Goal: Transaction & Acquisition: Download file/media

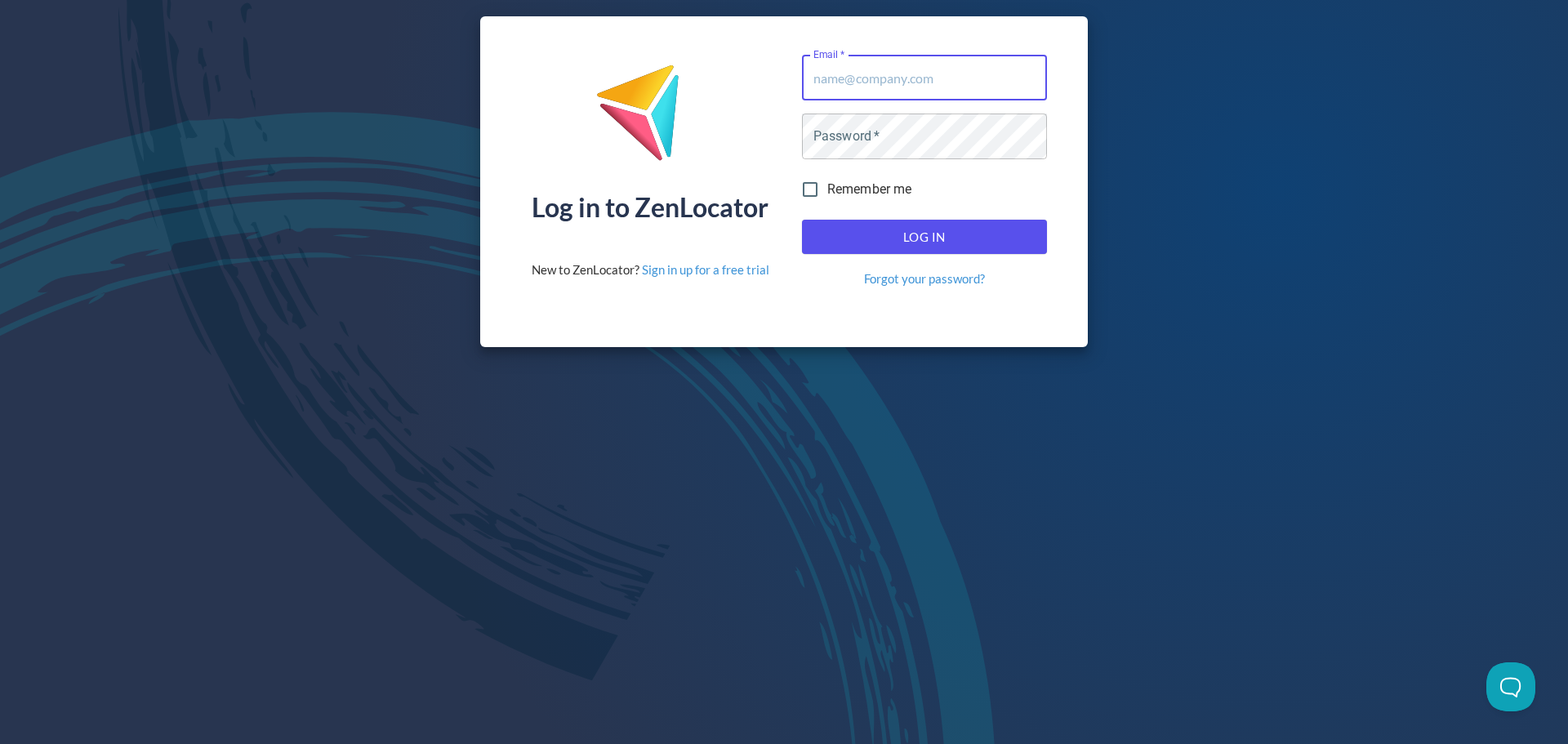
type input "aglockner@pinnaclesalesgroup.com"
click at [919, 232] on span "Log In" at bounding box center [924, 236] width 209 height 21
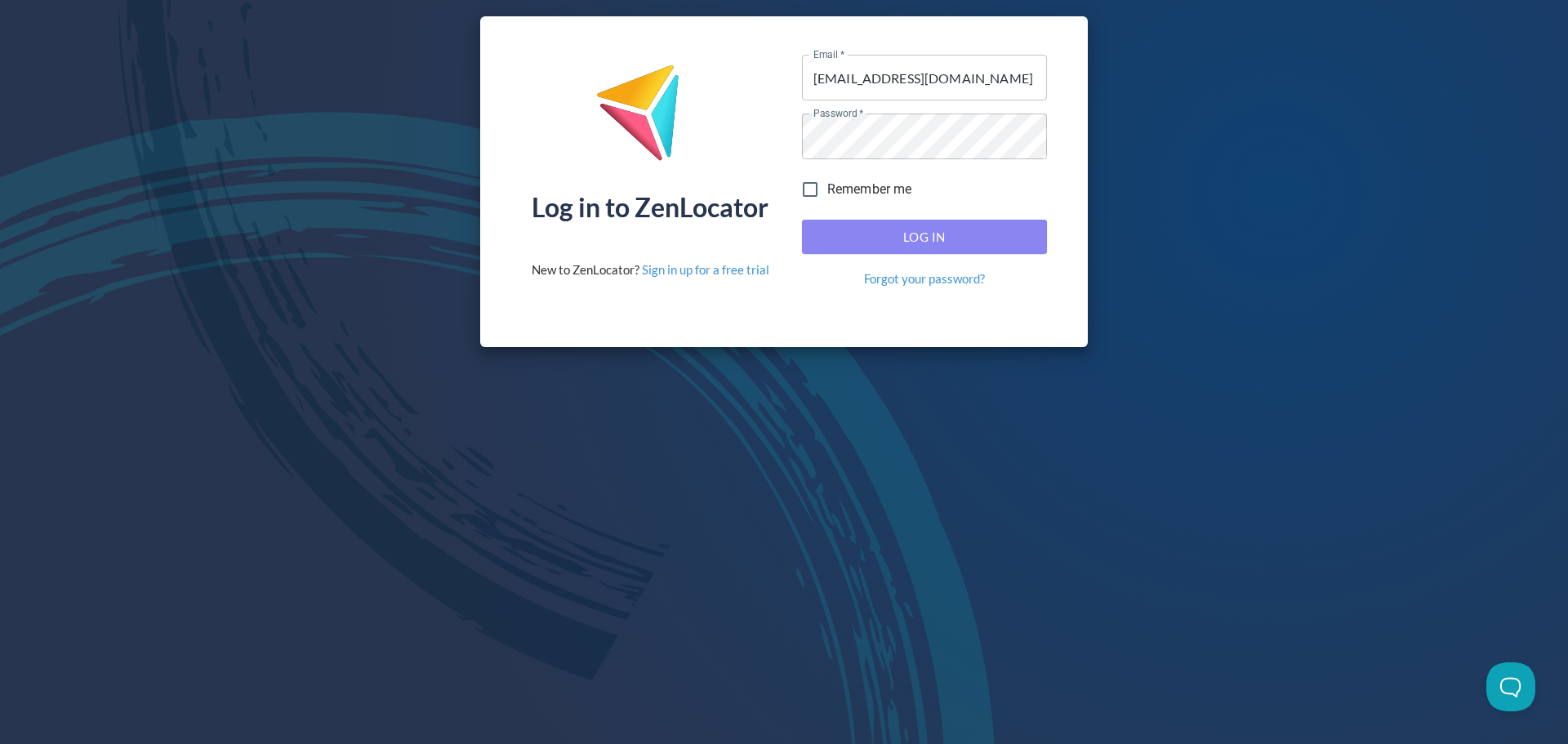
click at [905, 234] on span "Log In" at bounding box center [924, 236] width 209 height 21
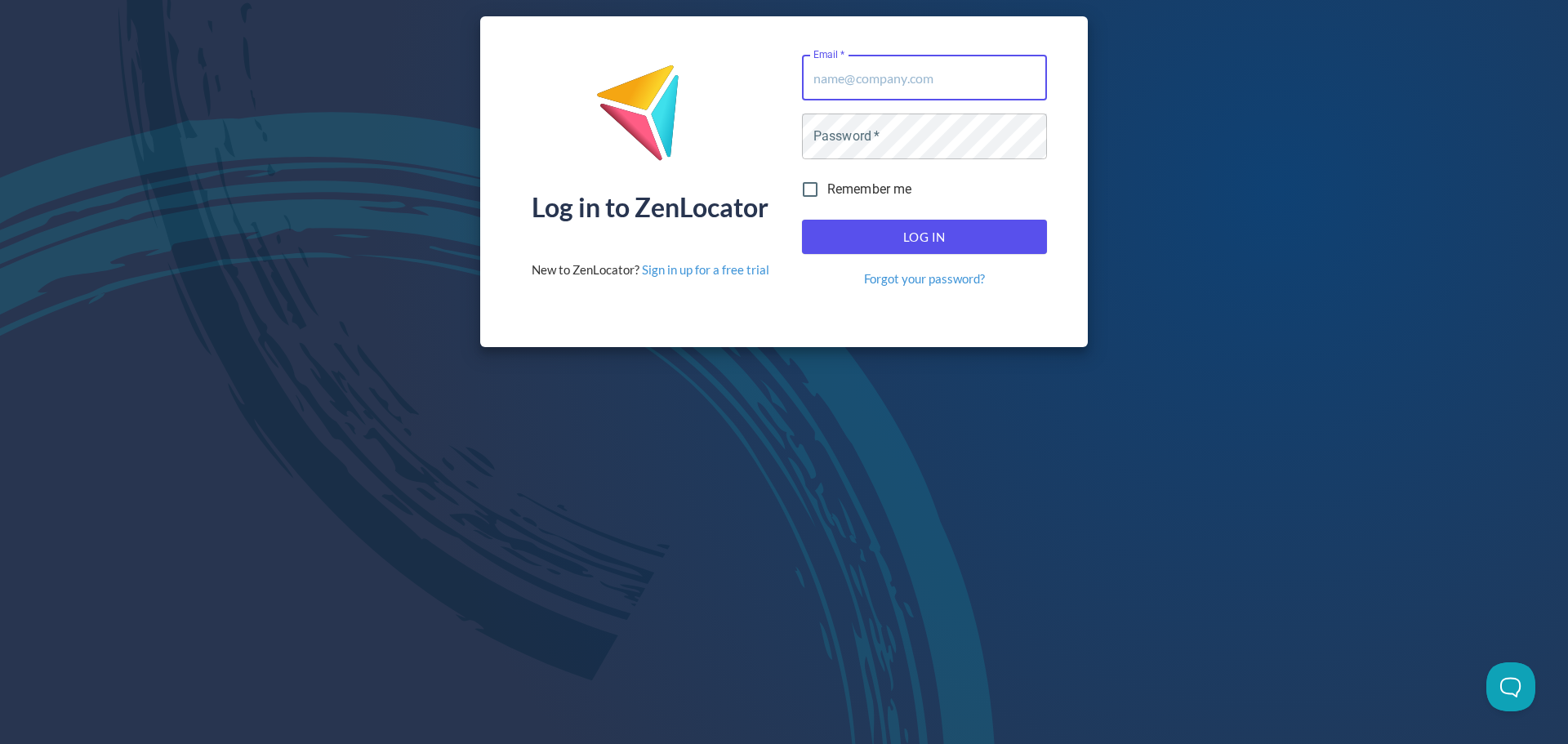
click at [887, 236] on span "Log In" at bounding box center [924, 236] width 209 height 21
drag, startPoint x: 883, startPoint y: 55, endPoint x: 892, endPoint y: 74, distance: 21.0
click at [886, 58] on input "Email   *" at bounding box center [924, 78] width 245 height 45
drag, startPoint x: 893, startPoint y: 78, endPoint x: 899, endPoint y: 100, distance: 22.8
click at [893, 82] on input "Email   *" at bounding box center [924, 78] width 245 height 45
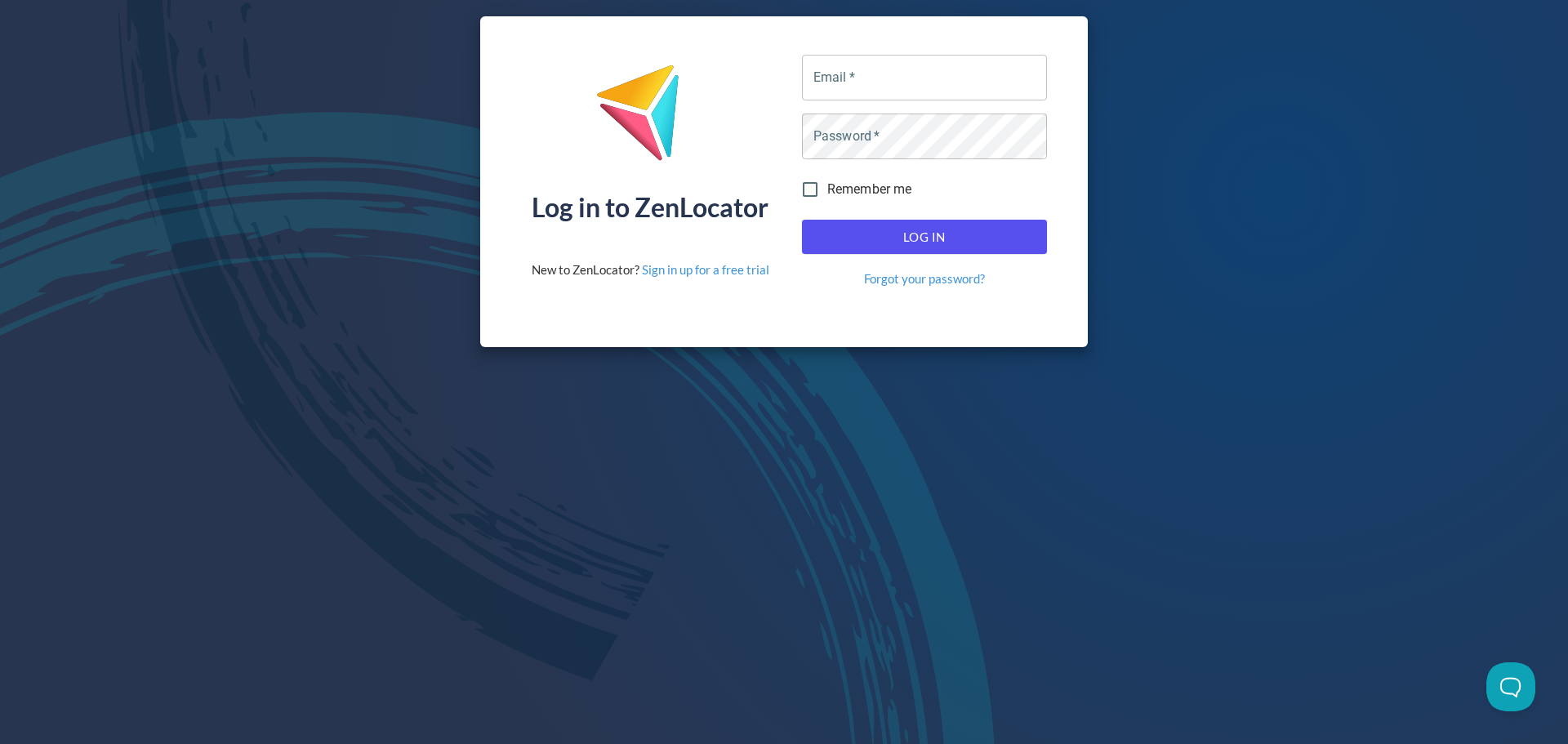
click at [942, 200] on div "Remember me" at bounding box center [924, 189] width 258 height 47
click at [891, 78] on input "Email   *" at bounding box center [924, 78] width 245 height 45
type input "aglockner@pinnaclesalesgroup.com"
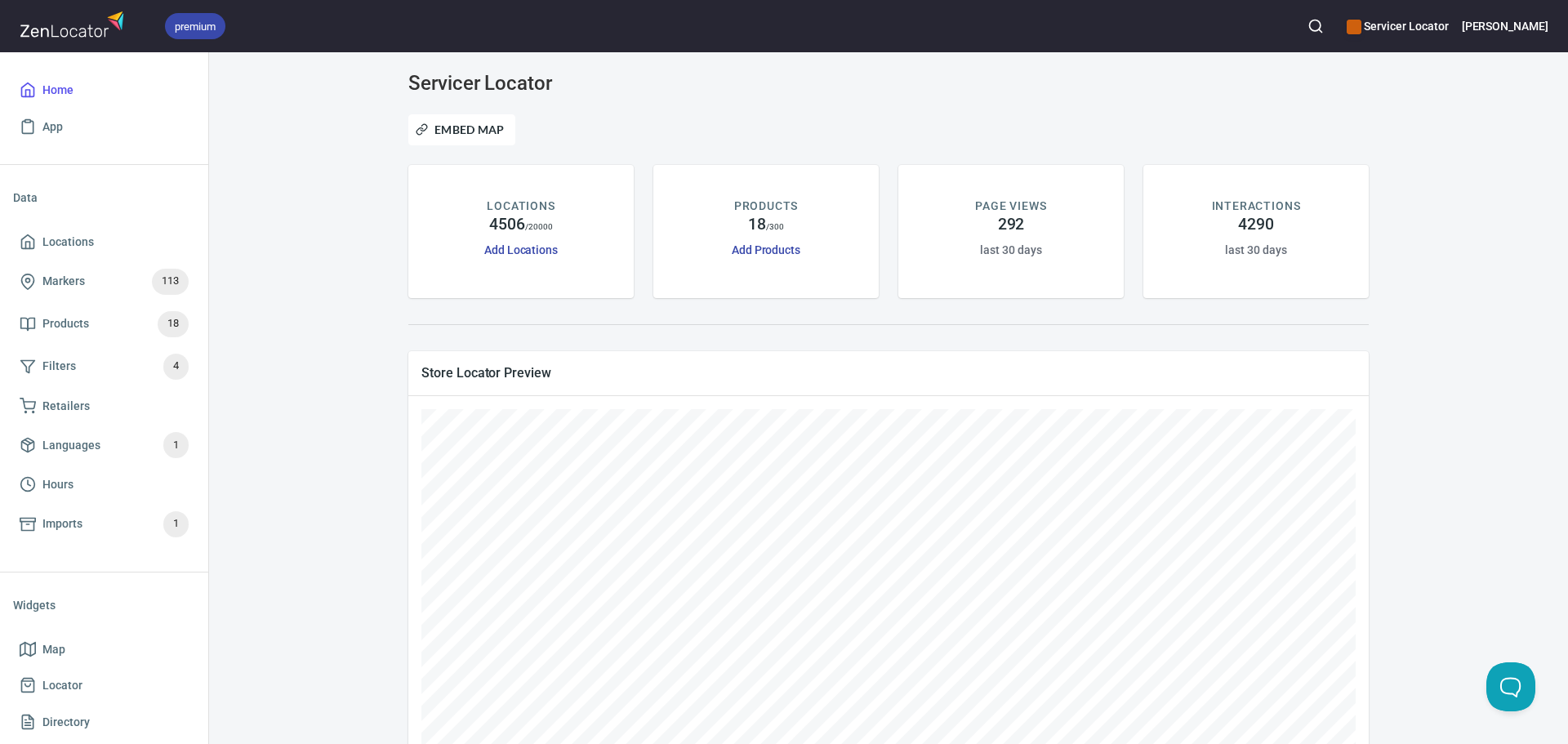
click at [336, 424] on div "Servicer Locator Embed Map LOCATIONS 4506 / 20000 Add Locations PRODUCTS 18 / 3…" at bounding box center [888, 577] width 1319 height 1011
click at [85, 247] on span "Locations" at bounding box center [68, 242] width 51 height 21
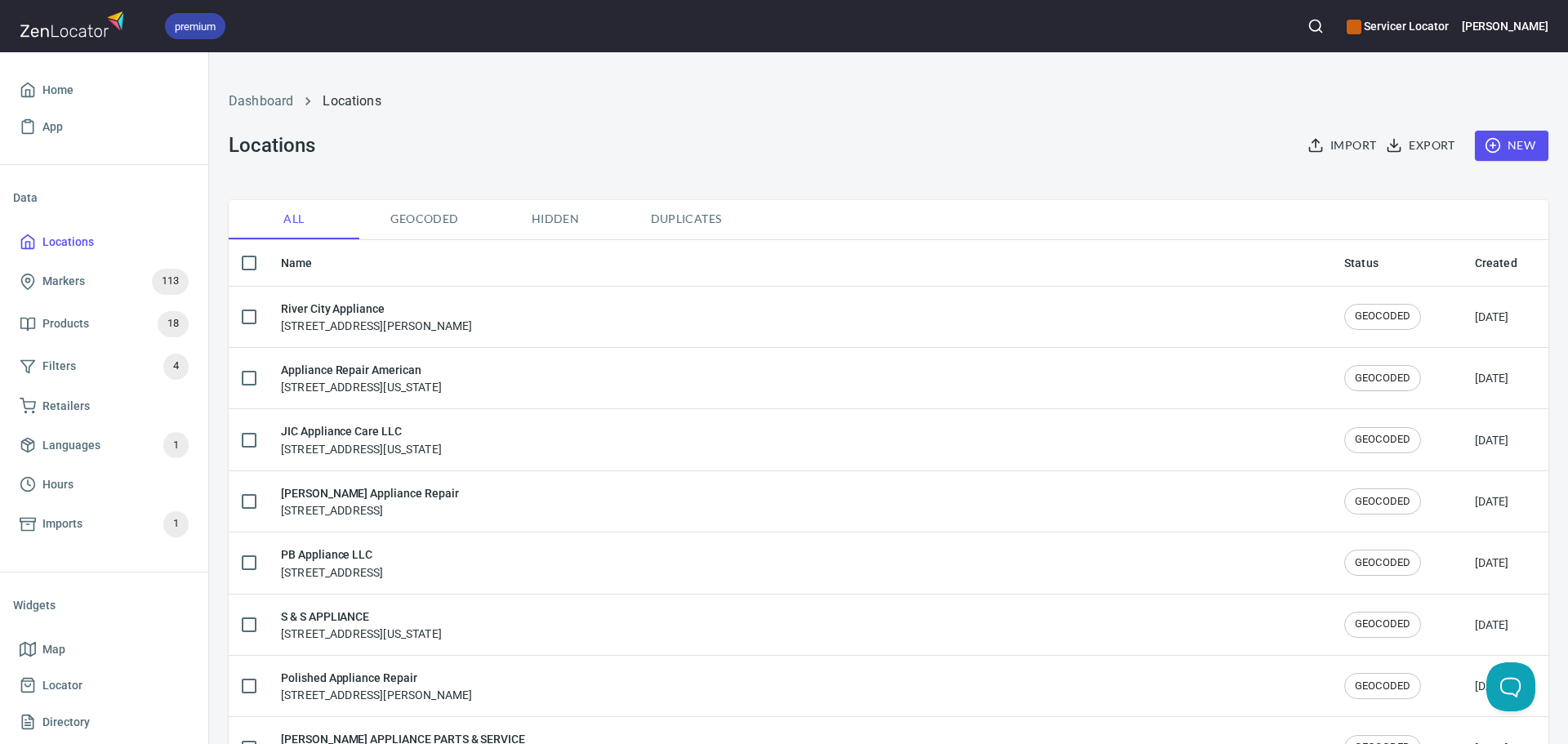
click at [1462, 254] on th "Created" at bounding box center [1506, 263] width 87 height 46
click at [1462, 267] on th "Created" at bounding box center [1506, 263] width 87 height 46
click at [1462, 259] on th "Created" at bounding box center [1506, 263] width 87 height 46
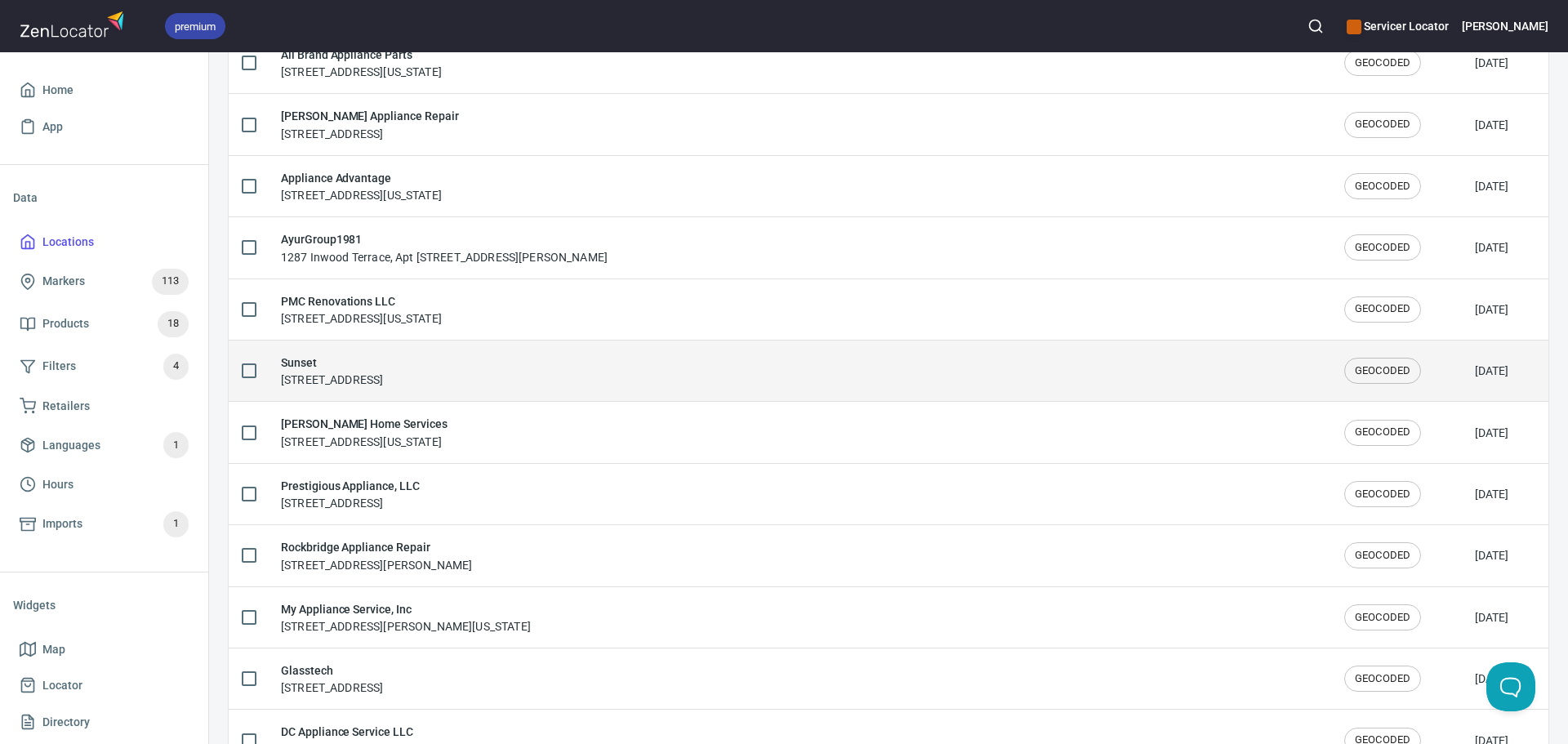
scroll to position [2684, 0]
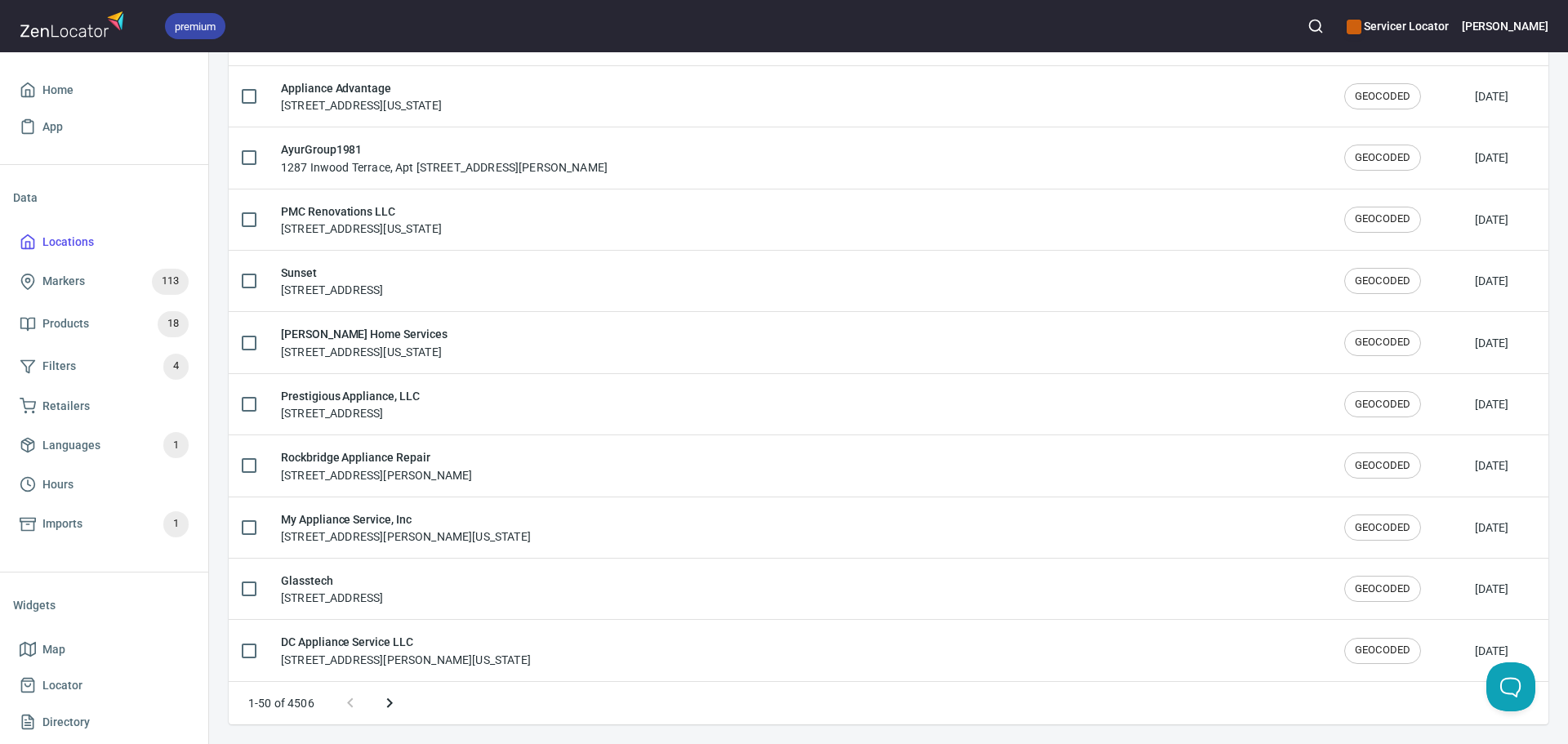
click at [385, 702] on icon "Next page" at bounding box center [389, 703] width 20 height 20
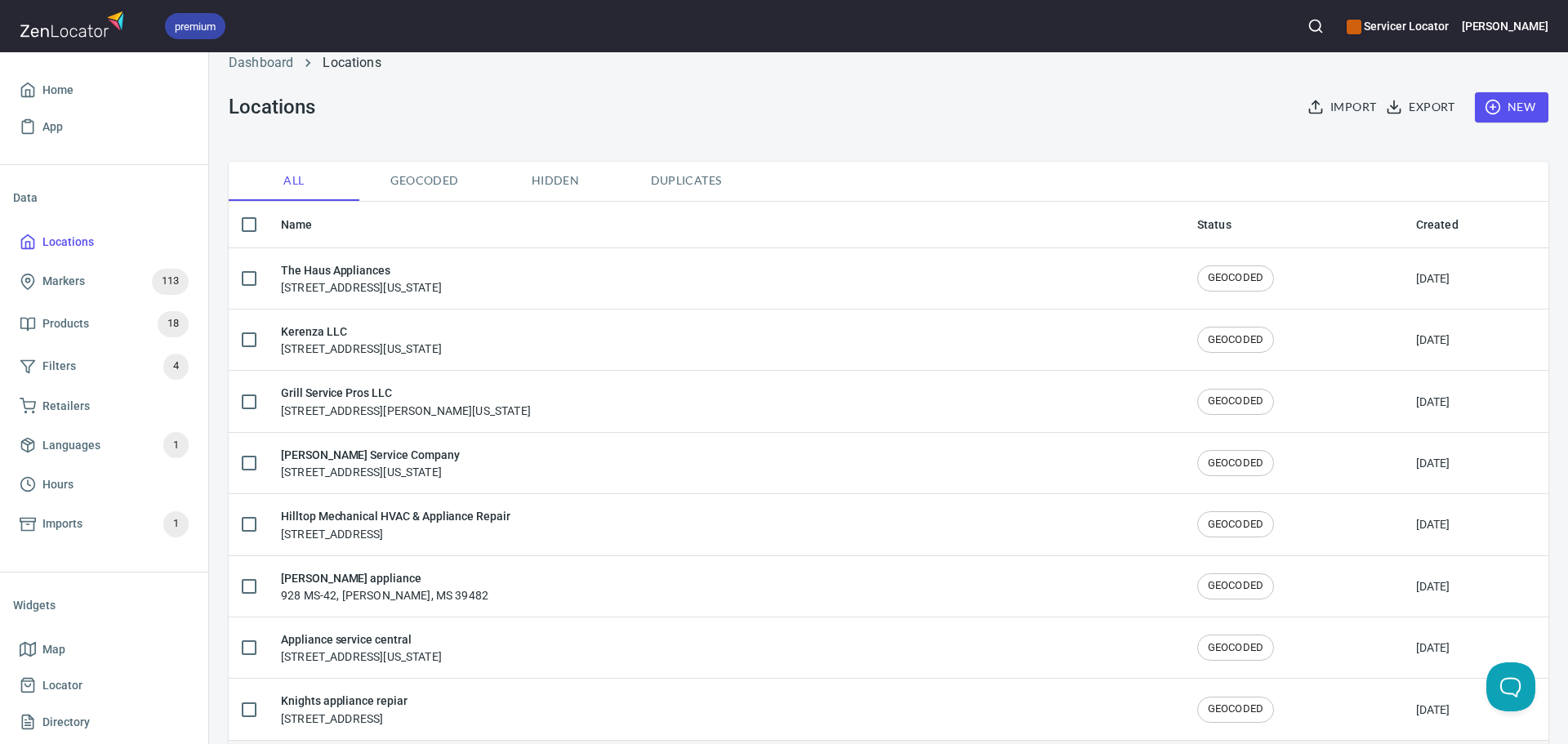
scroll to position [0, 0]
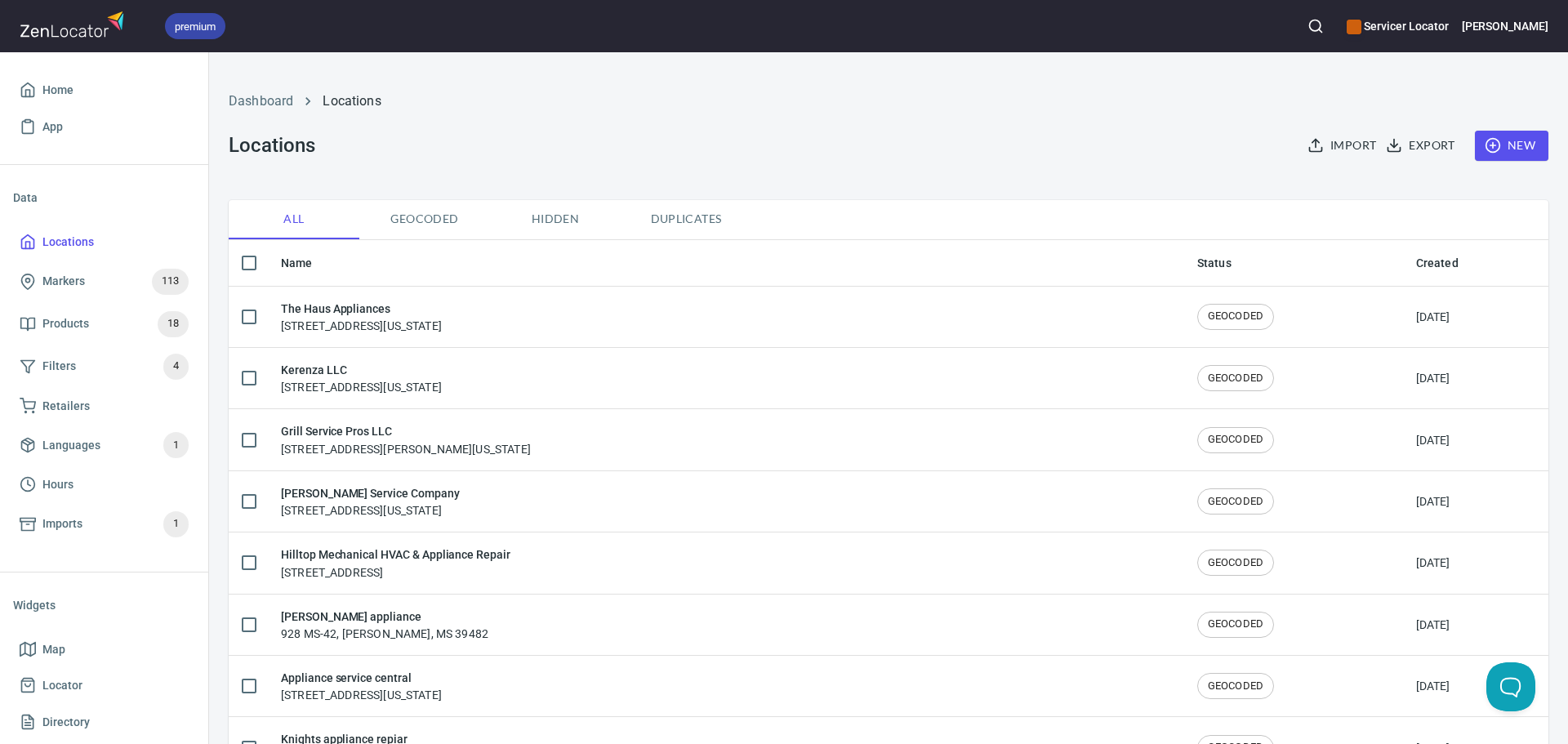
click at [1184, 256] on th "Status" at bounding box center [1294, 263] width 219 height 46
click at [566, 225] on span "Hidden" at bounding box center [556, 219] width 112 height 21
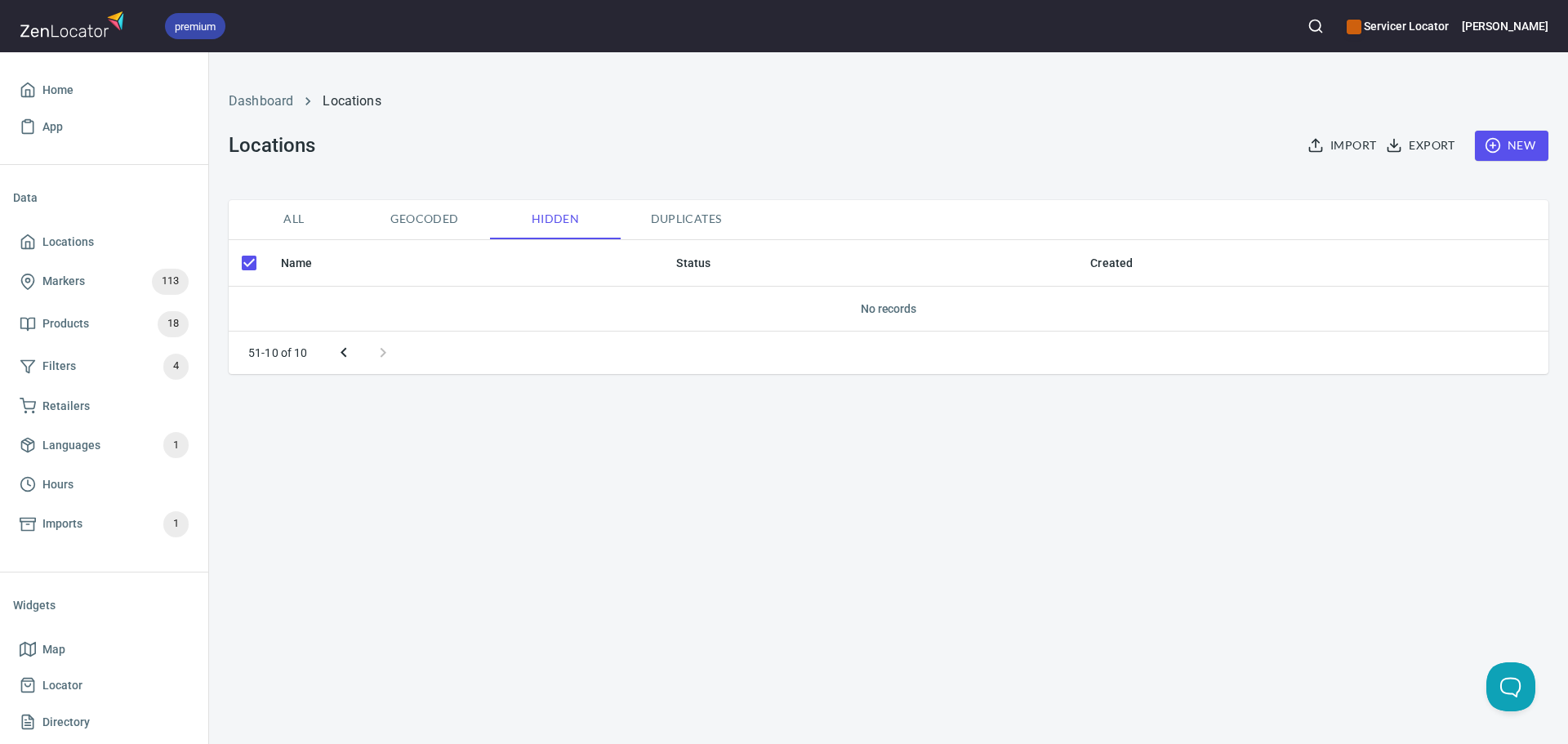
click at [340, 355] on icon "Previous page" at bounding box center [343, 353] width 20 height 20
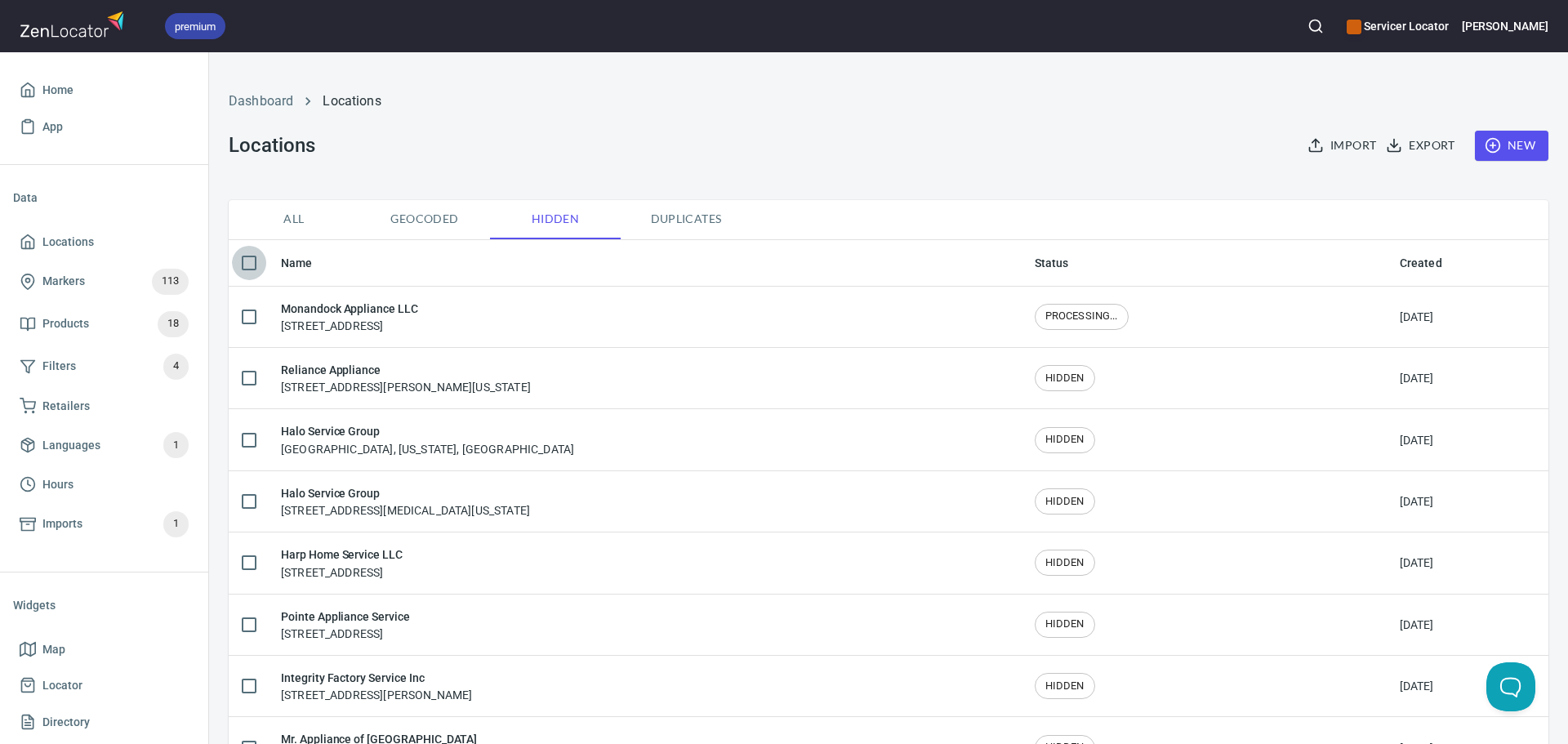
click at [255, 263] on input "checkbox" at bounding box center [249, 263] width 34 height 34
checkbox input "true"
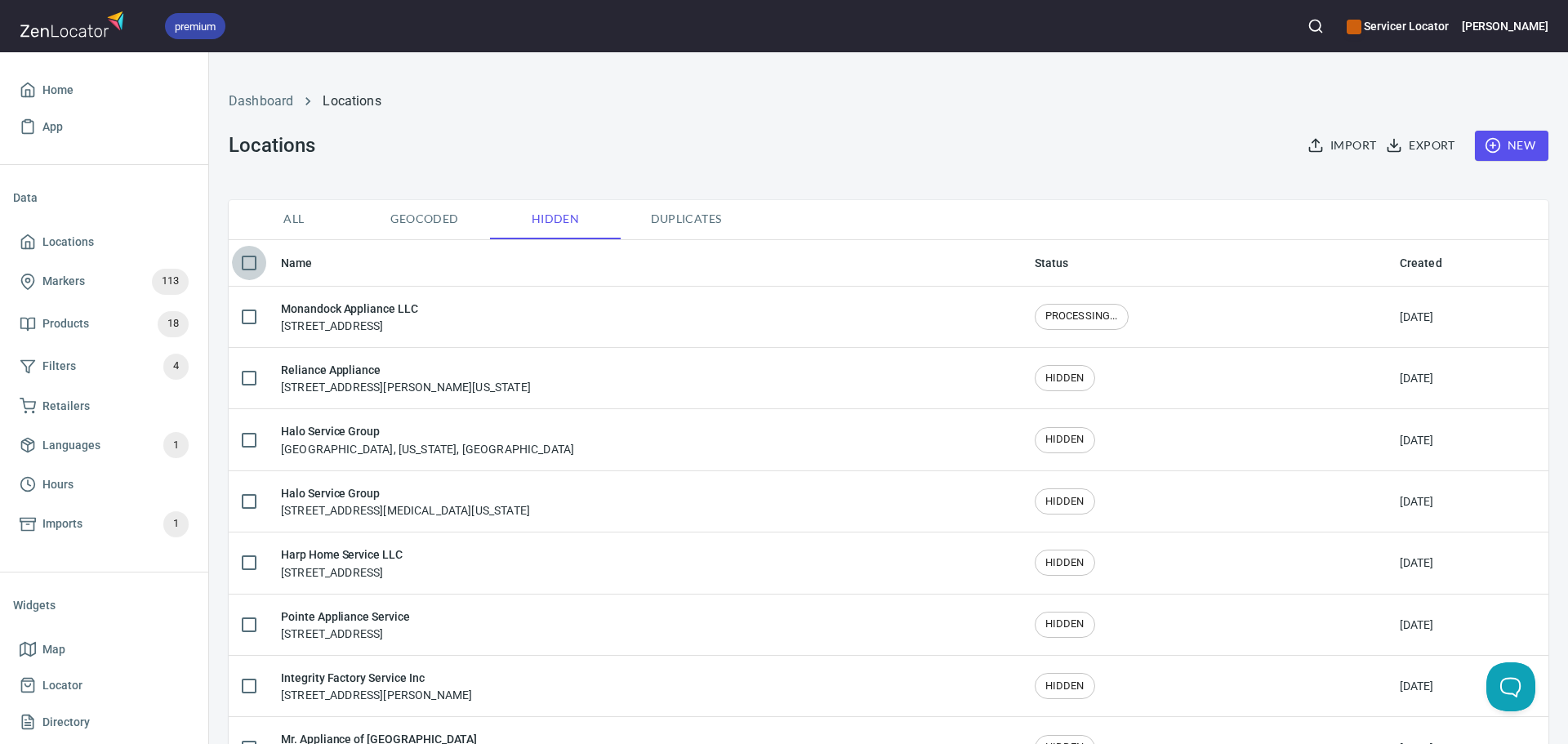
checkbox input "true"
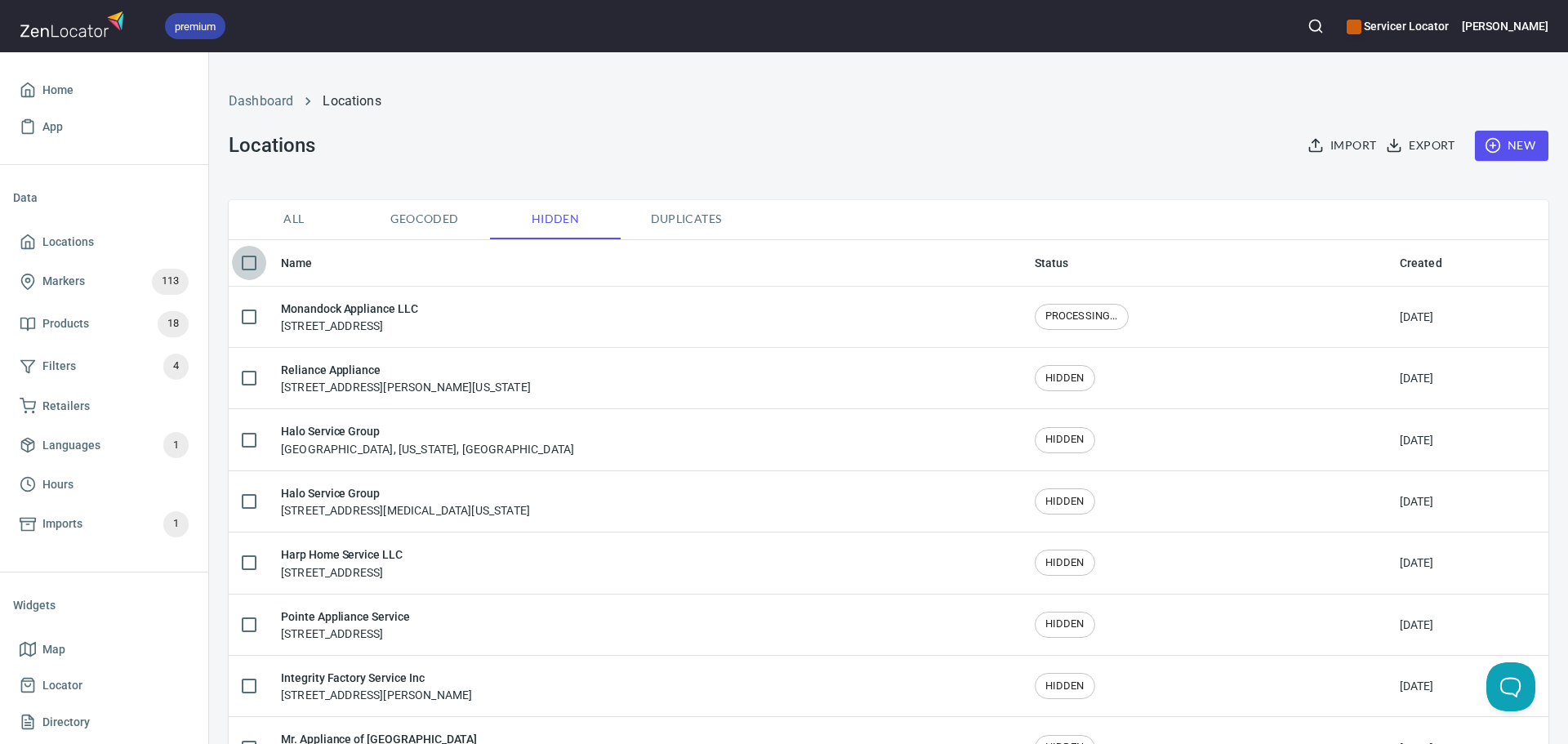
checkbox input "true"
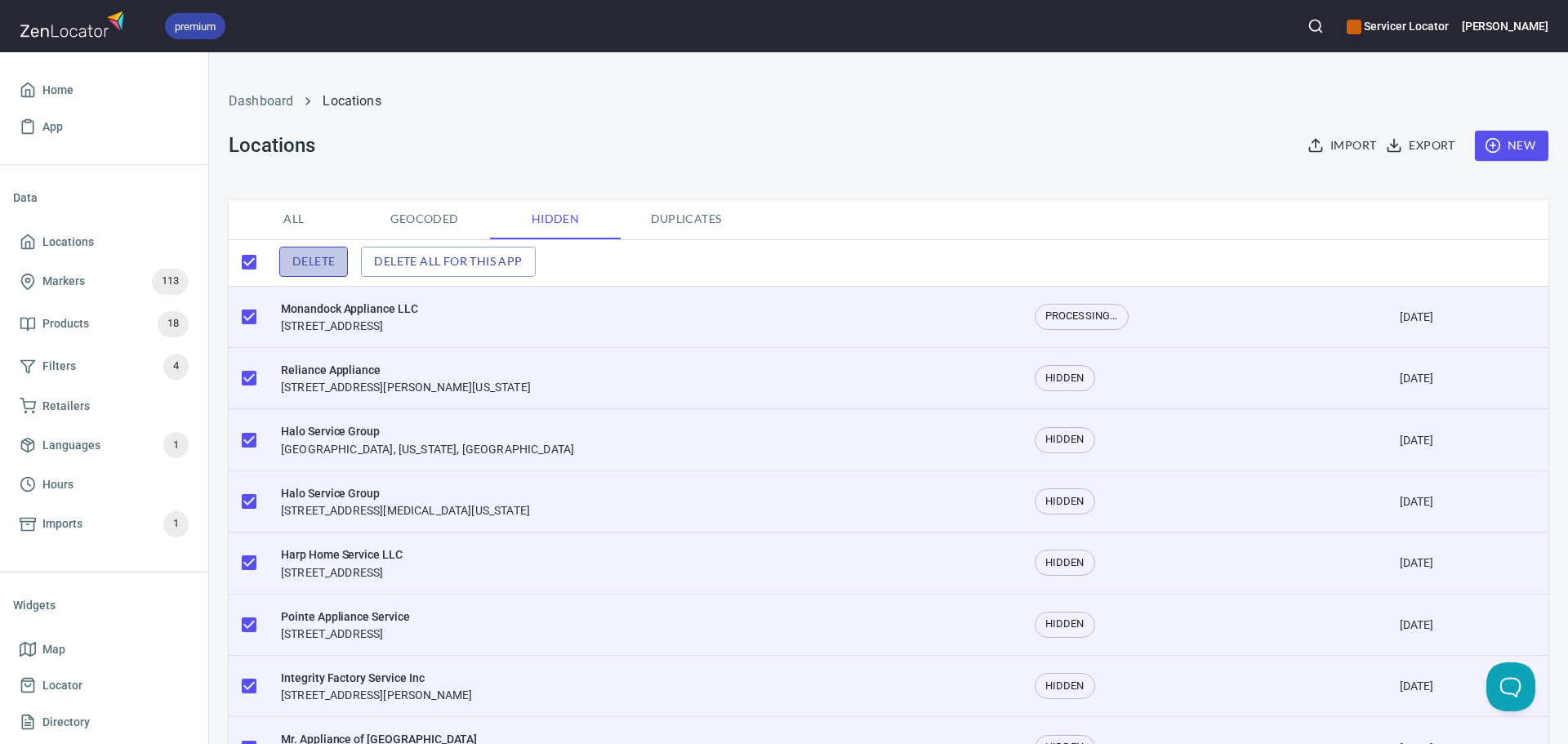
click at [316, 250] on button "Delete" at bounding box center [314, 262] width 69 height 30
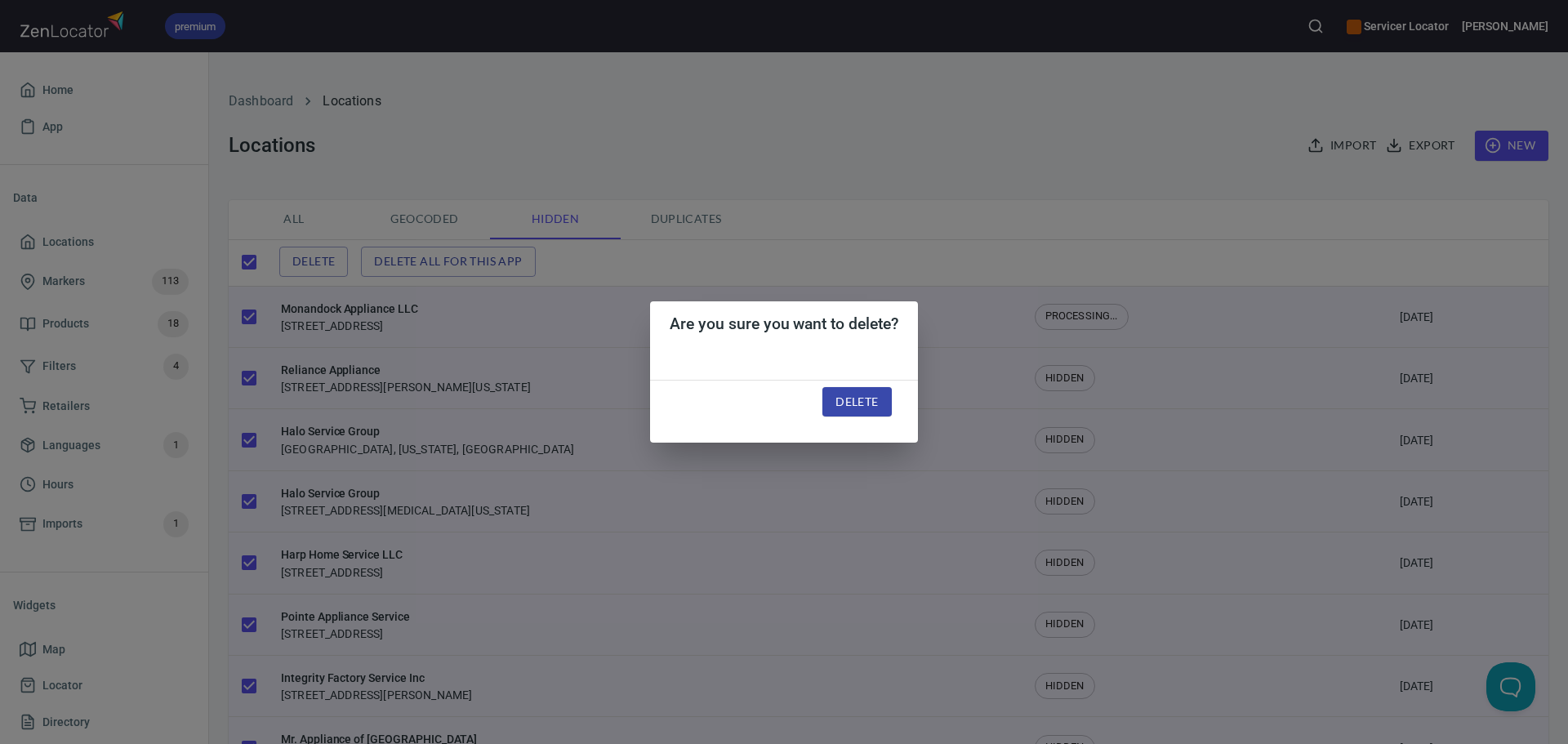
click at [856, 398] on span "Delete" at bounding box center [856, 403] width 43 height 21
checkbox input "false"
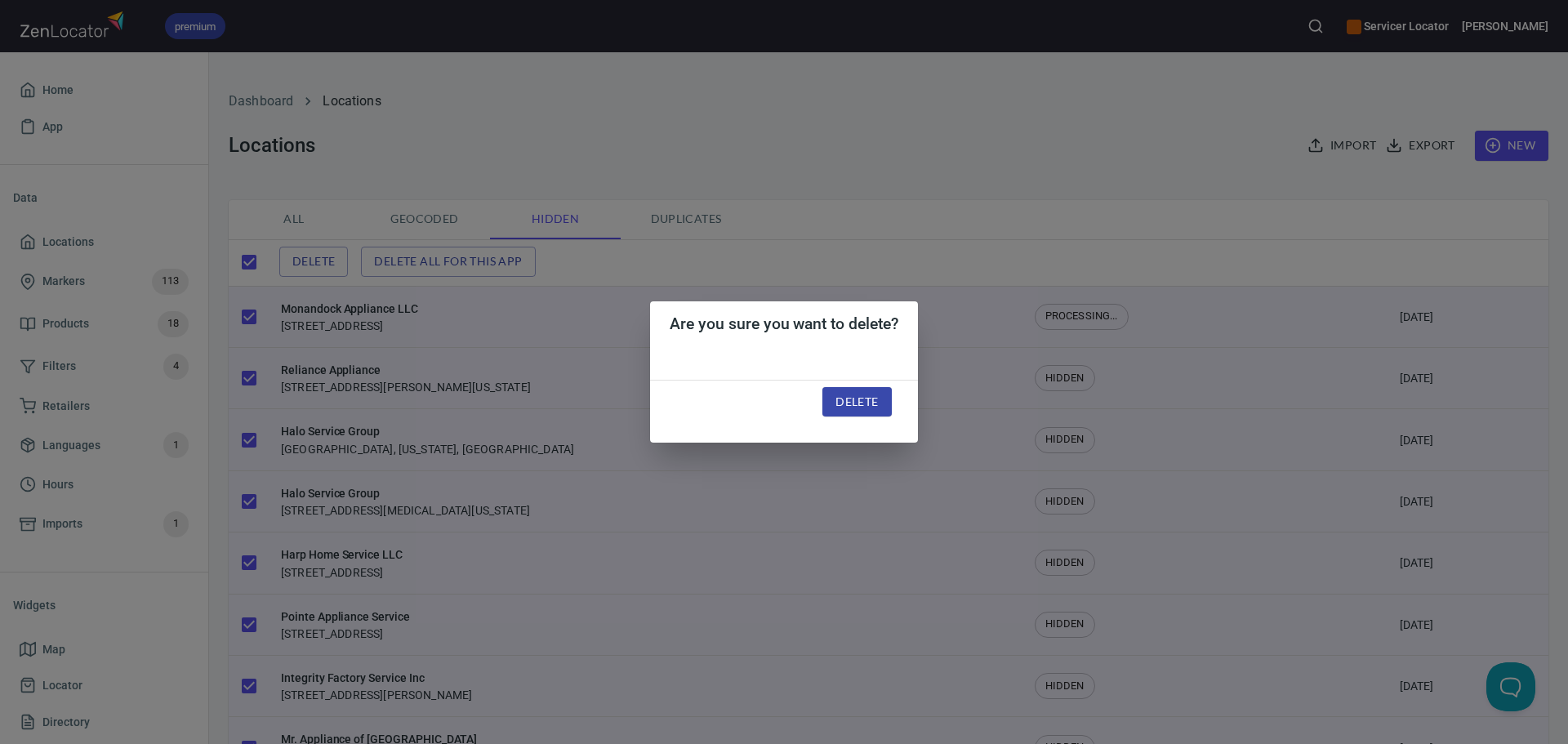
checkbox input "false"
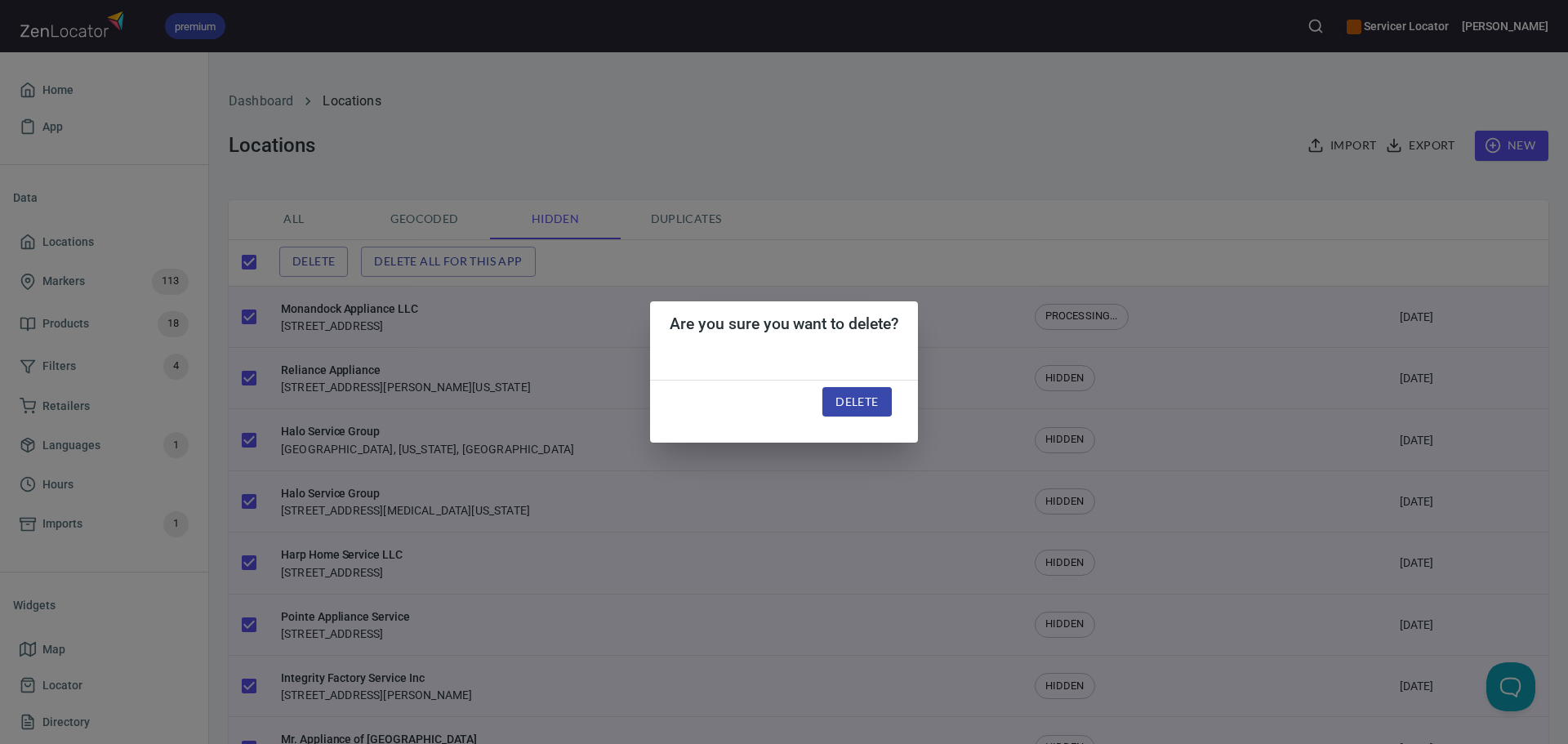
checkbox input "false"
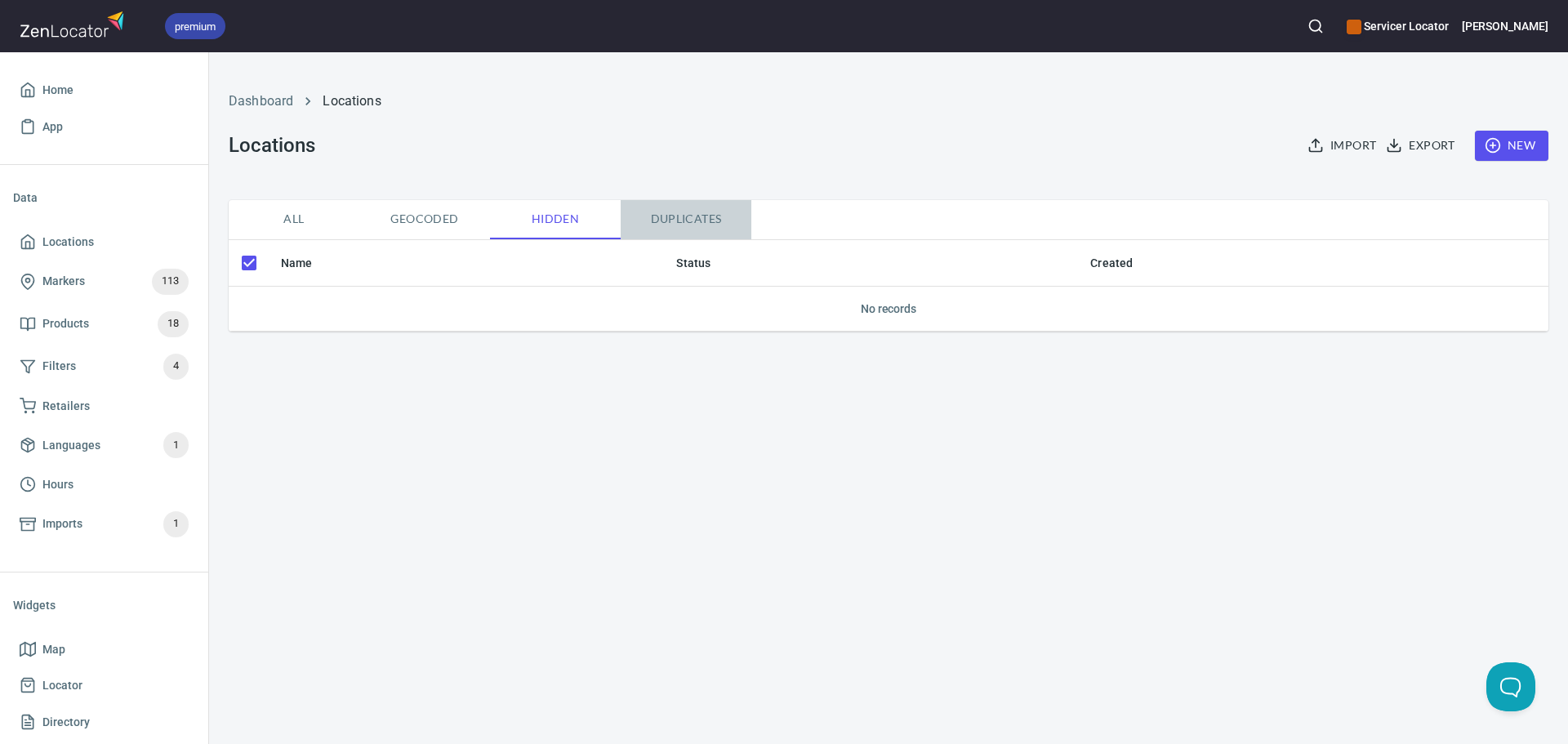
click at [671, 215] on span "Duplicates" at bounding box center [686, 219] width 112 height 21
click at [575, 220] on span "Hidden" at bounding box center [556, 219] width 112 height 21
click at [415, 217] on span "Geocoded" at bounding box center [425, 219] width 112 height 21
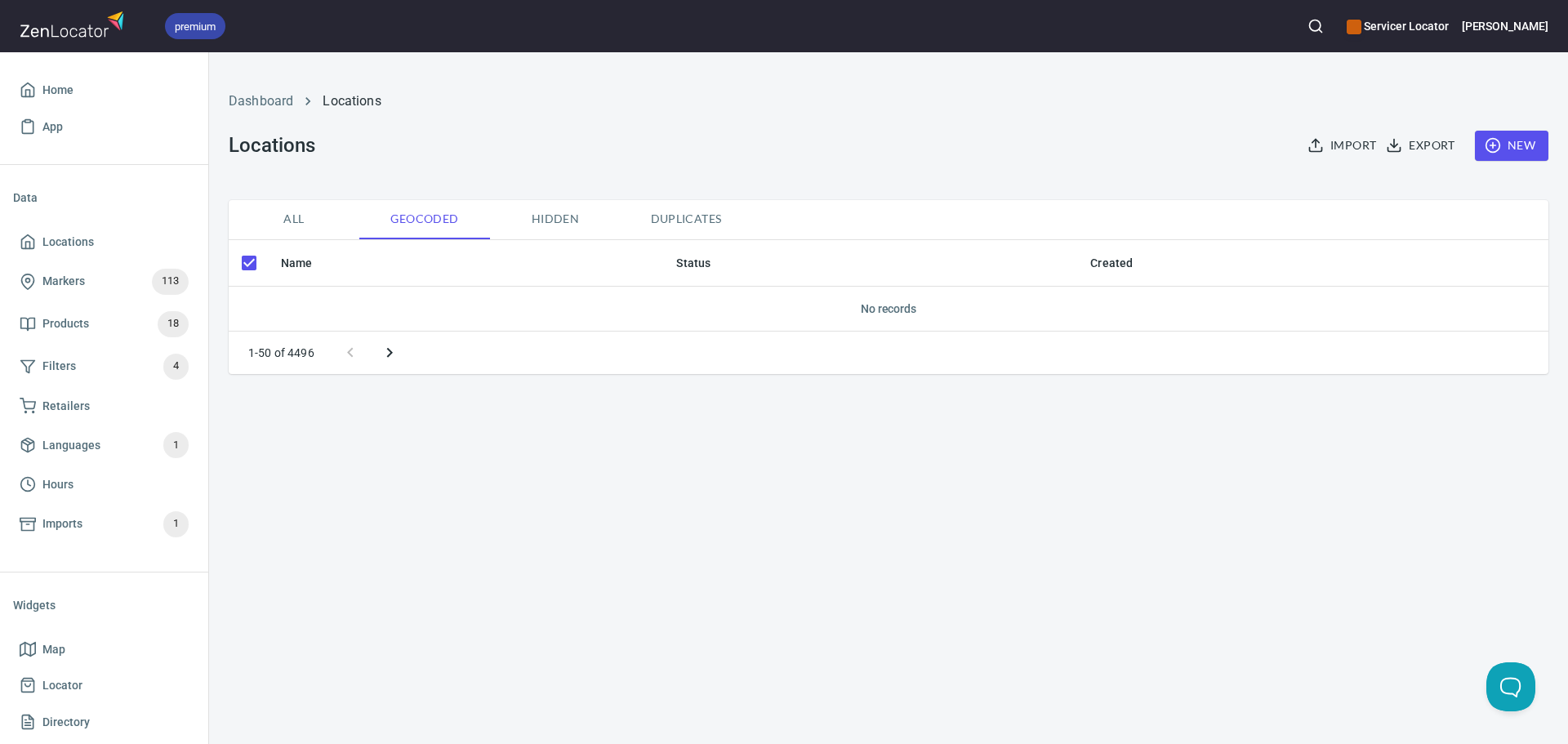
checkbox input "false"
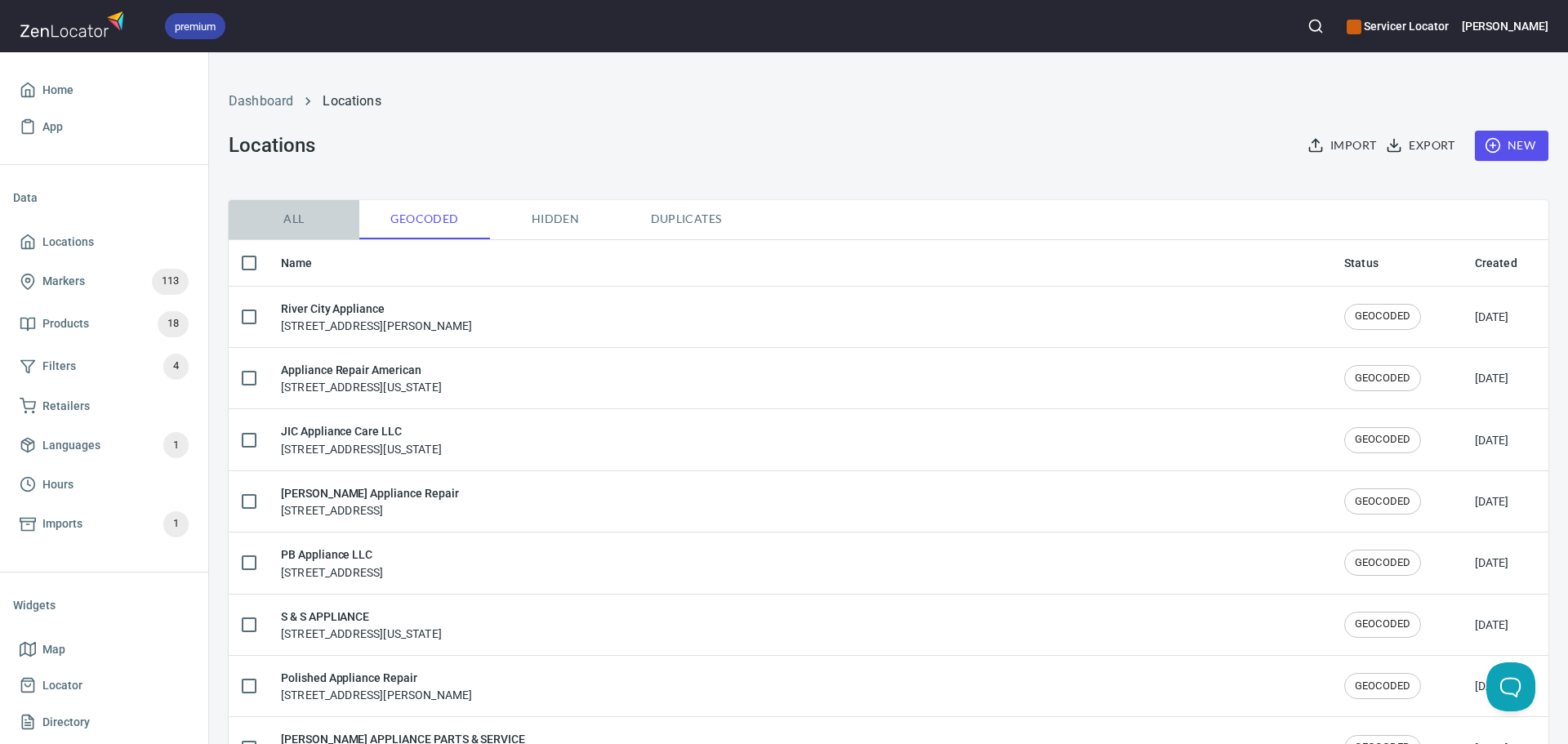
click at [302, 208] on button "All" at bounding box center [294, 219] width 130 height 39
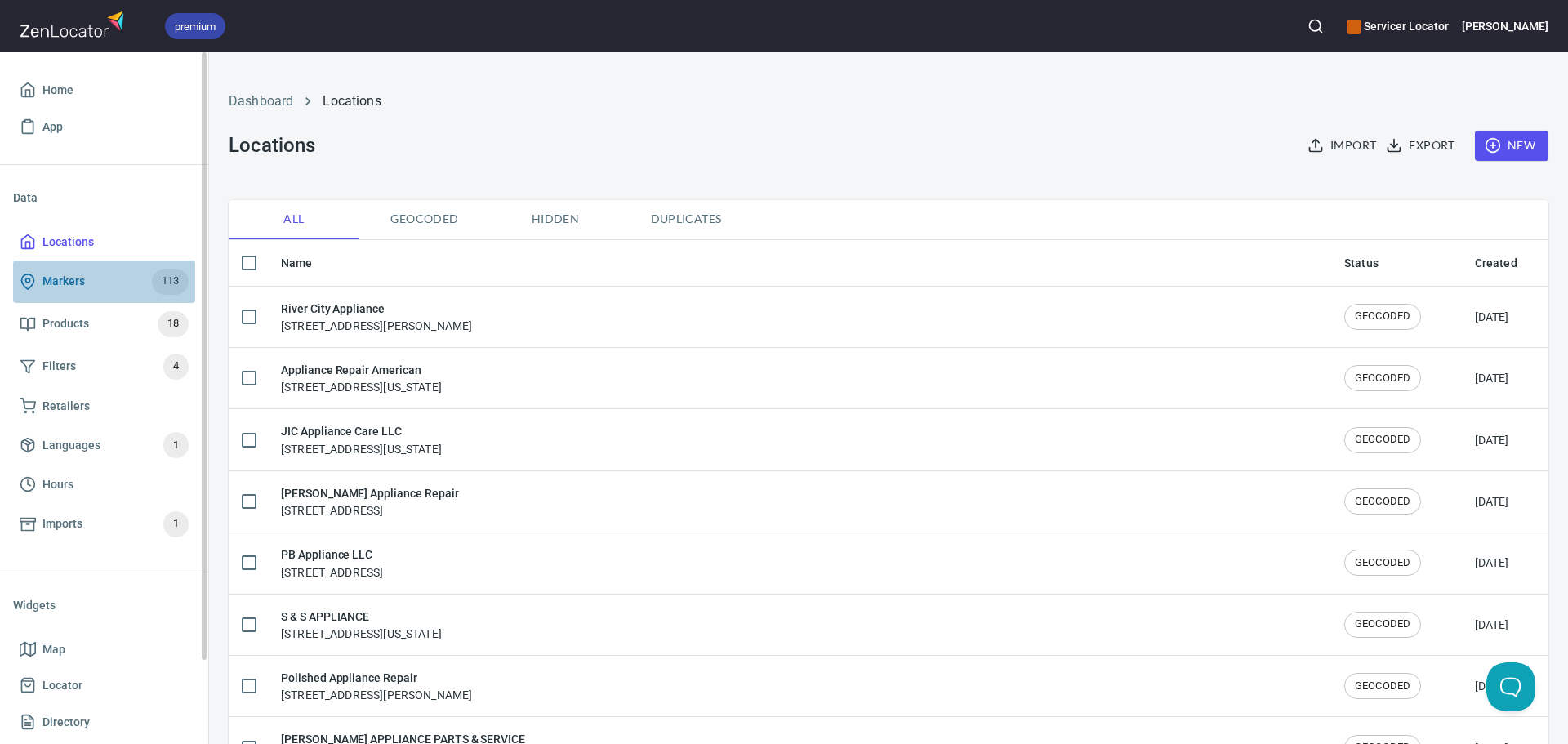
click at [95, 285] on span "Markers 113" at bounding box center [104, 282] width 169 height 26
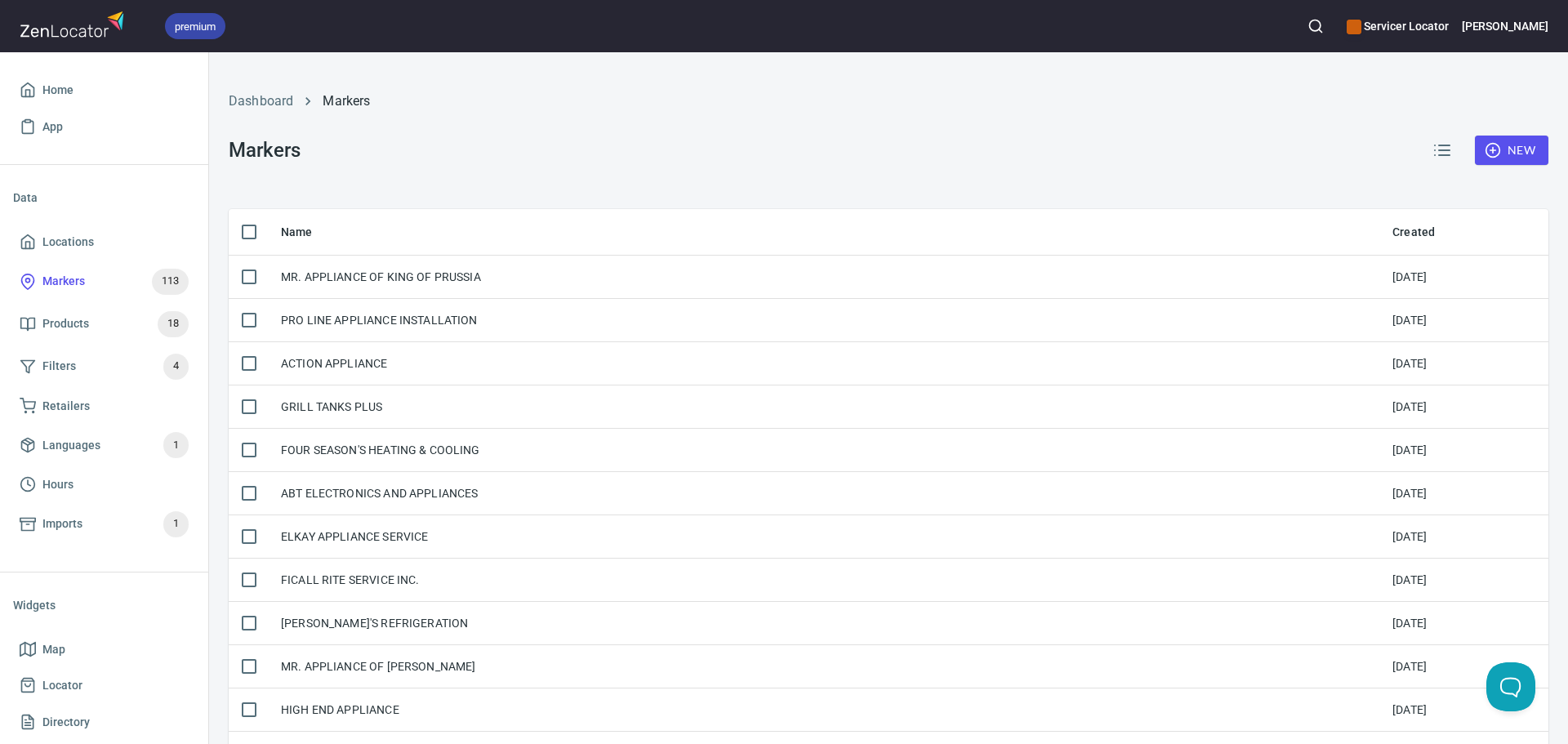
click at [254, 234] on input "checkbox" at bounding box center [249, 232] width 34 height 34
checkbox input "true"
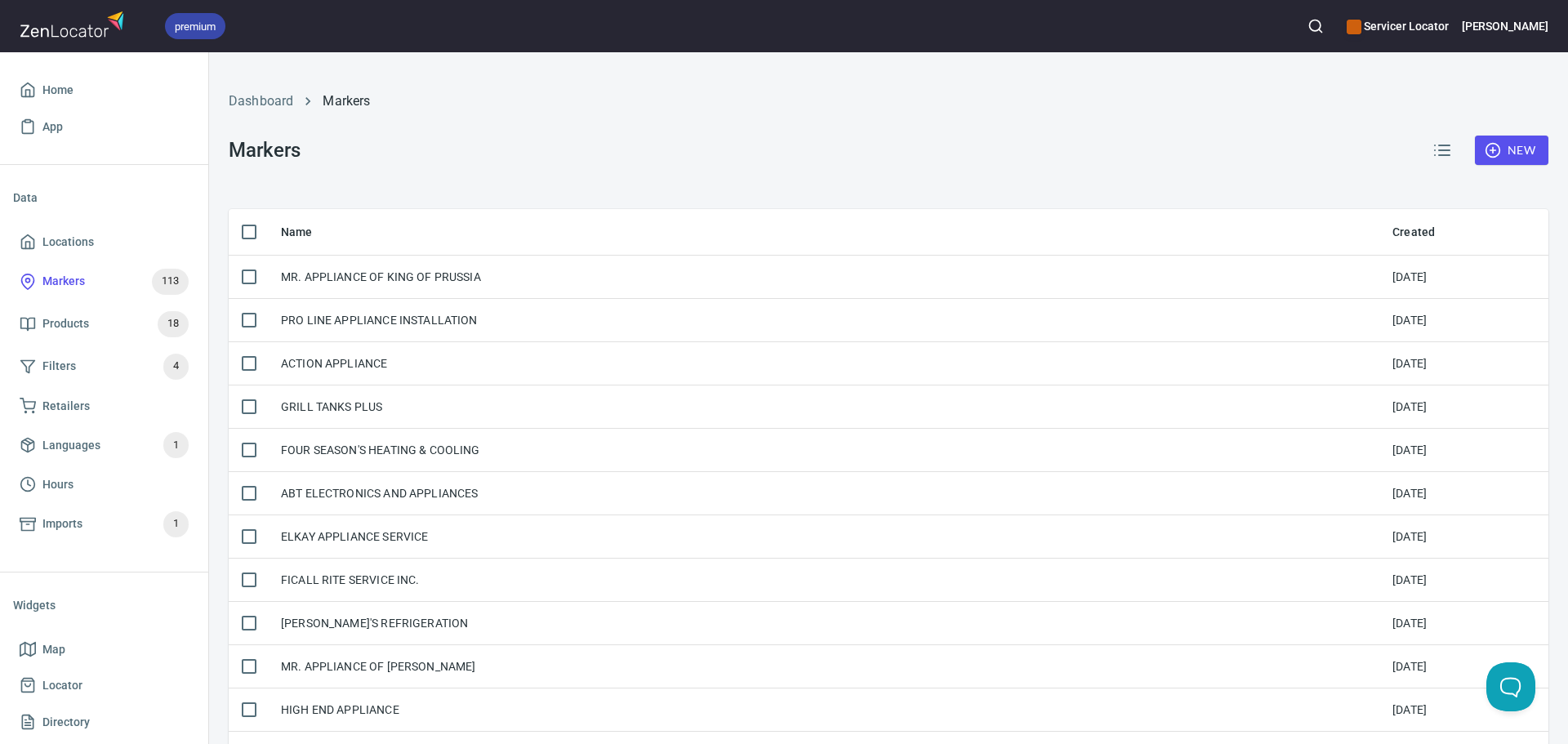
checkbox input "true"
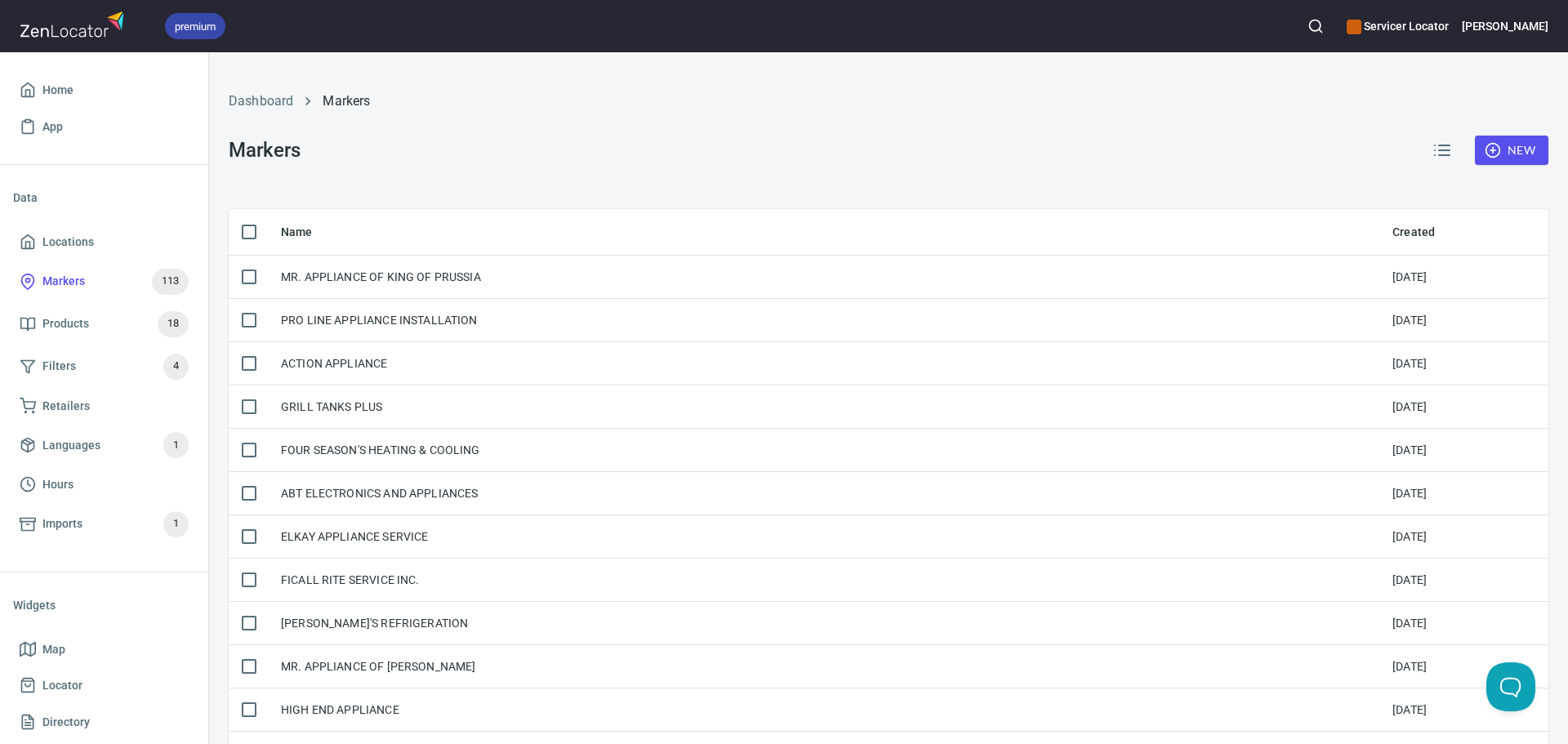
checkbox input "true"
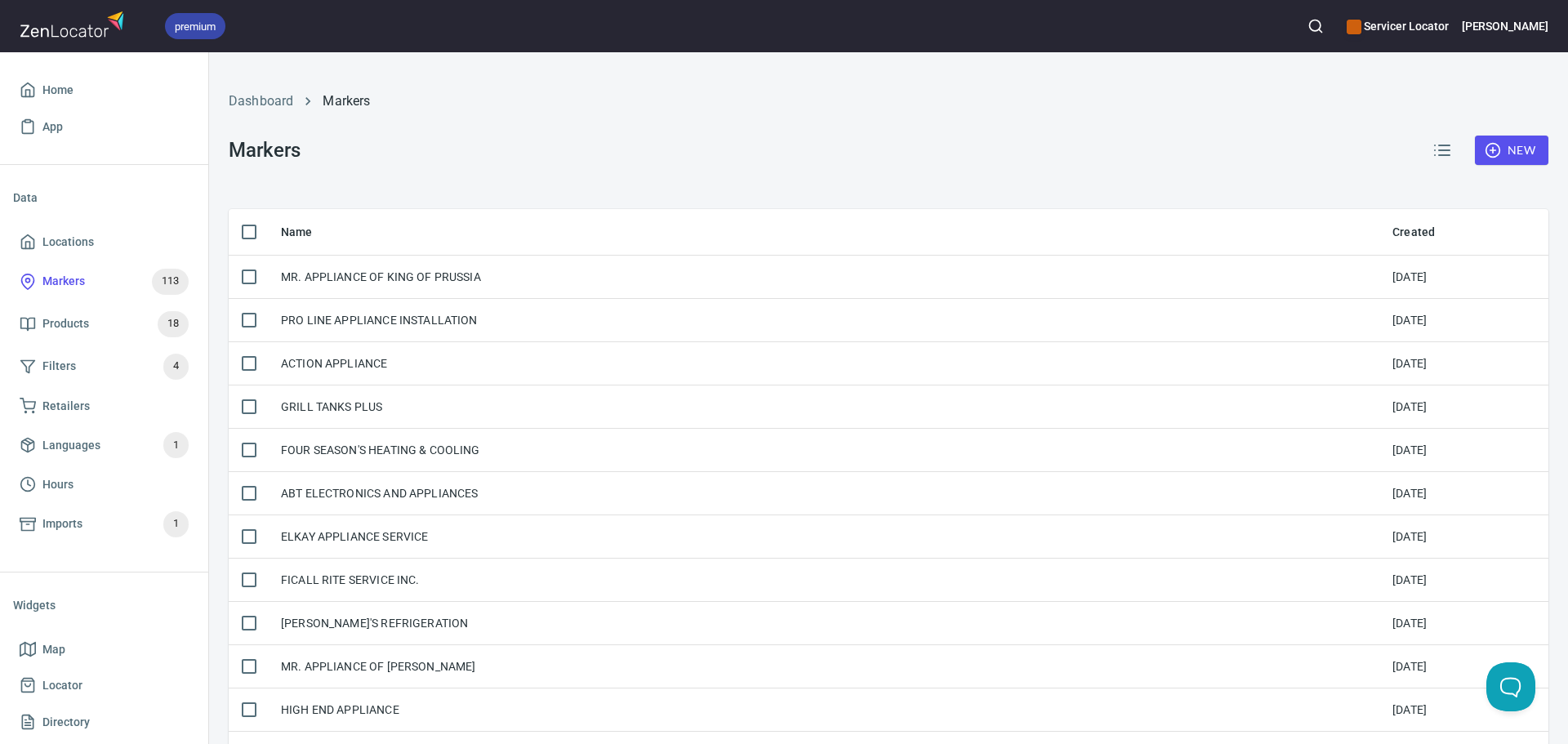
checkbox input "true"
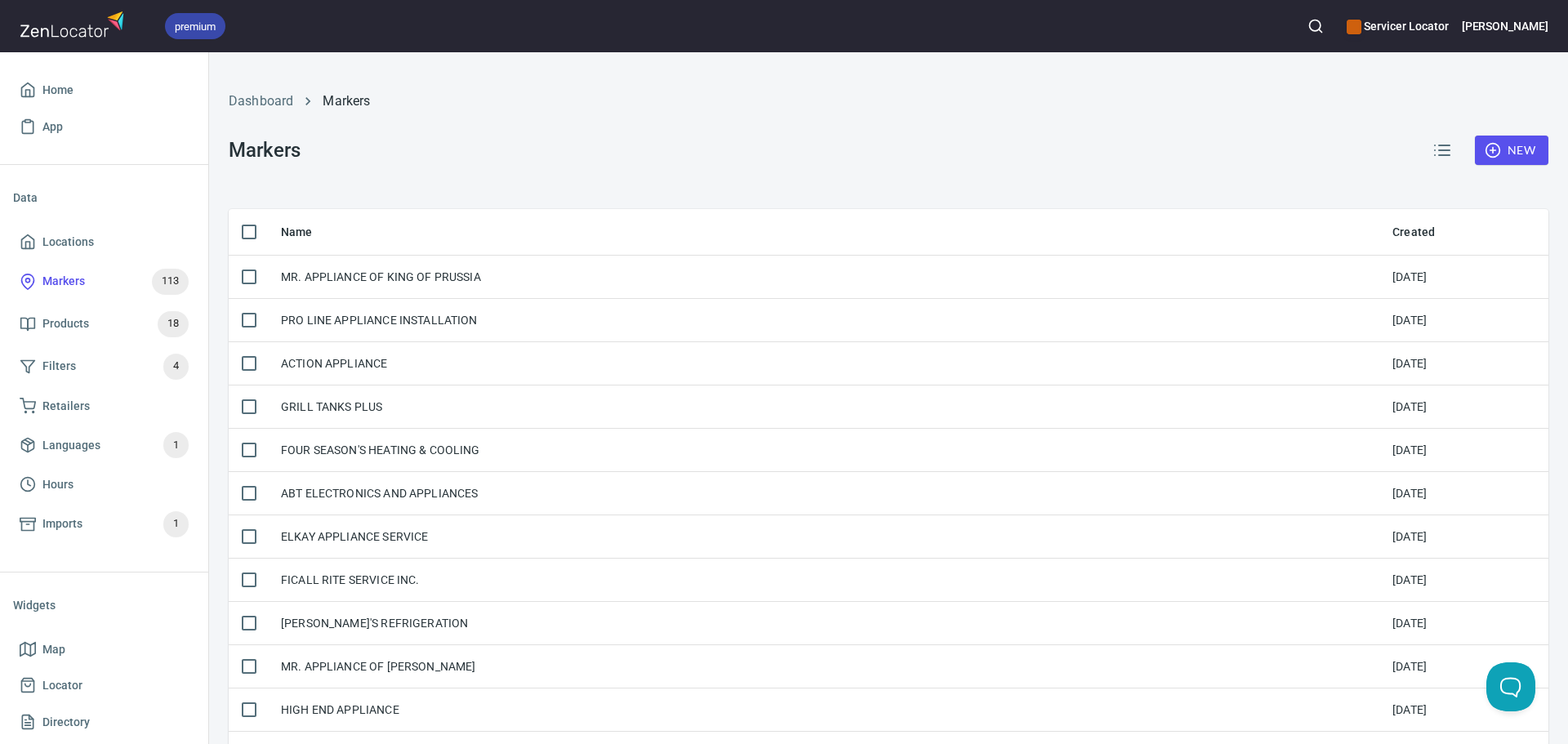
checkbox input "true"
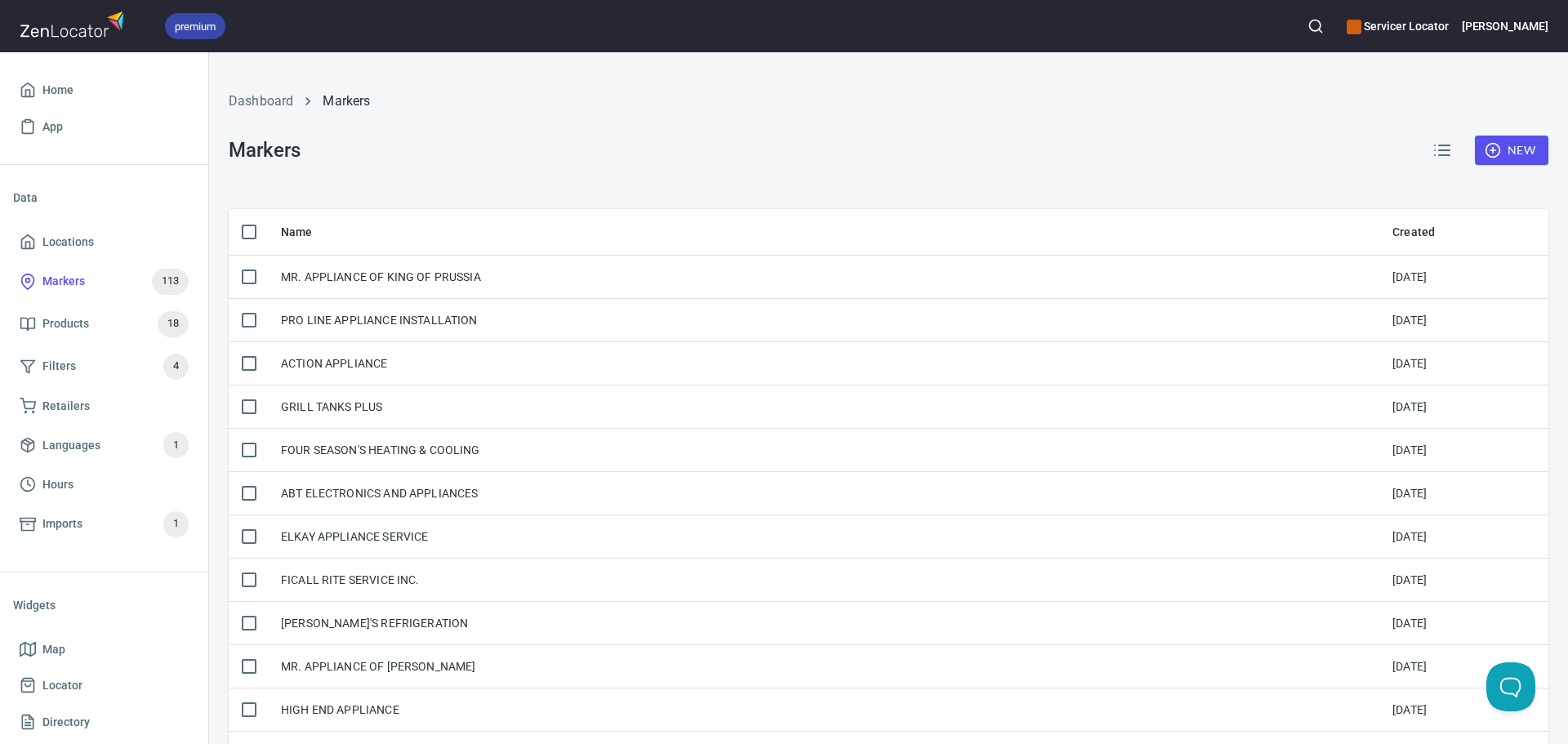
checkbox input "true"
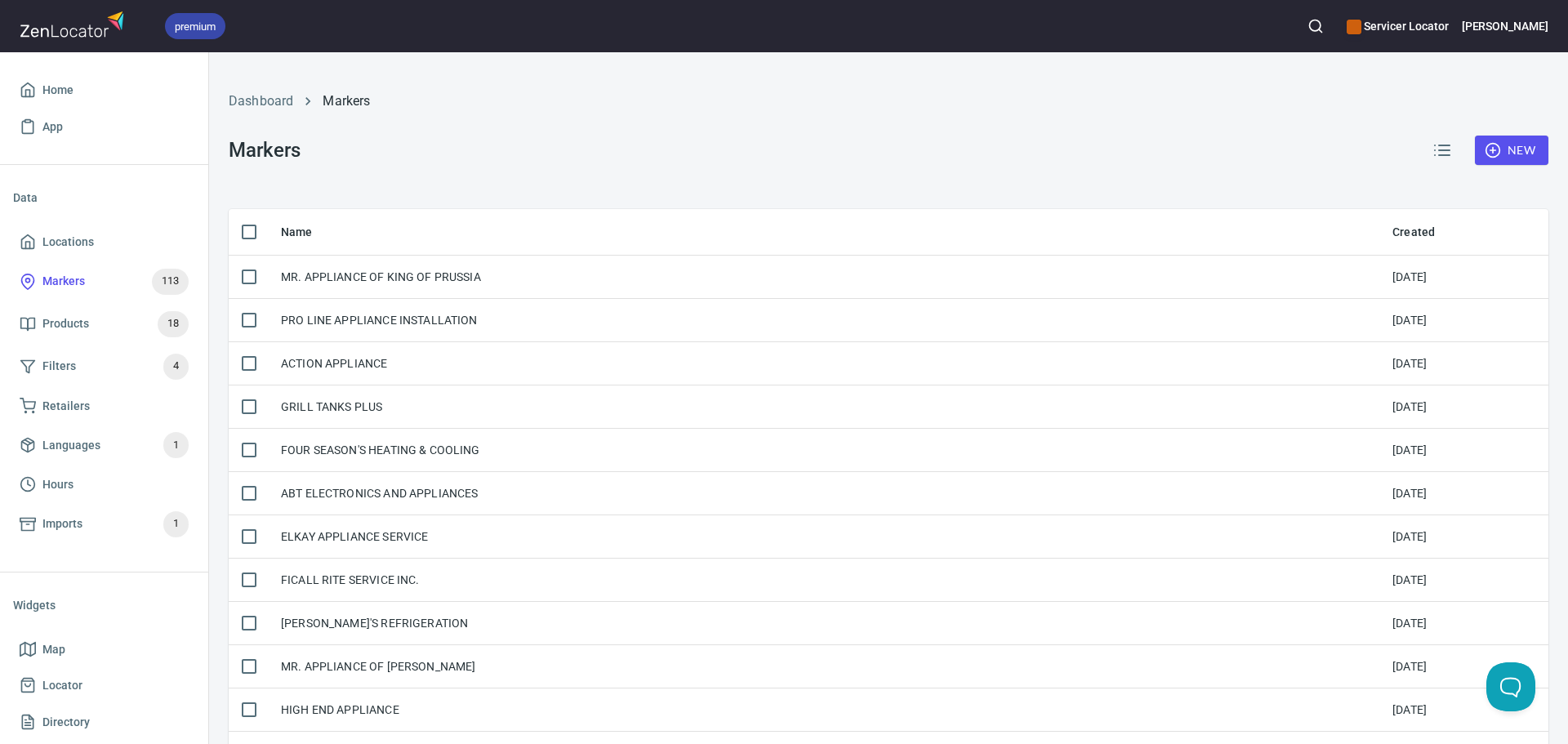
checkbox input "true"
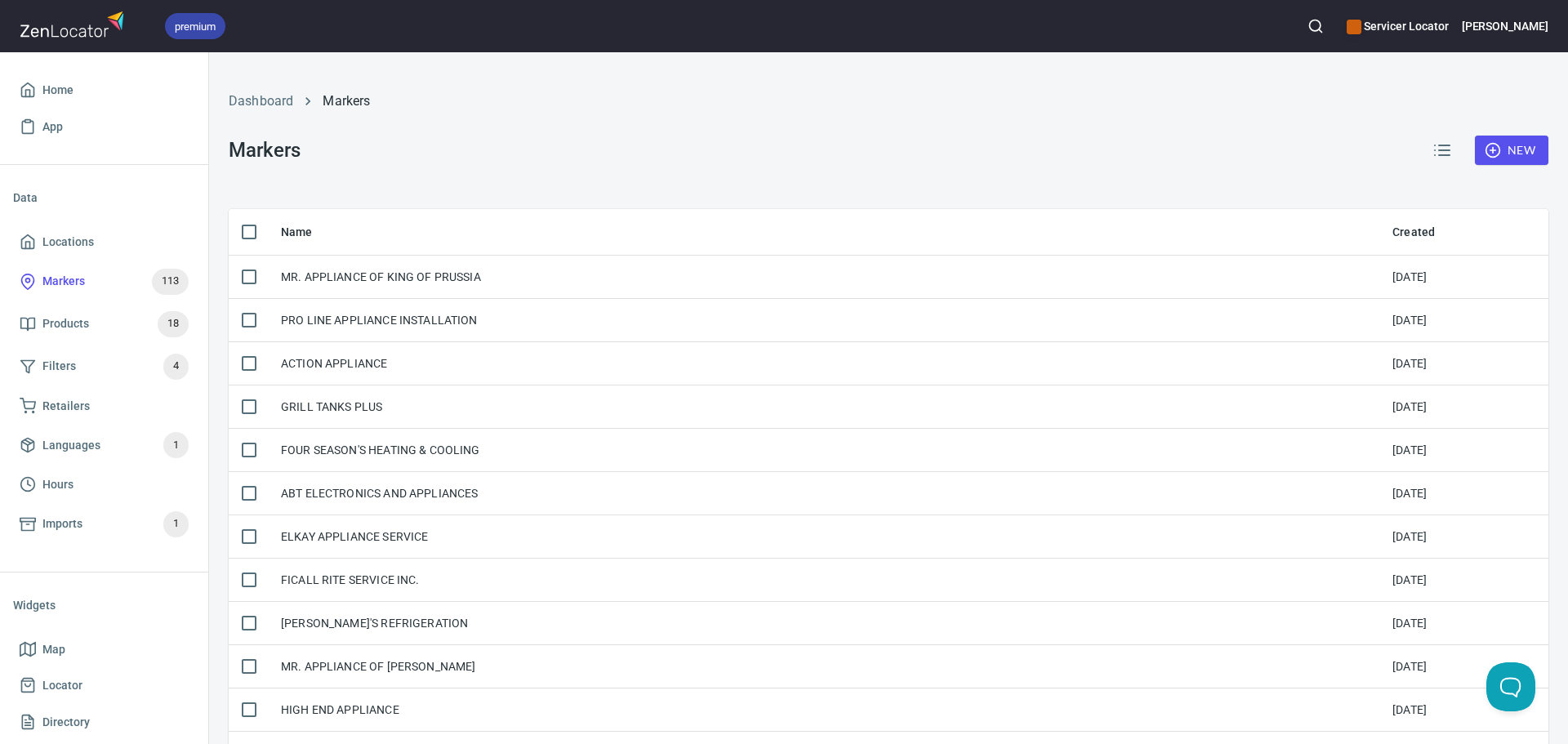
checkbox input "true"
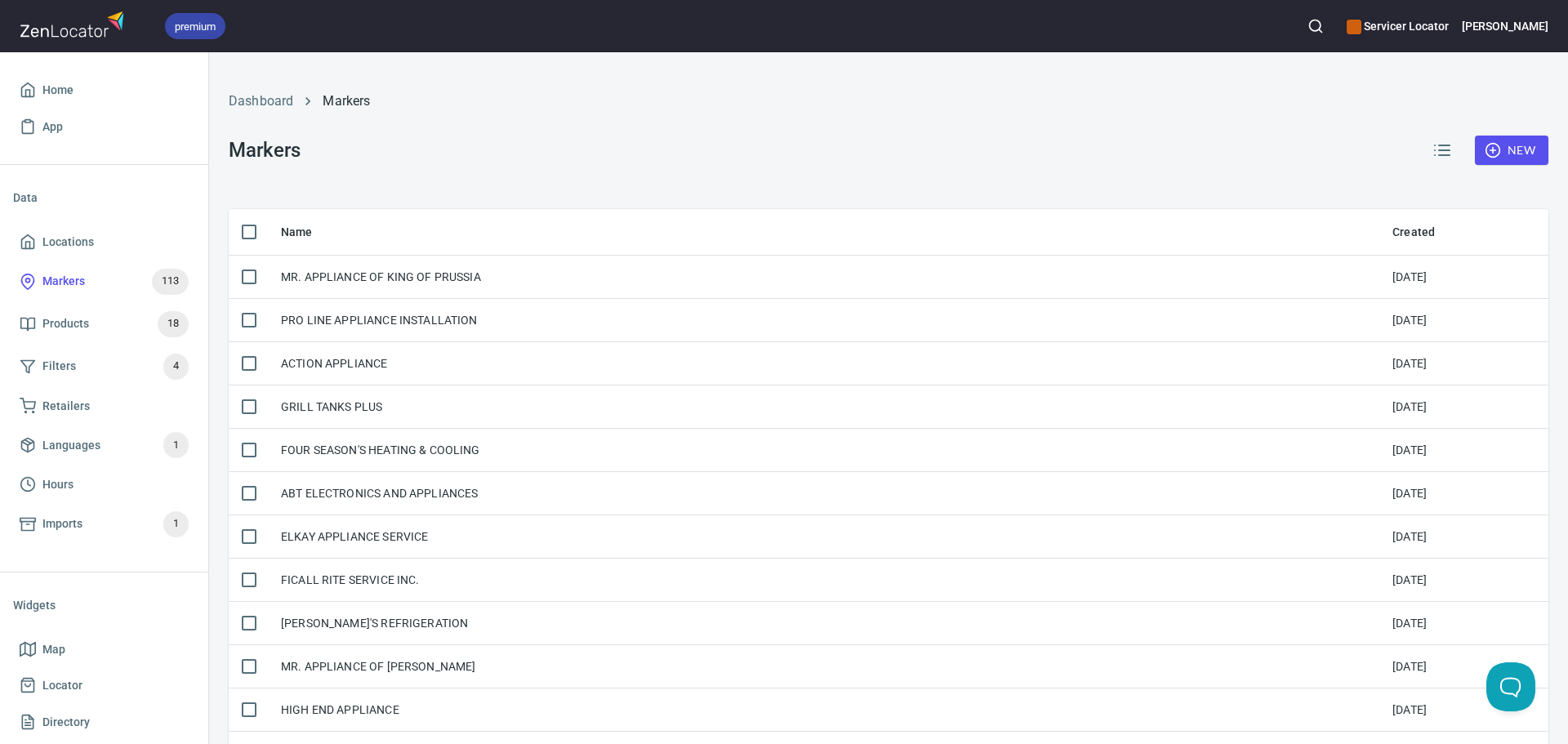
checkbox input "true"
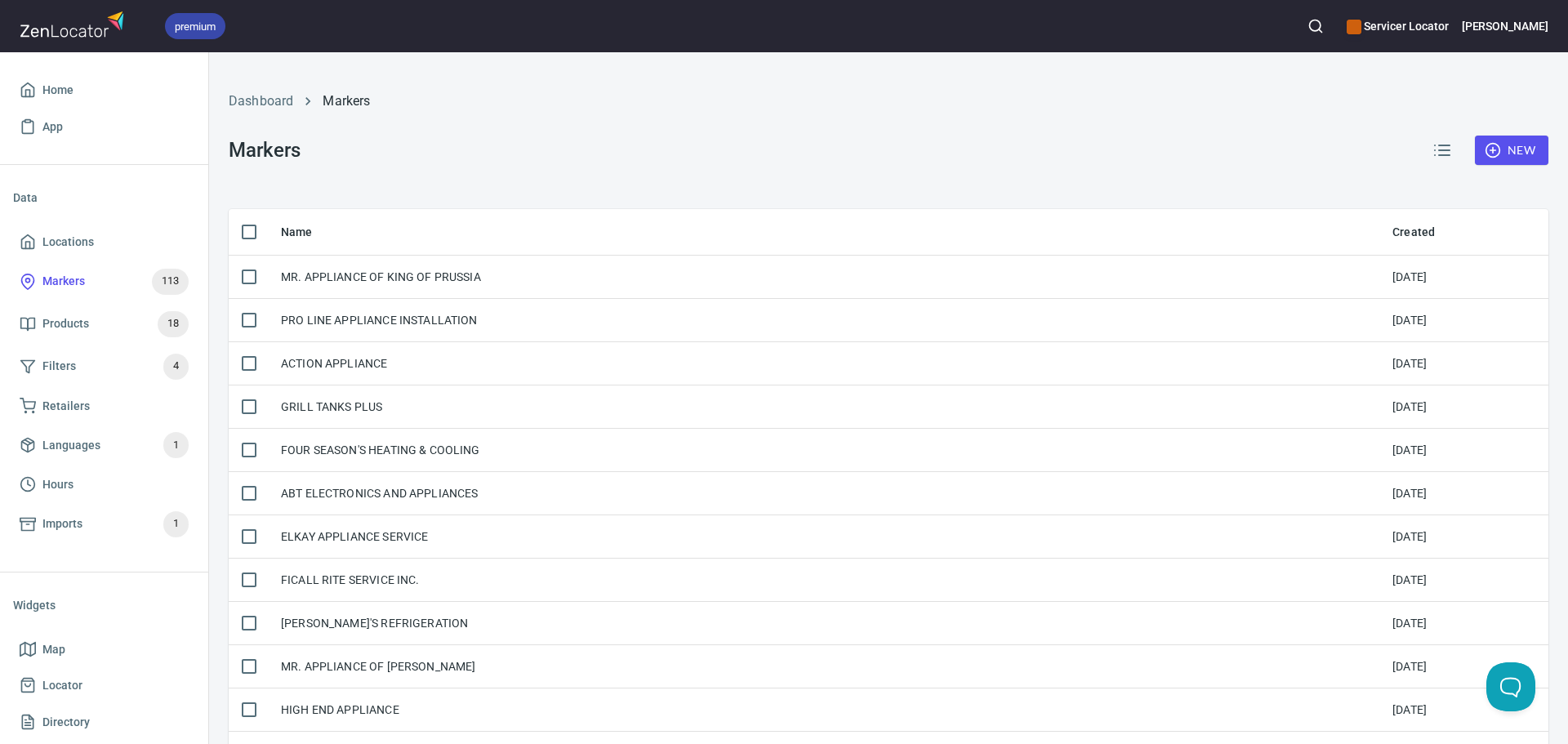
checkbox input "true"
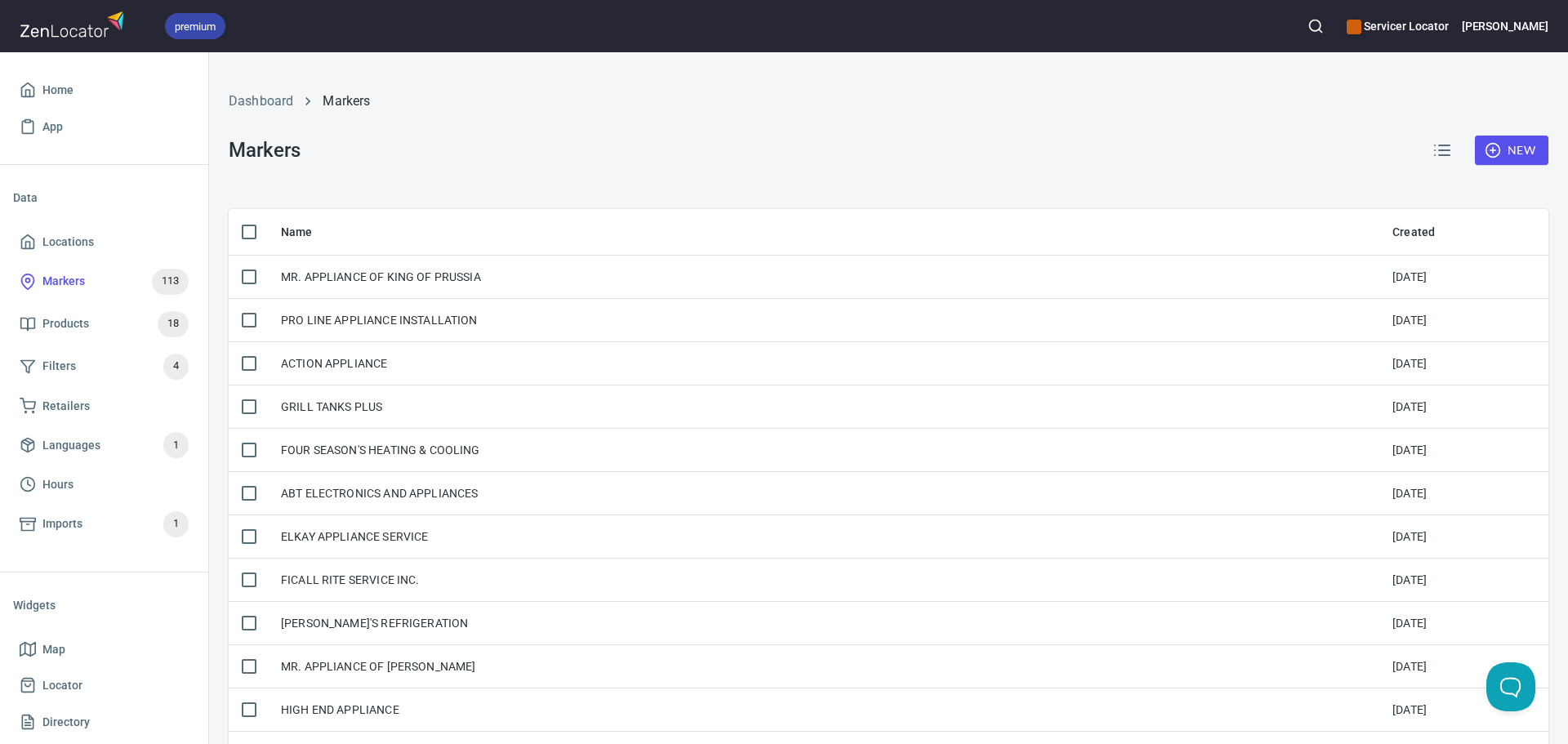
checkbox input "true"
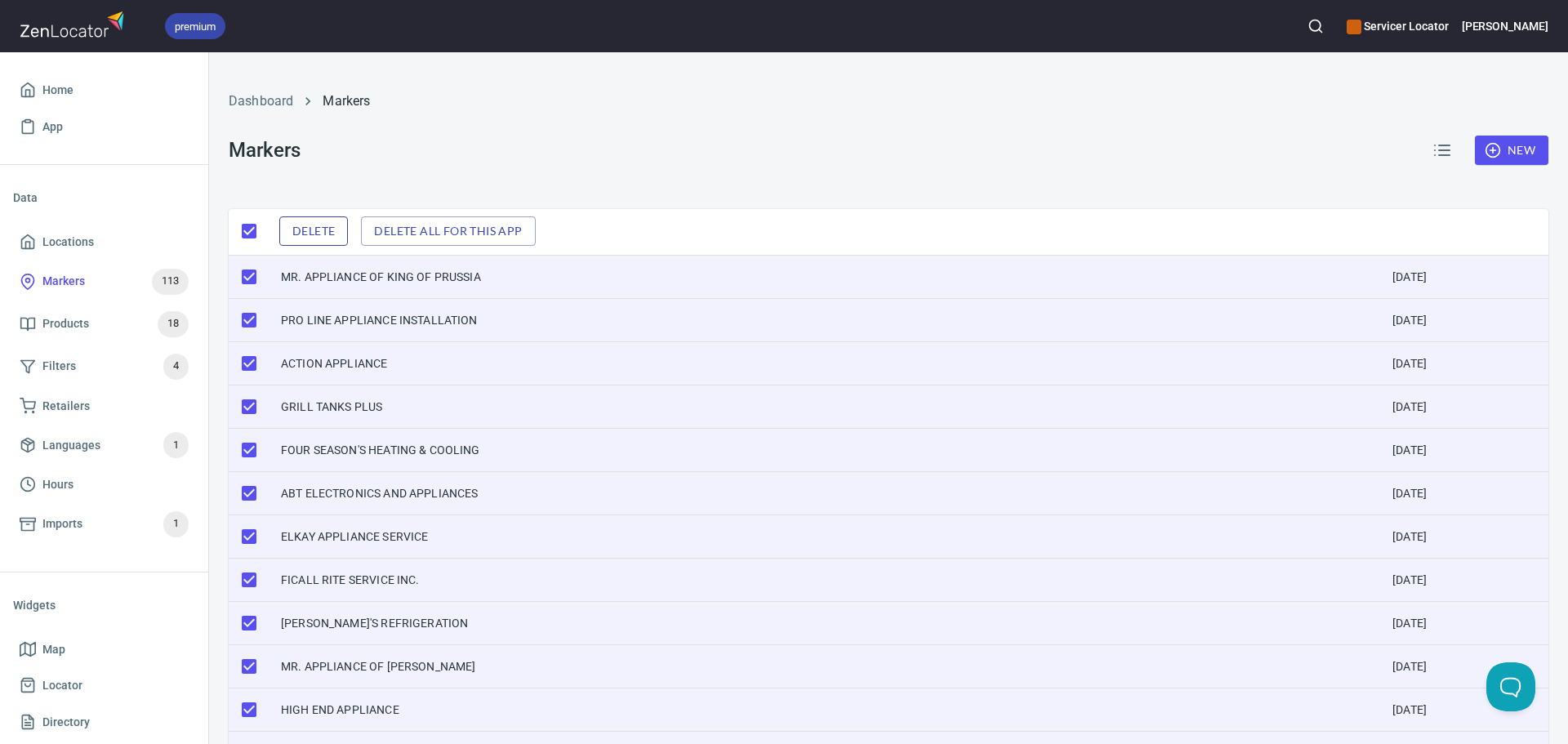
click at [320, 228] on span "Delete" at bounding box center [313, 232] width 43 height 21
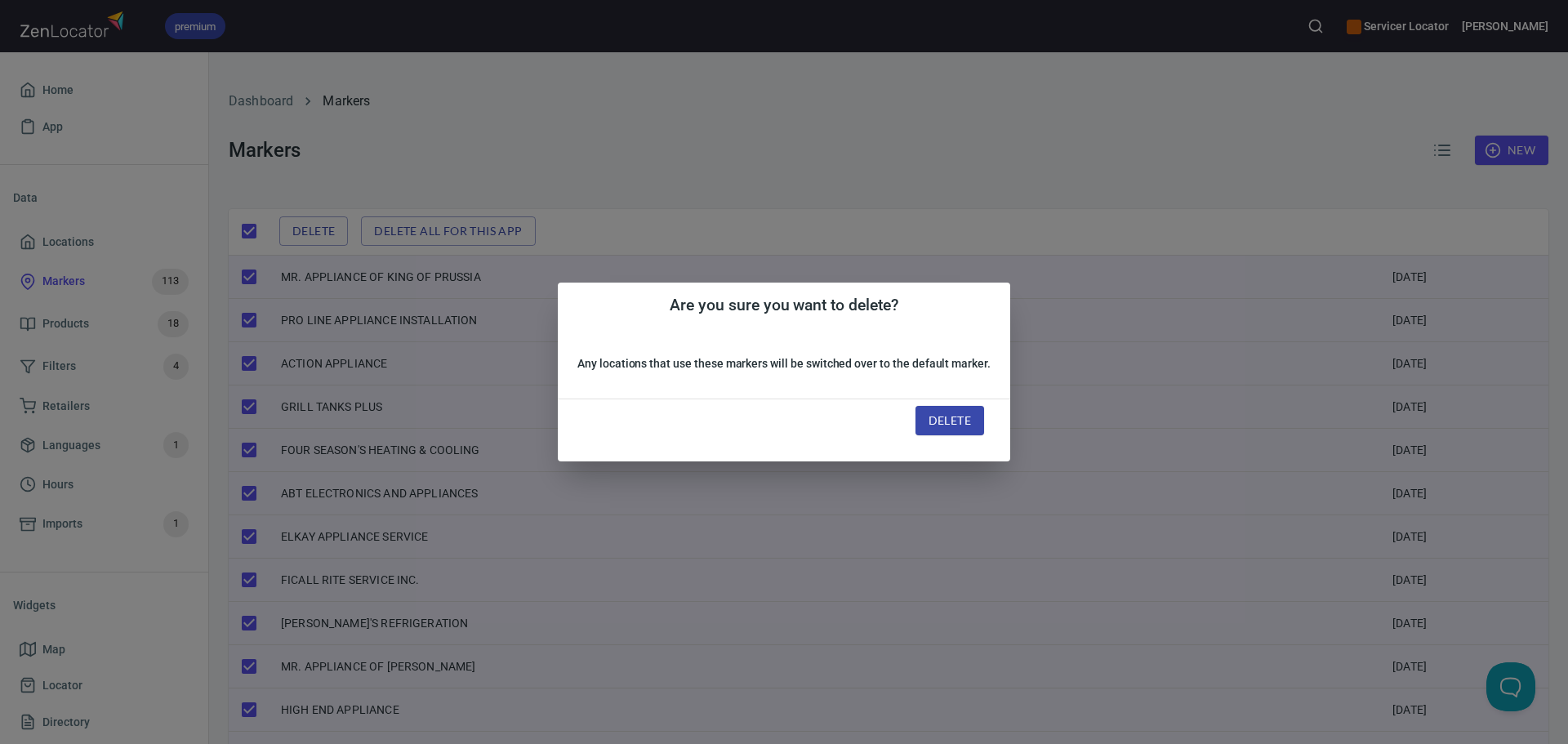
click at [949, 420] on span "Delete" at bounding box center [949, 422] width 43 height 21
checkbox input "false"
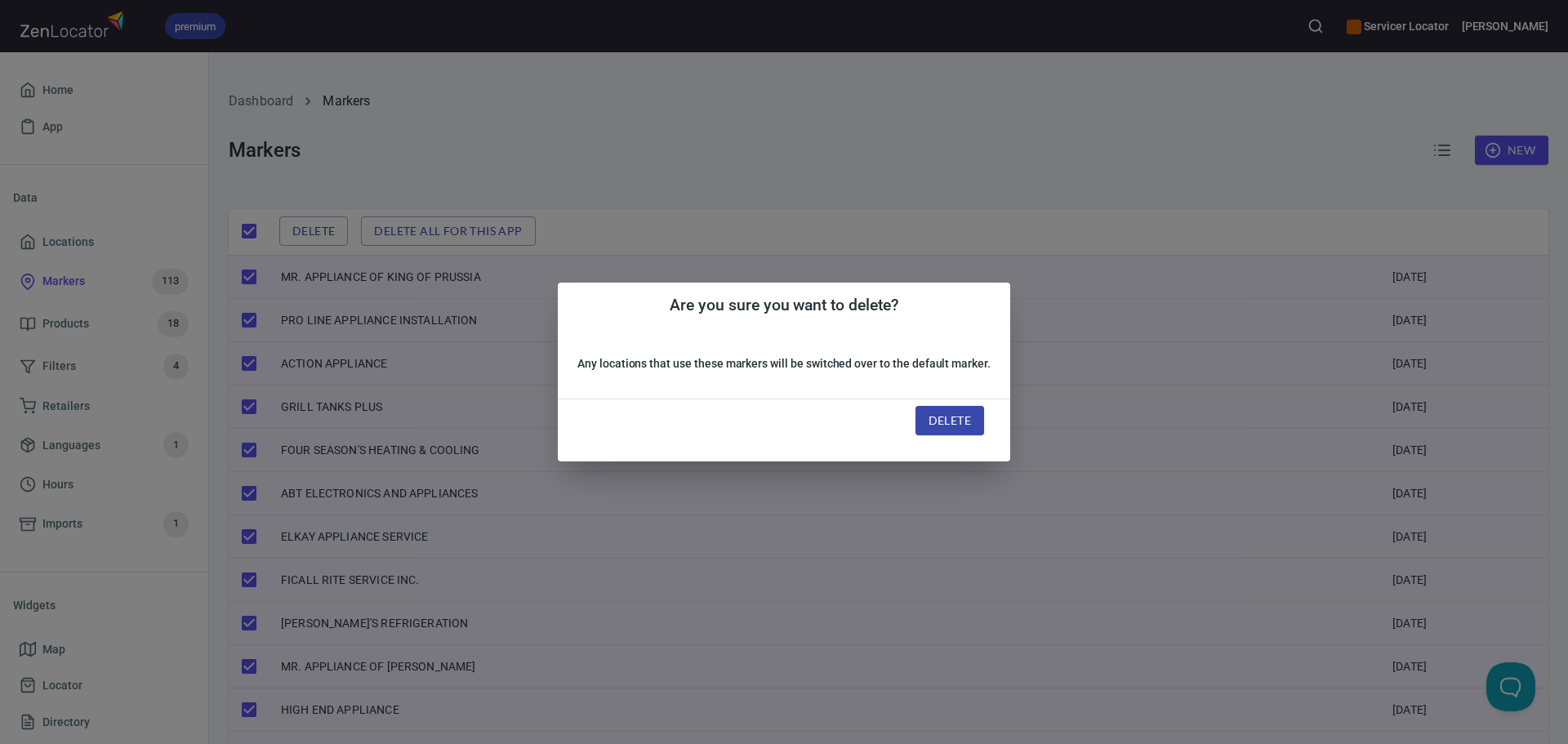
checkbox input "false"
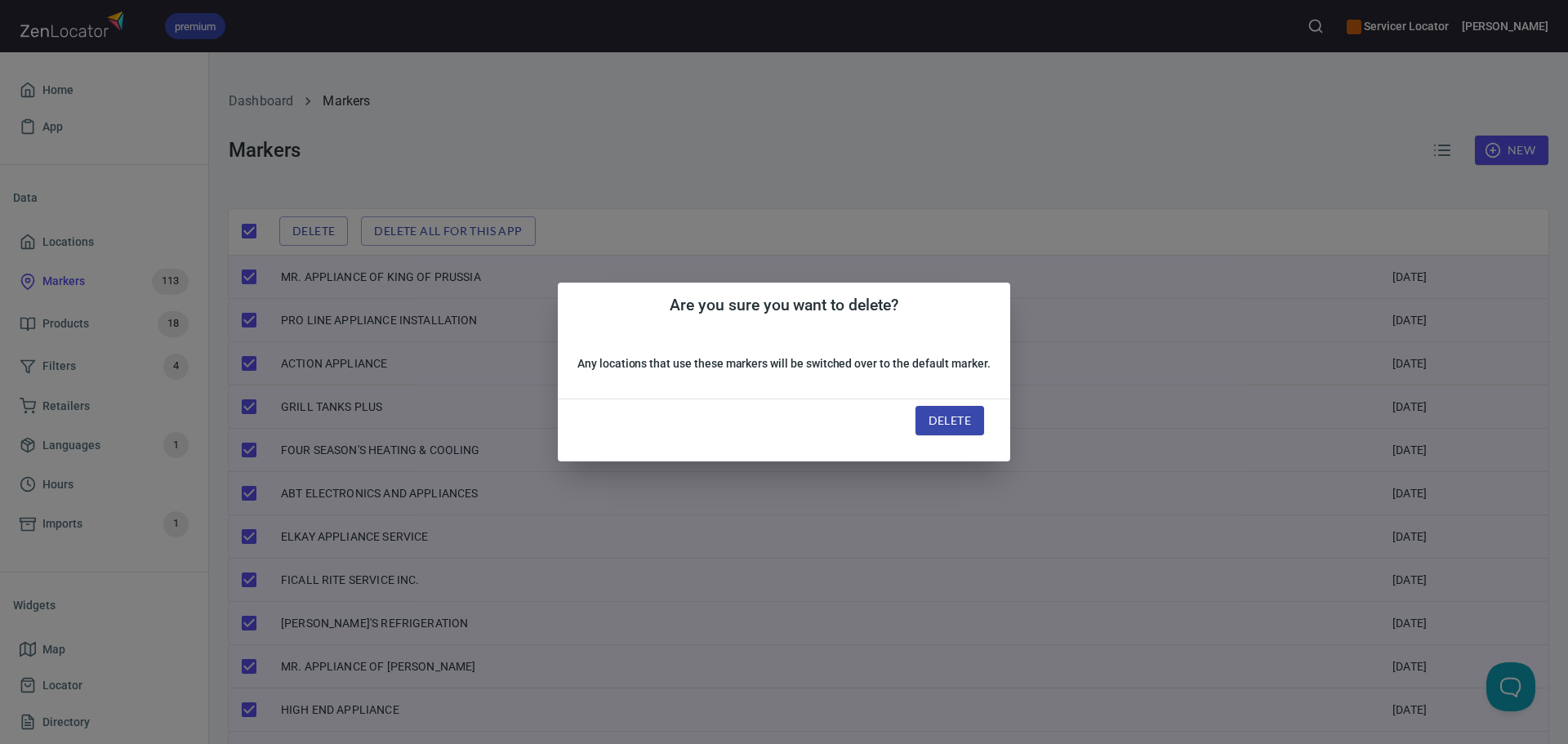
checkbox input "false"
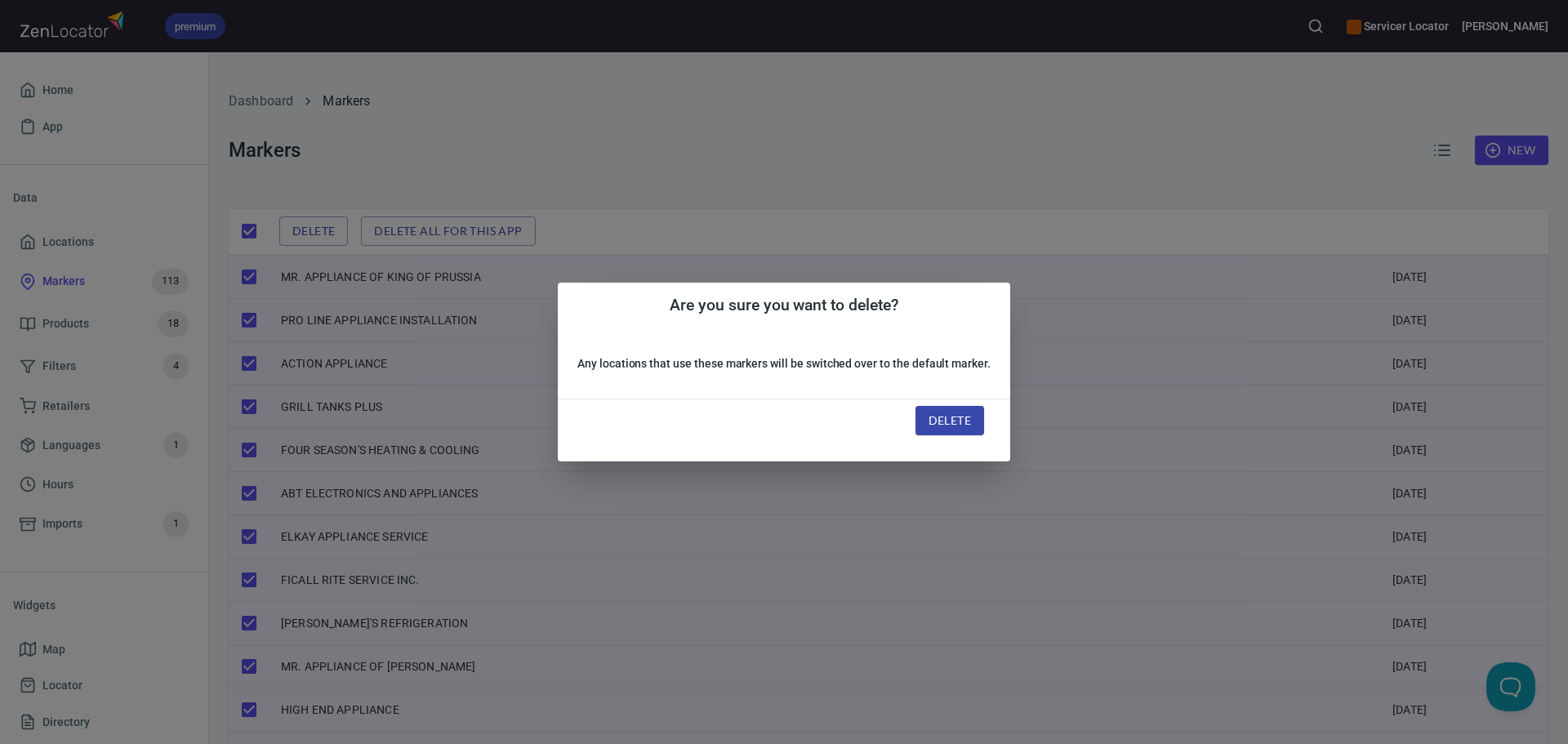
checkbox input "false"
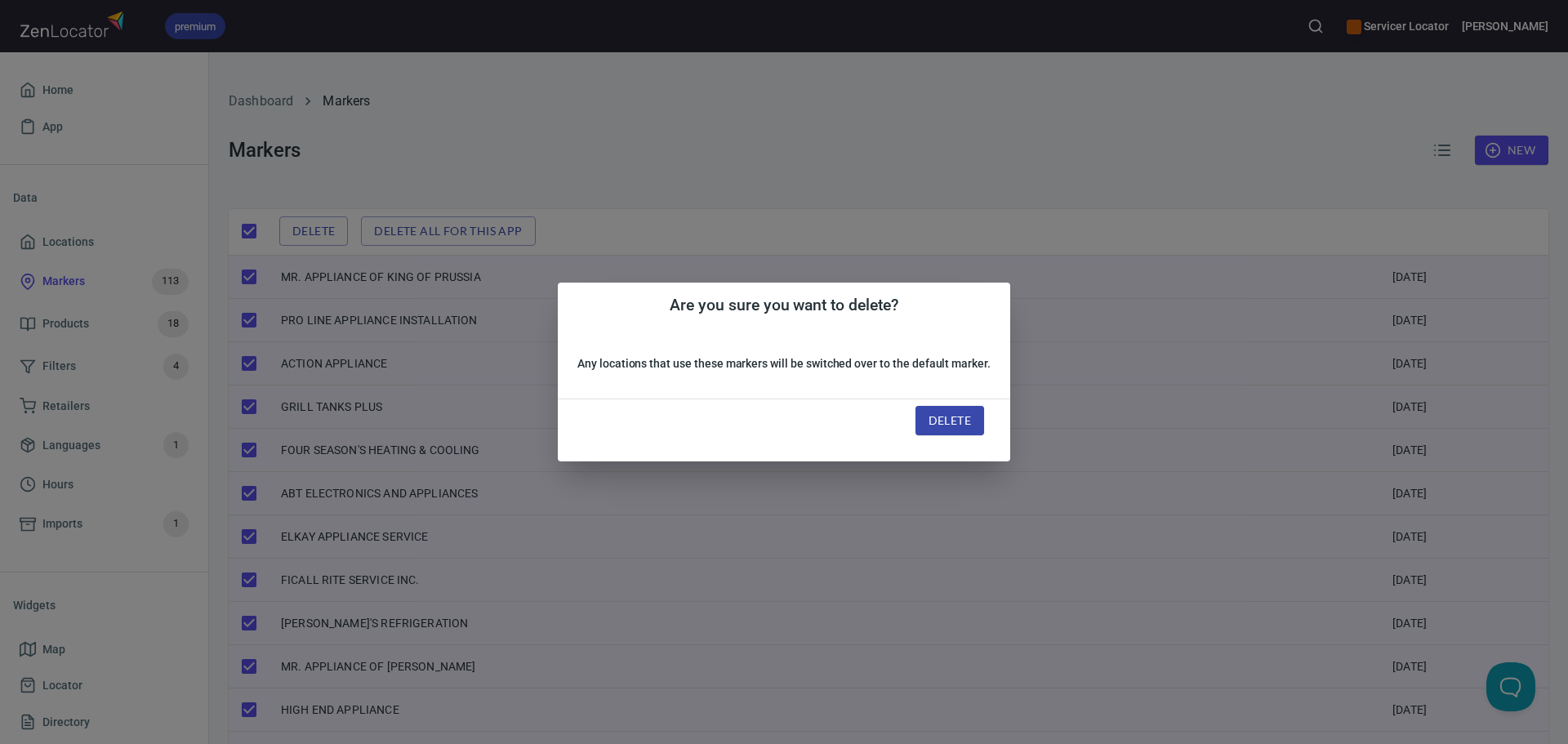
checkbox input "false"
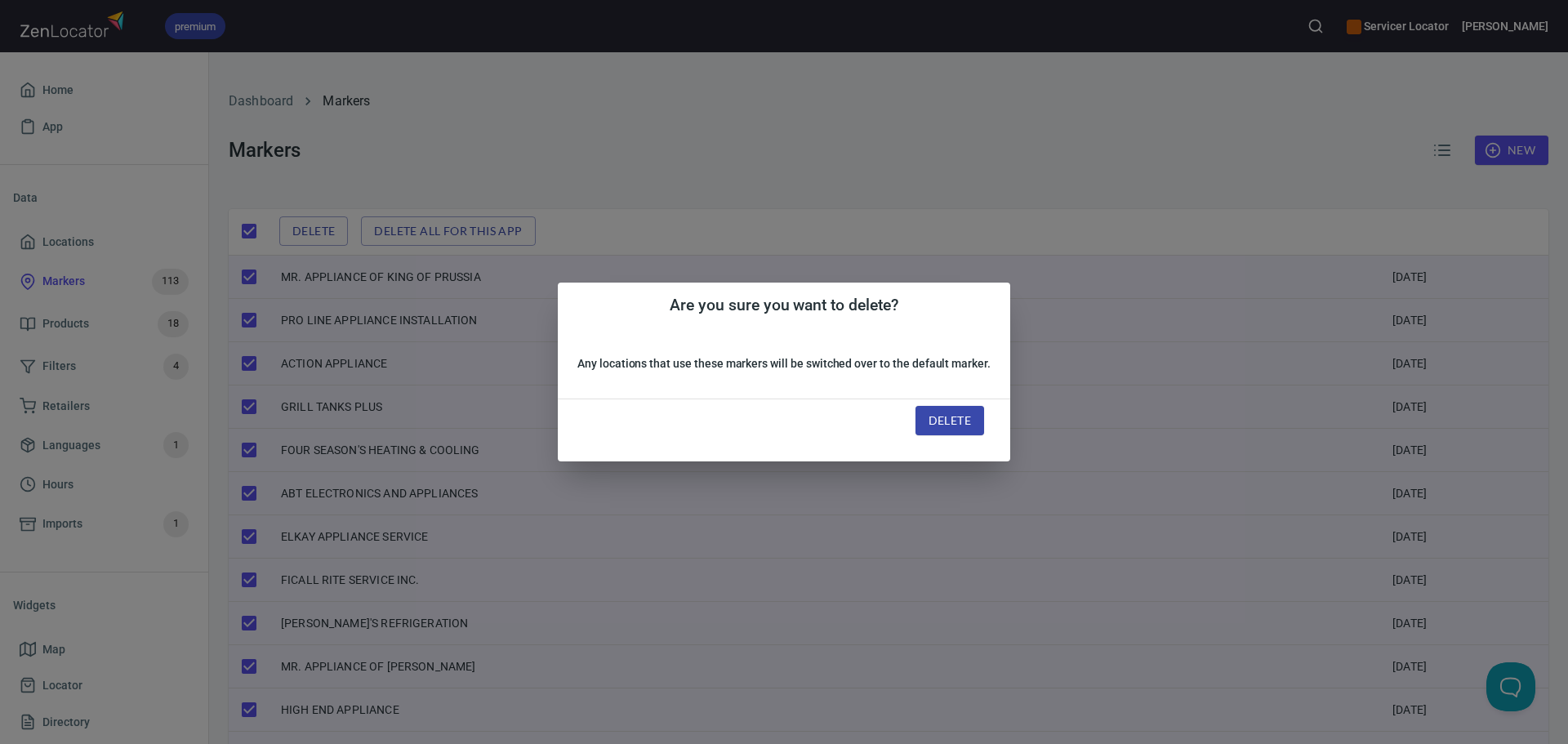
checkbox input "false"
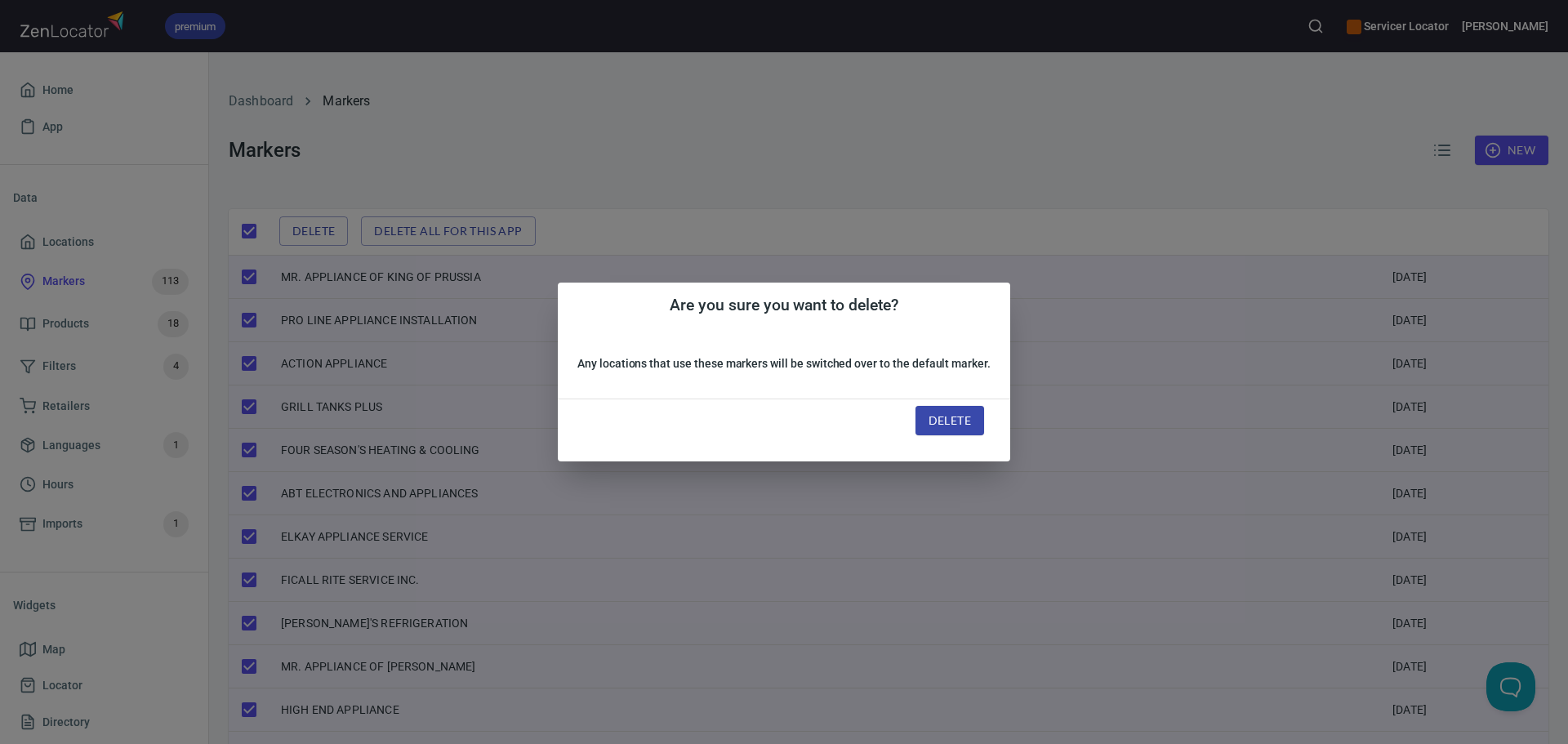
checkbox input "false"
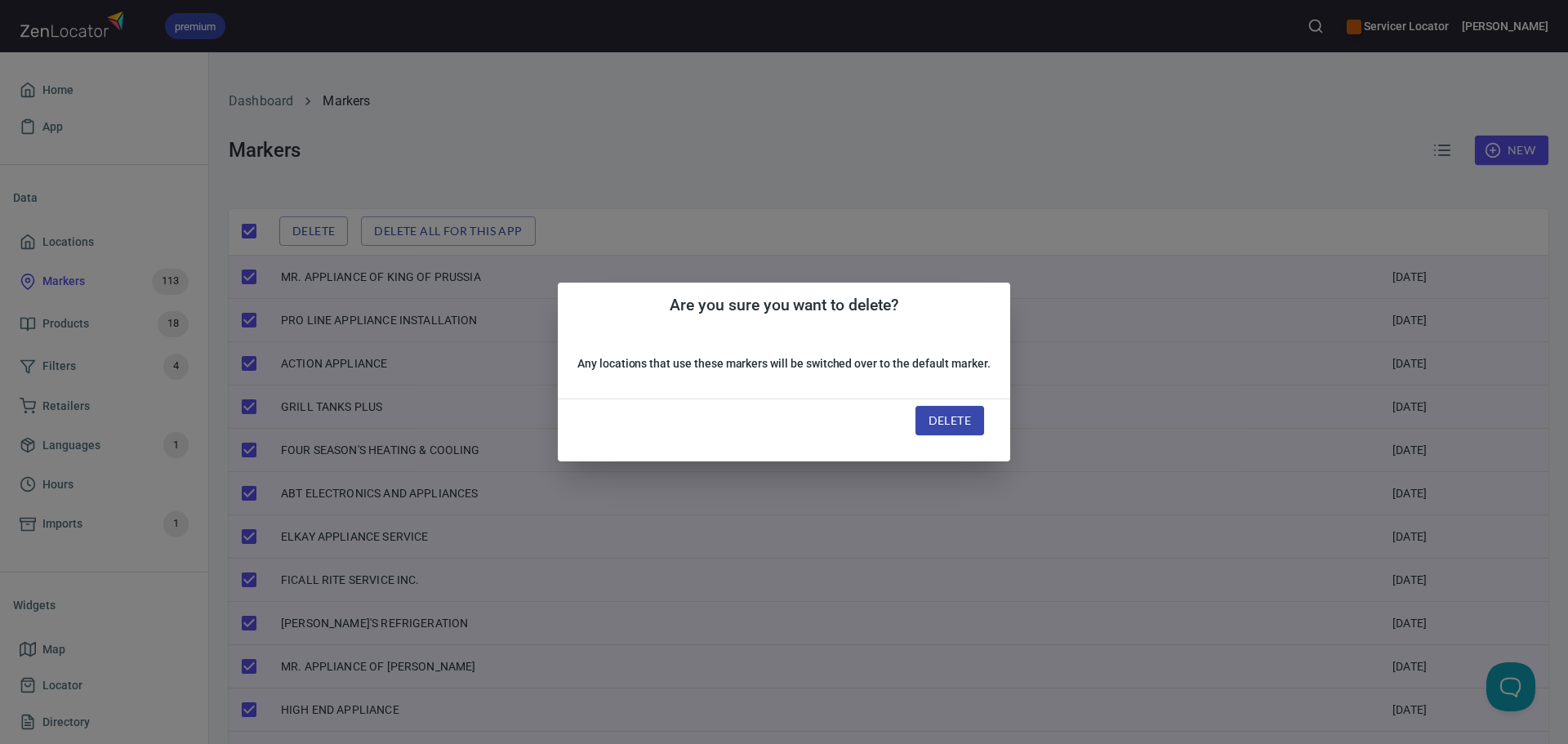
checkbox input "false"
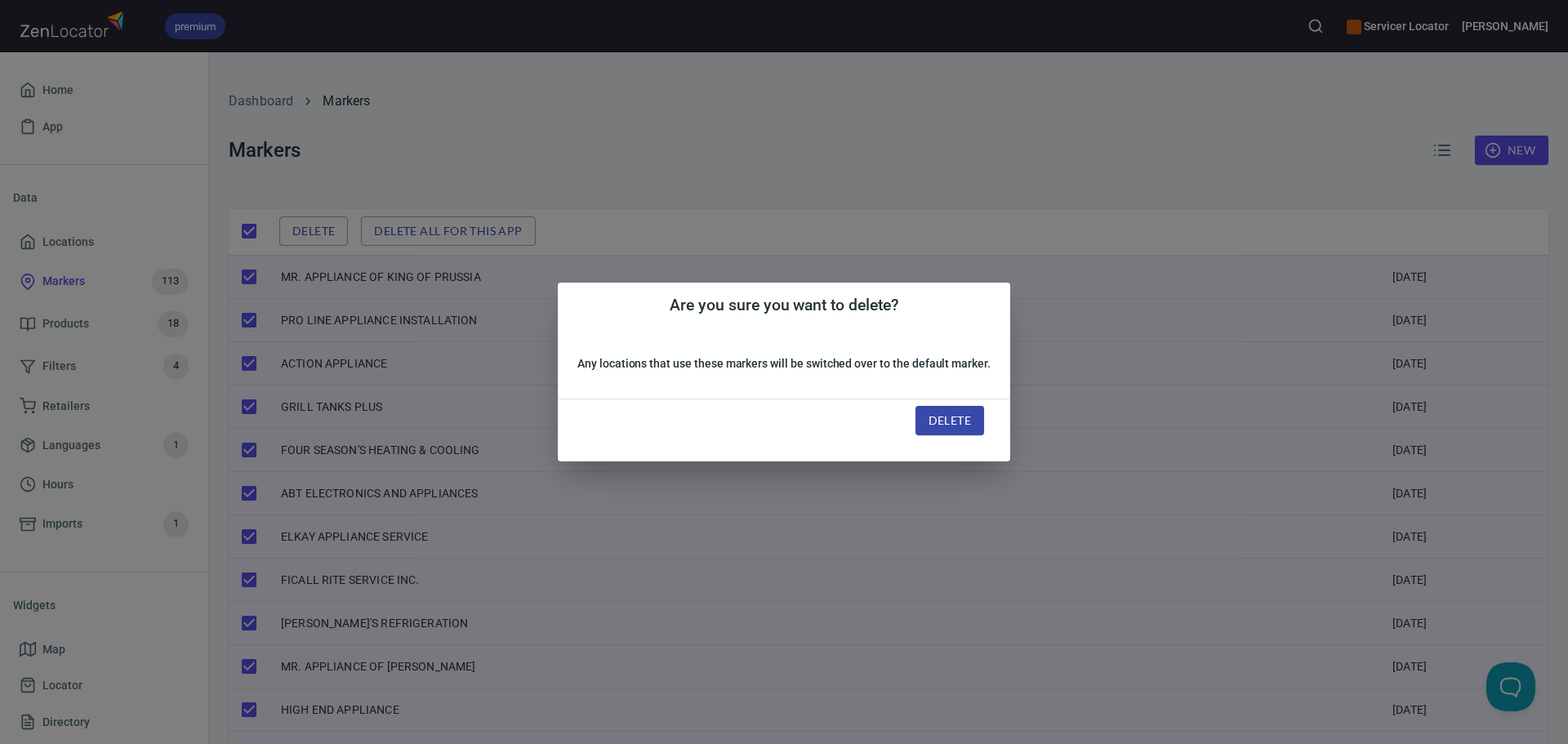
checkbox input "false"
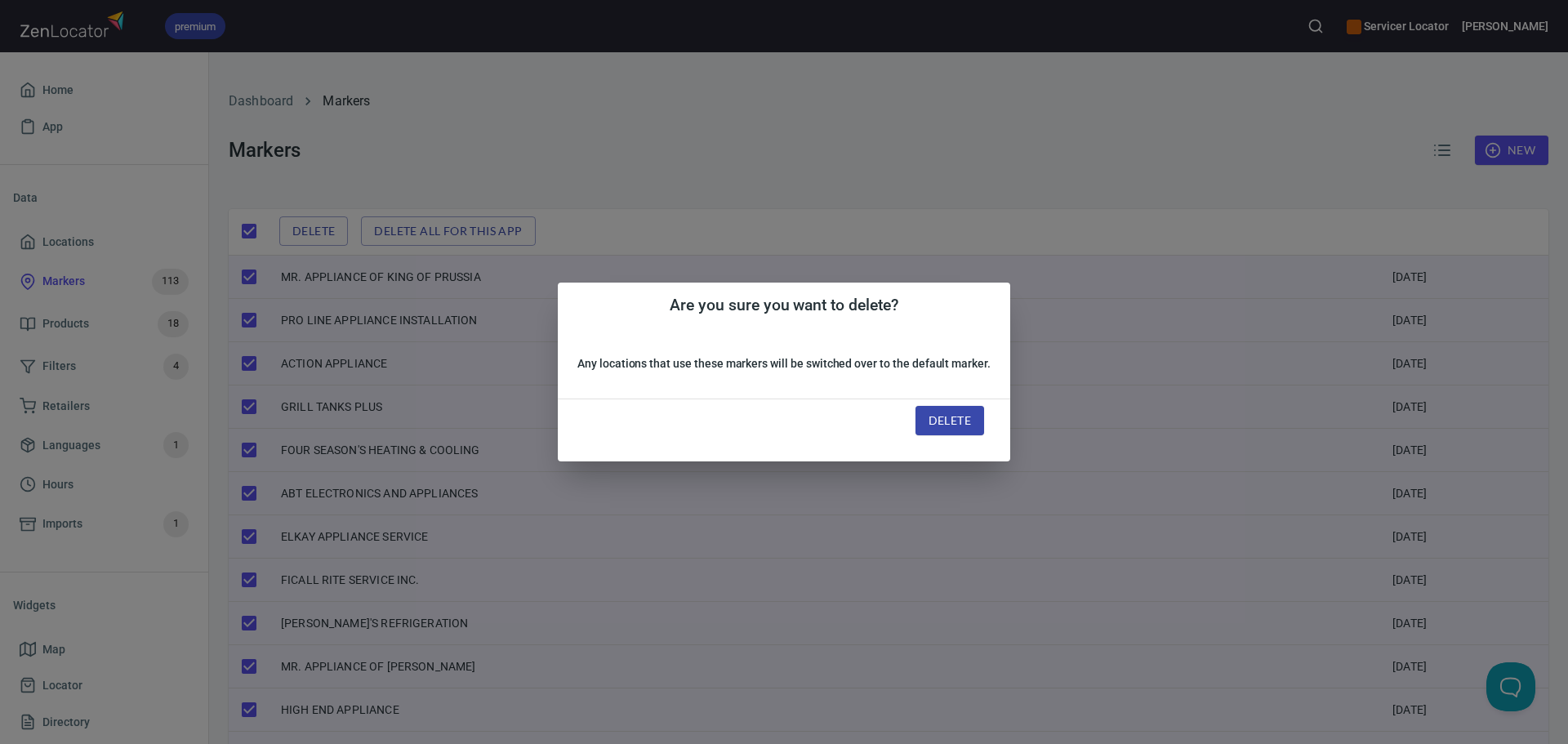
checkbox input "false"
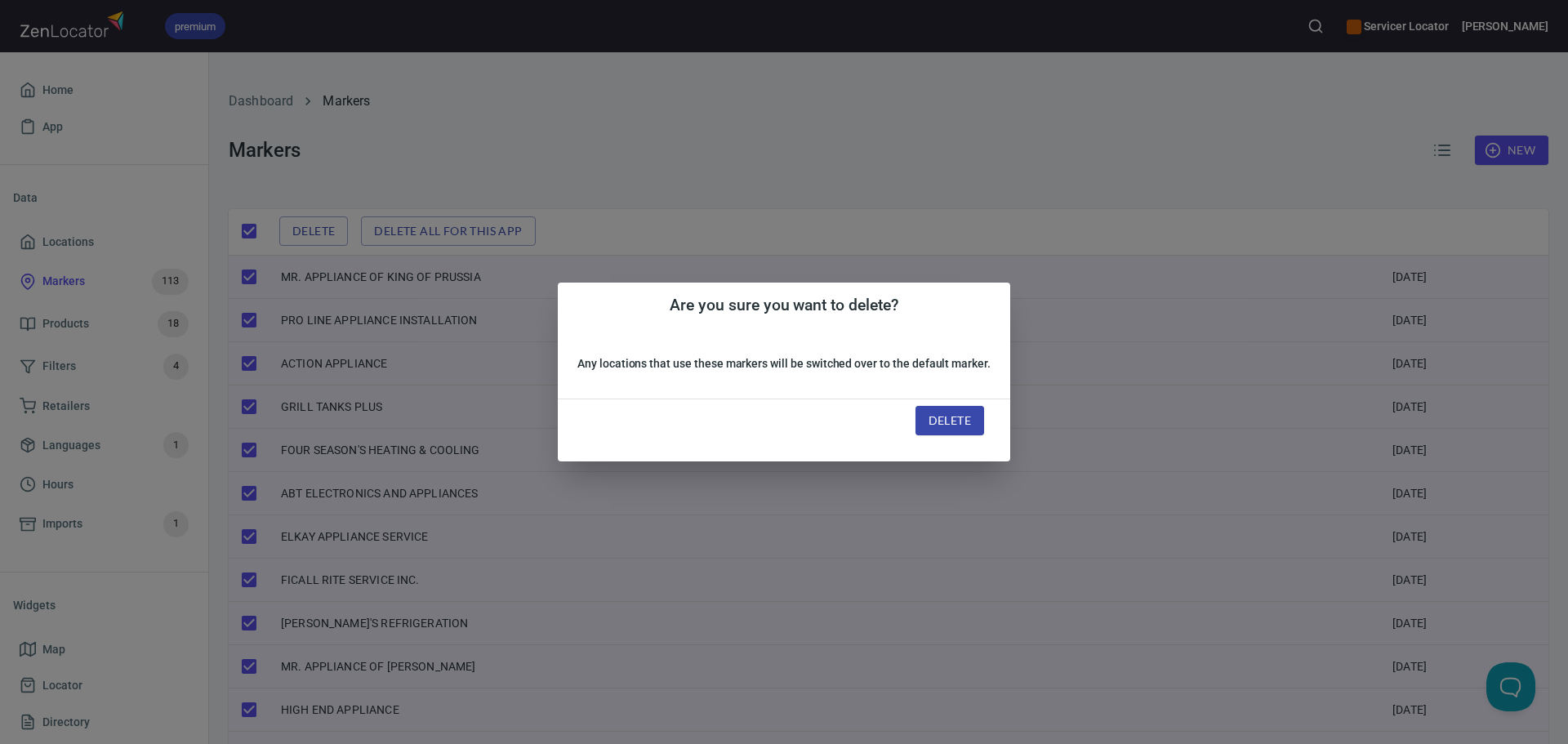
checkbox input "false"
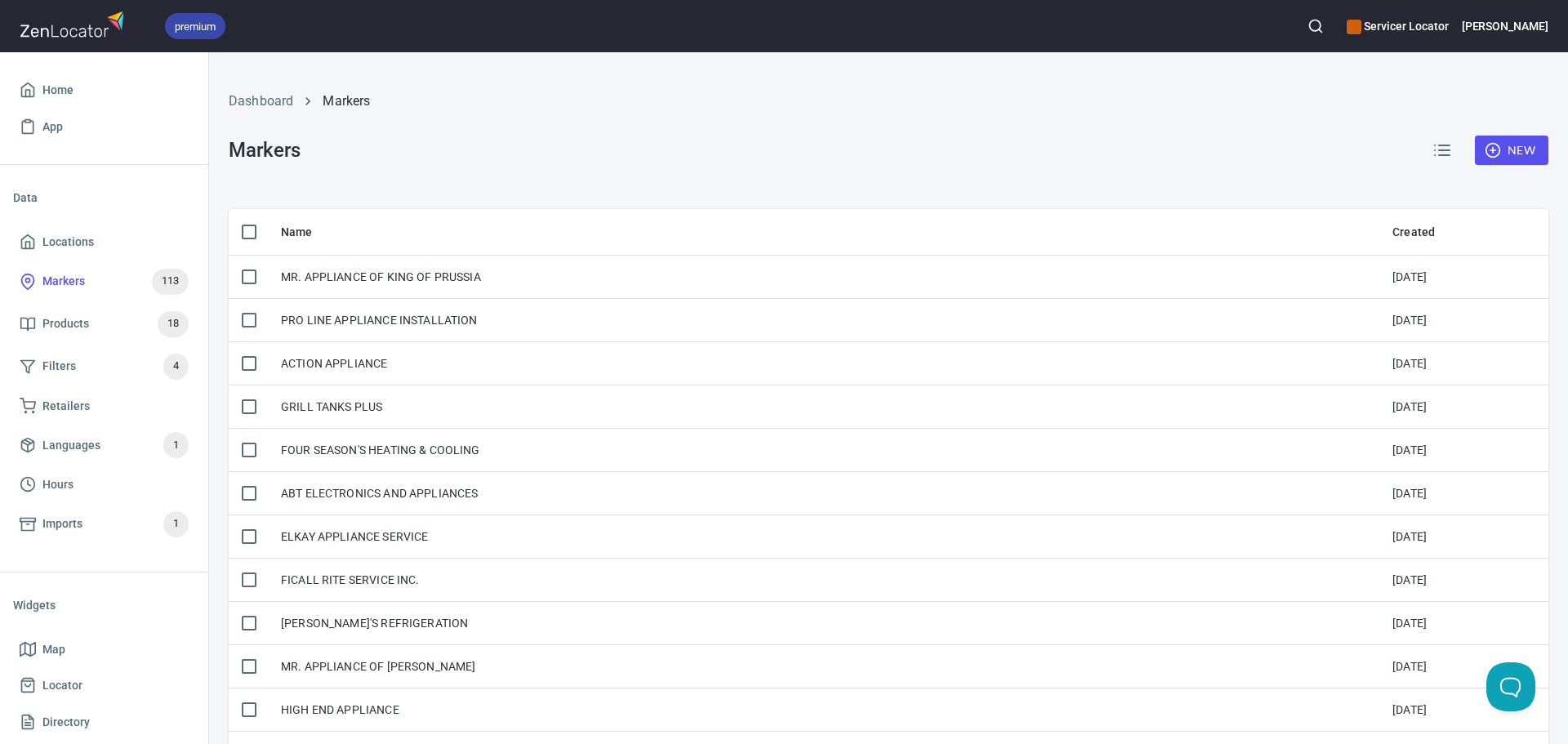
checkbox input "true"
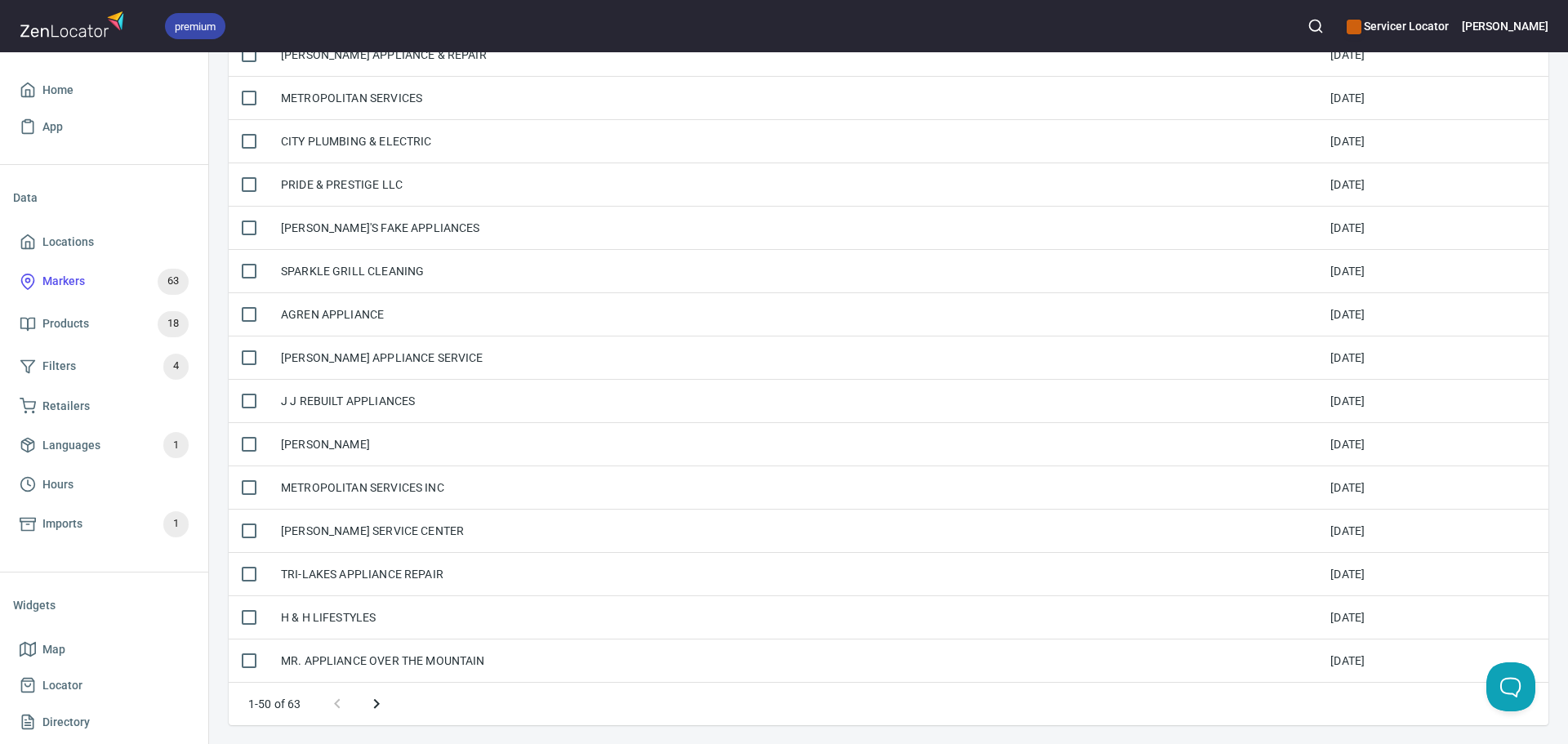
scroll to position [1739, 0]
click at [380, 699] on icon "Next page" at bounding box center [376, 703] width 20 height 20
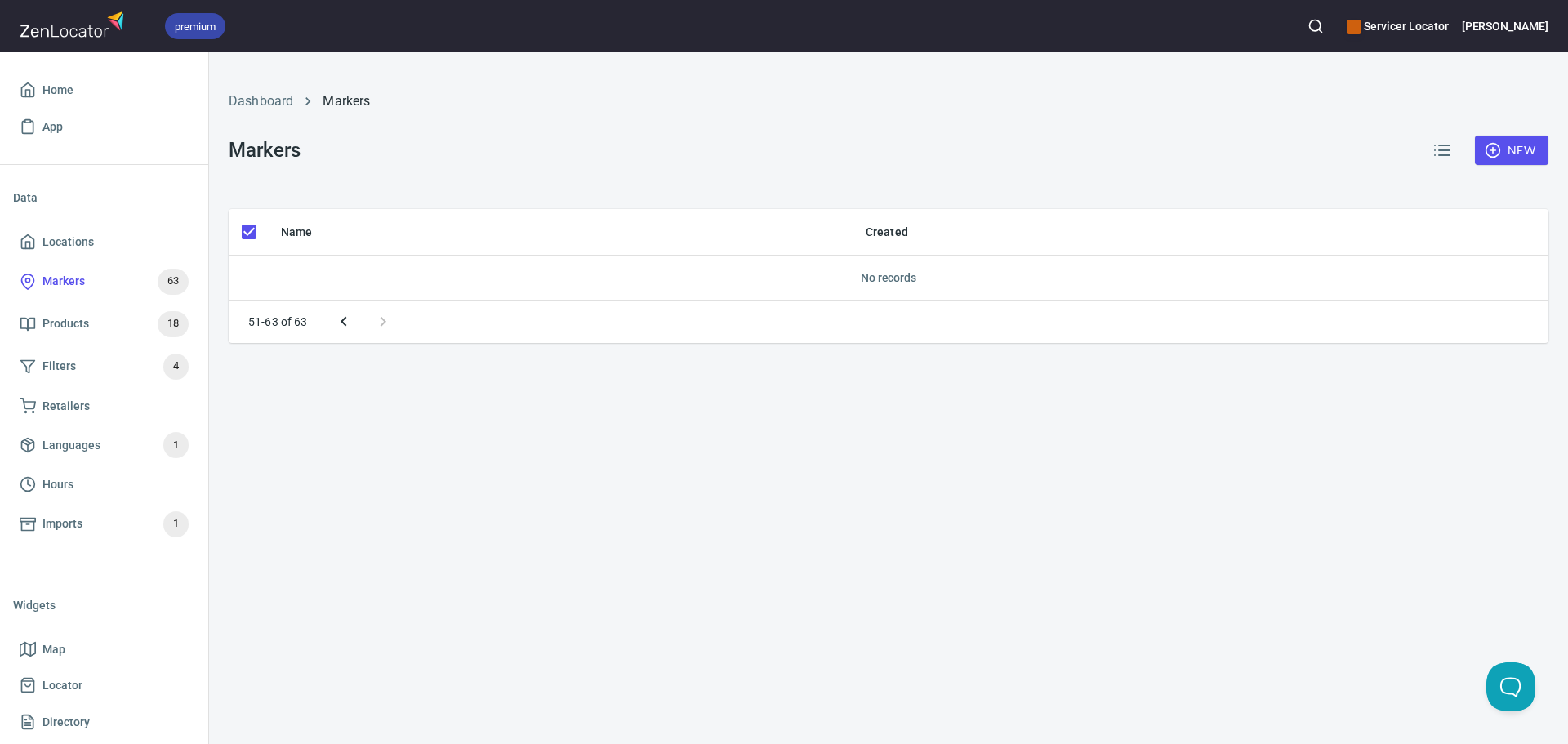
checkbox input "false"
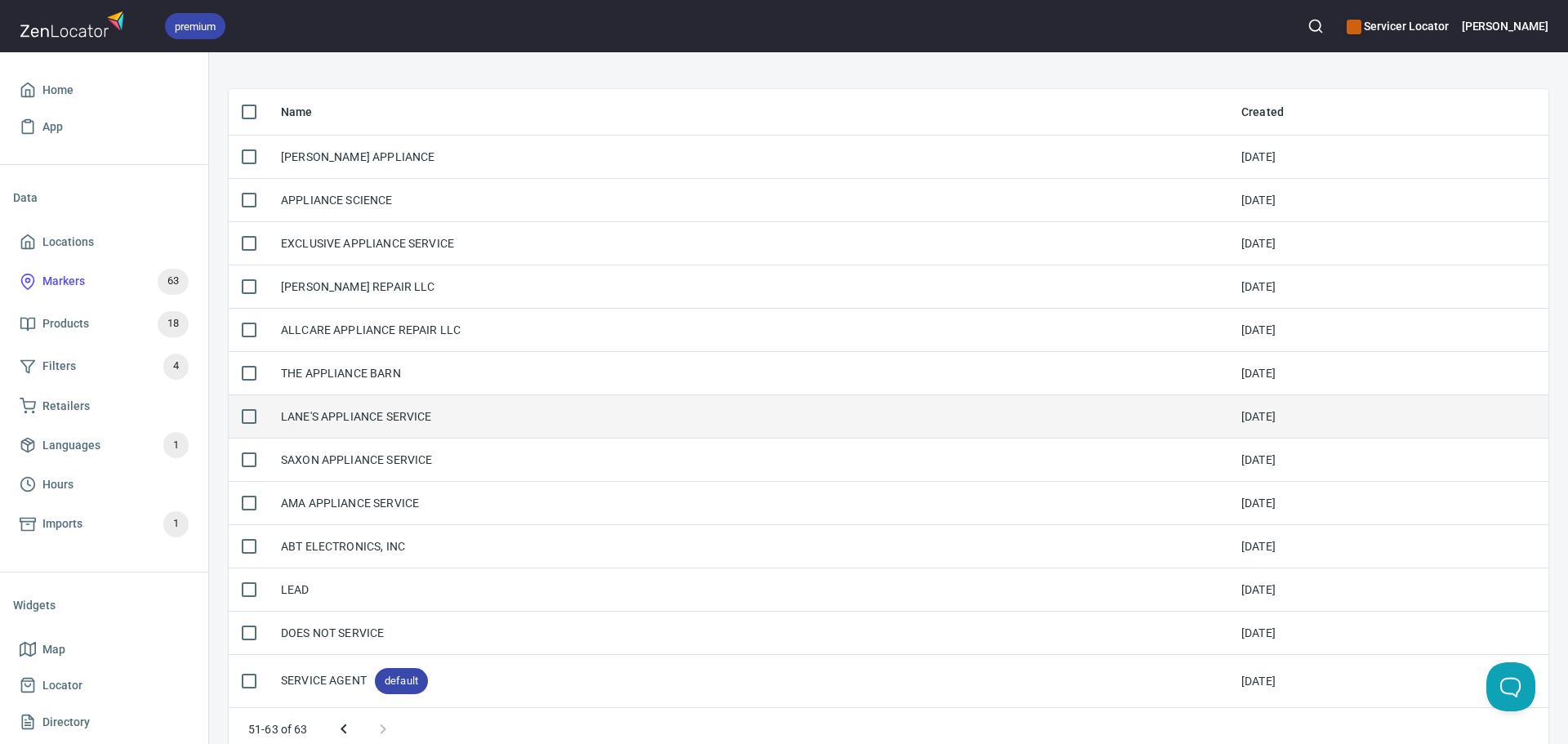
scroll to position [147, 0]
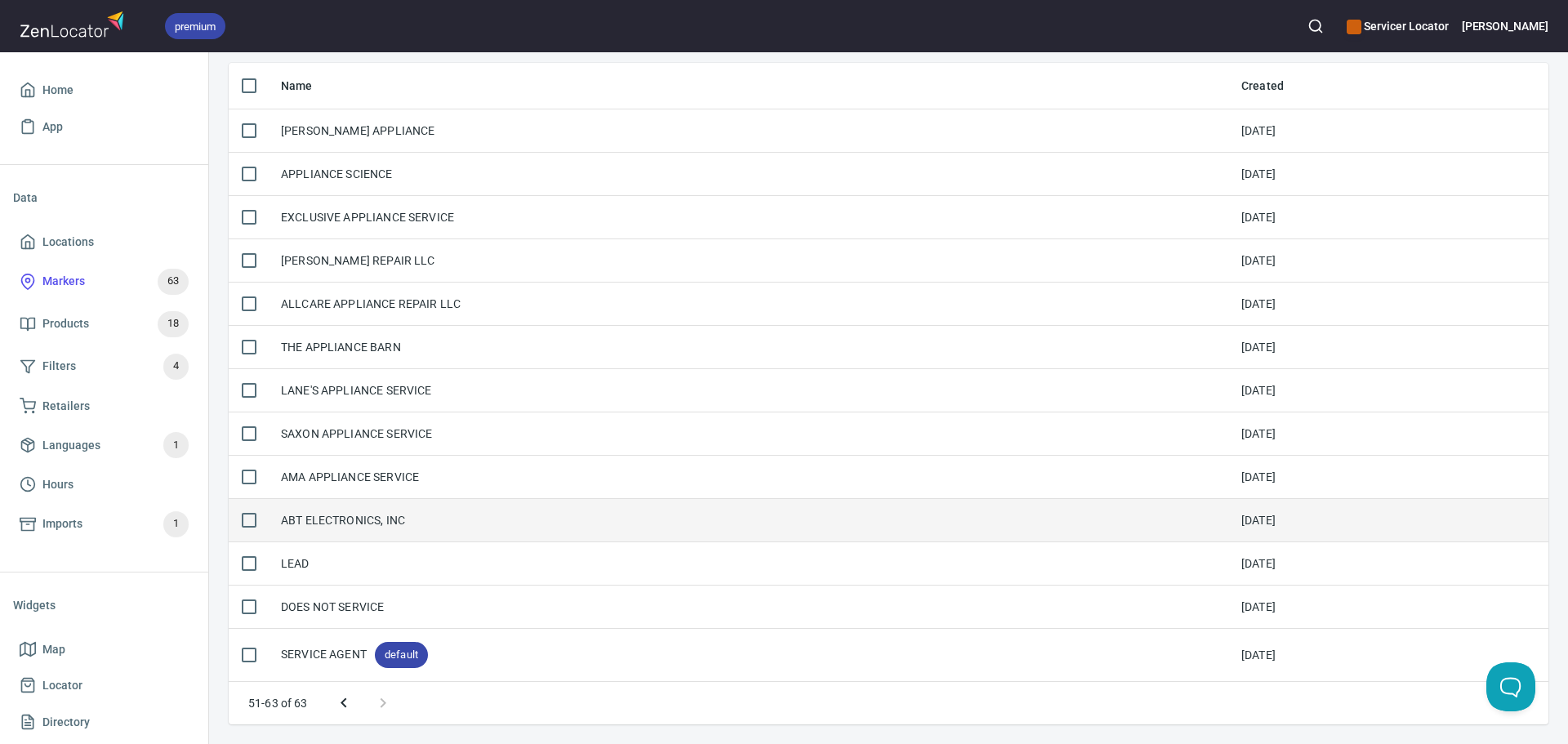
click at [253, 520] on input "checkbox" at bounding box center [249, 520] width 34 height 34
checkbox input "true"
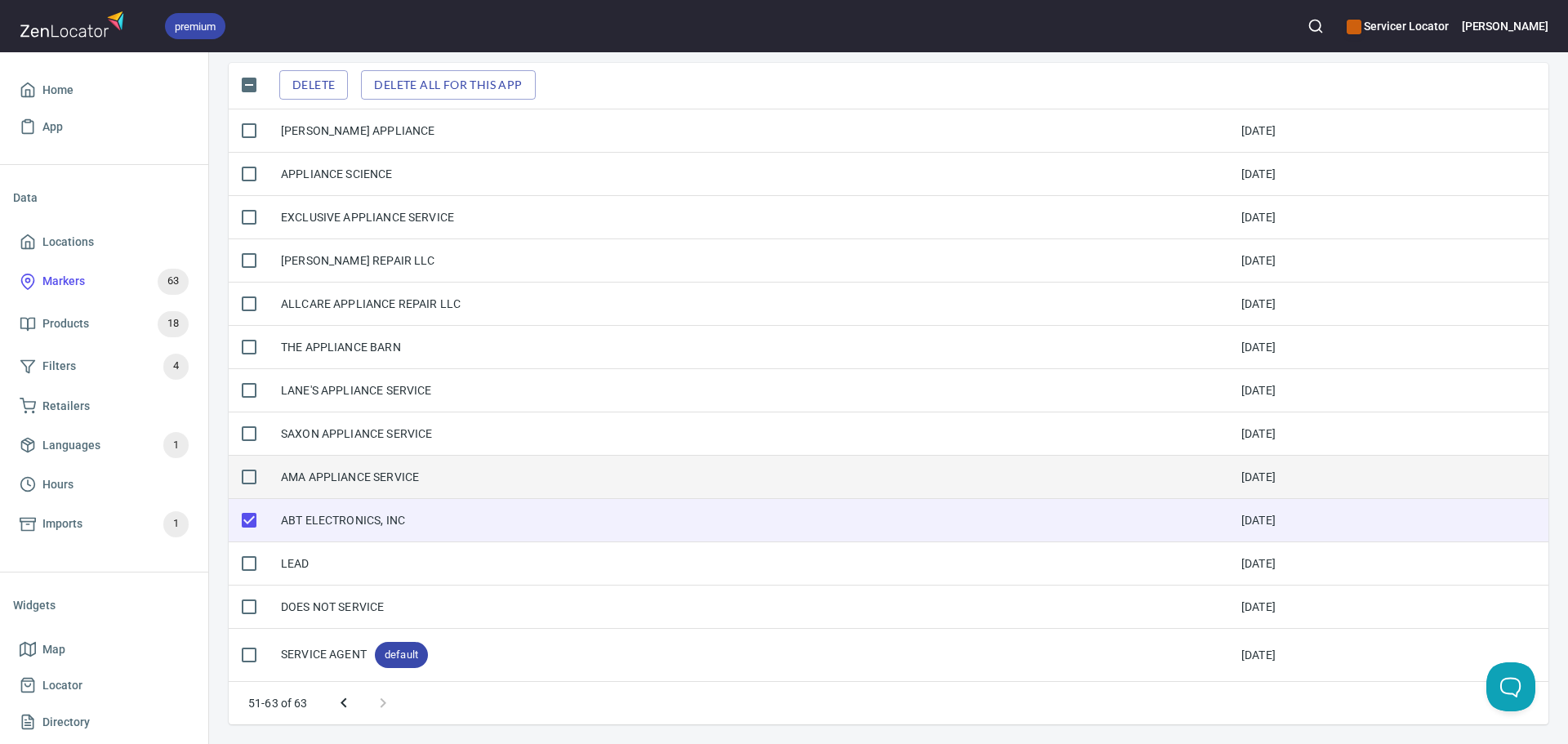
click at [247, 472] on input "checkbox" at bounding box center [249, 476] width 34 height 34
checkbox input "true"
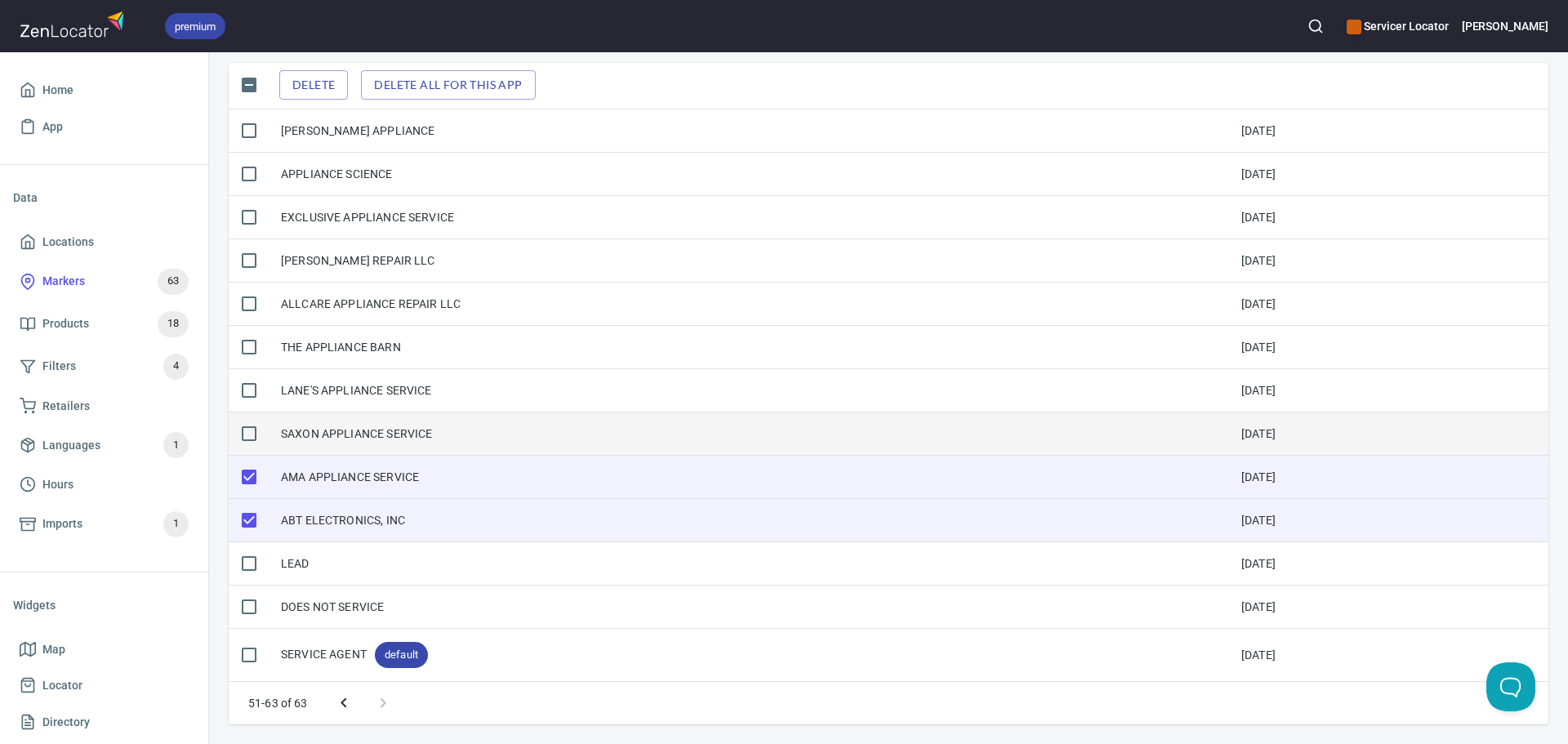
click at [243, 434] on input "checkbox" at bounding box center [249, 434] width 34 height 34
checkbox input "true"
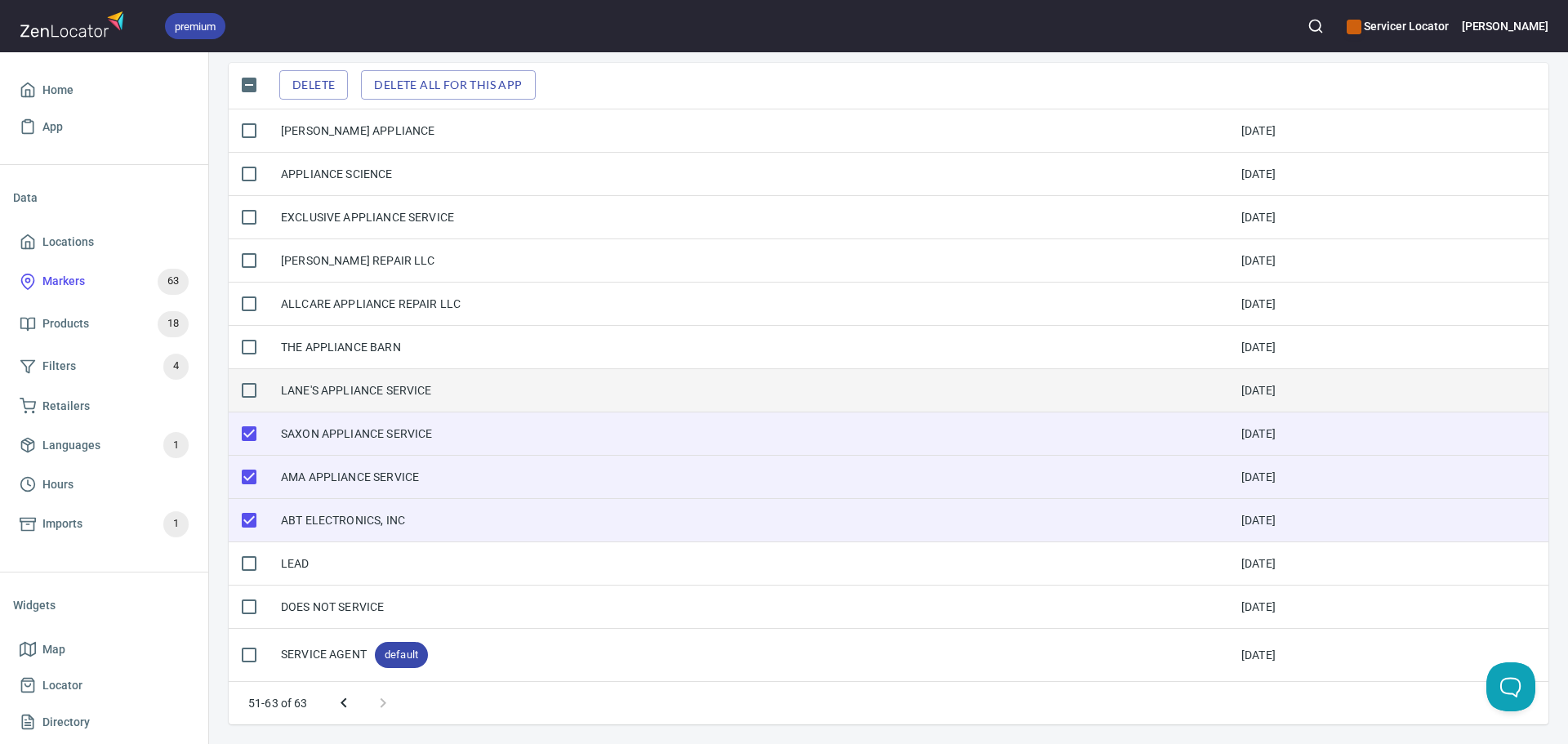
click at [238, 390] on input "checkbox" at bounding box center [249, 390] width 34 height 34
checkbox input "true"
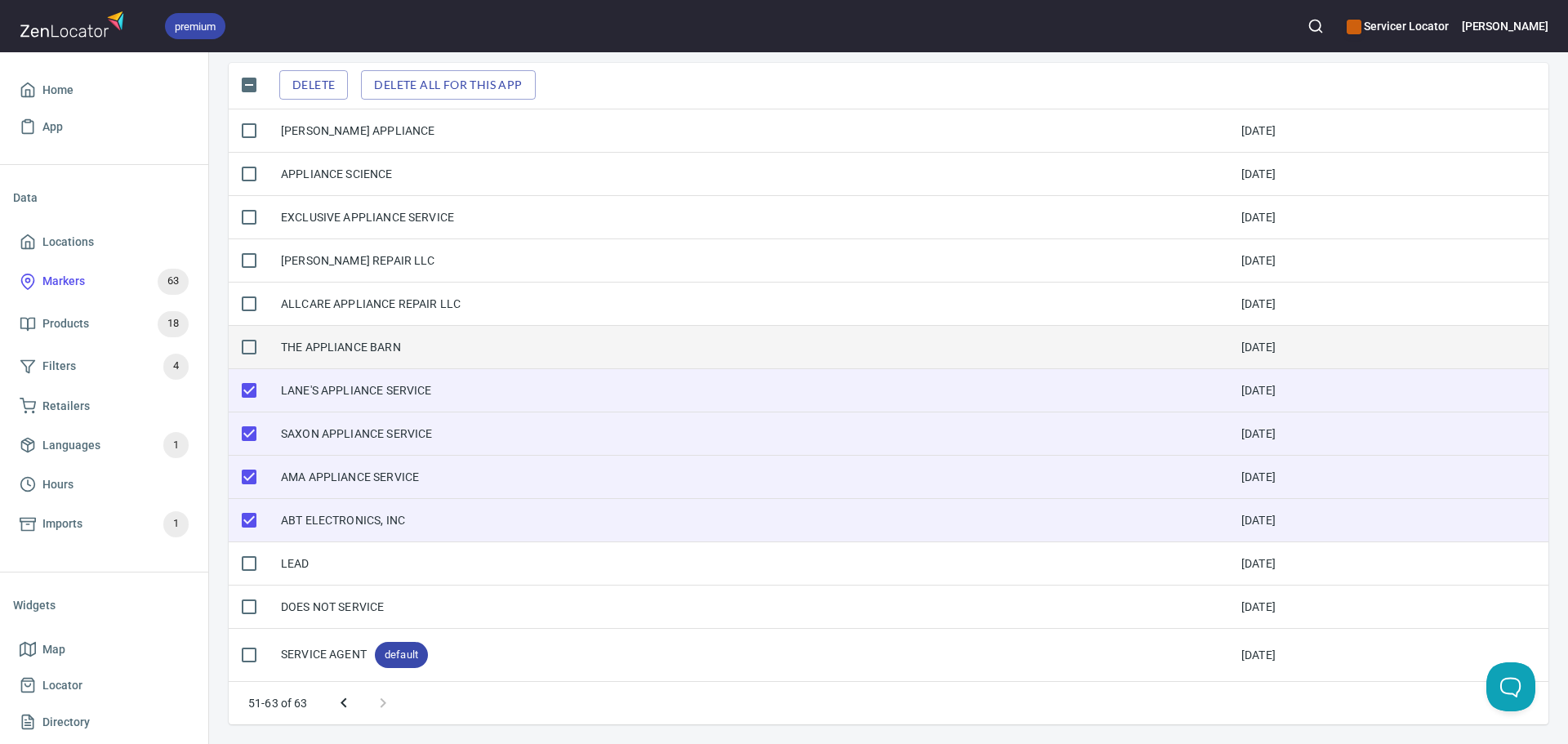
drag, startPoint x: 253, startPoint y: 351, endPoint x: 255, endPoint y: 327, distance: 24.1
click at [253, 350] on input "checkbox" at bounding box center [249, 347] width 34 height 34
checkbox input "true"
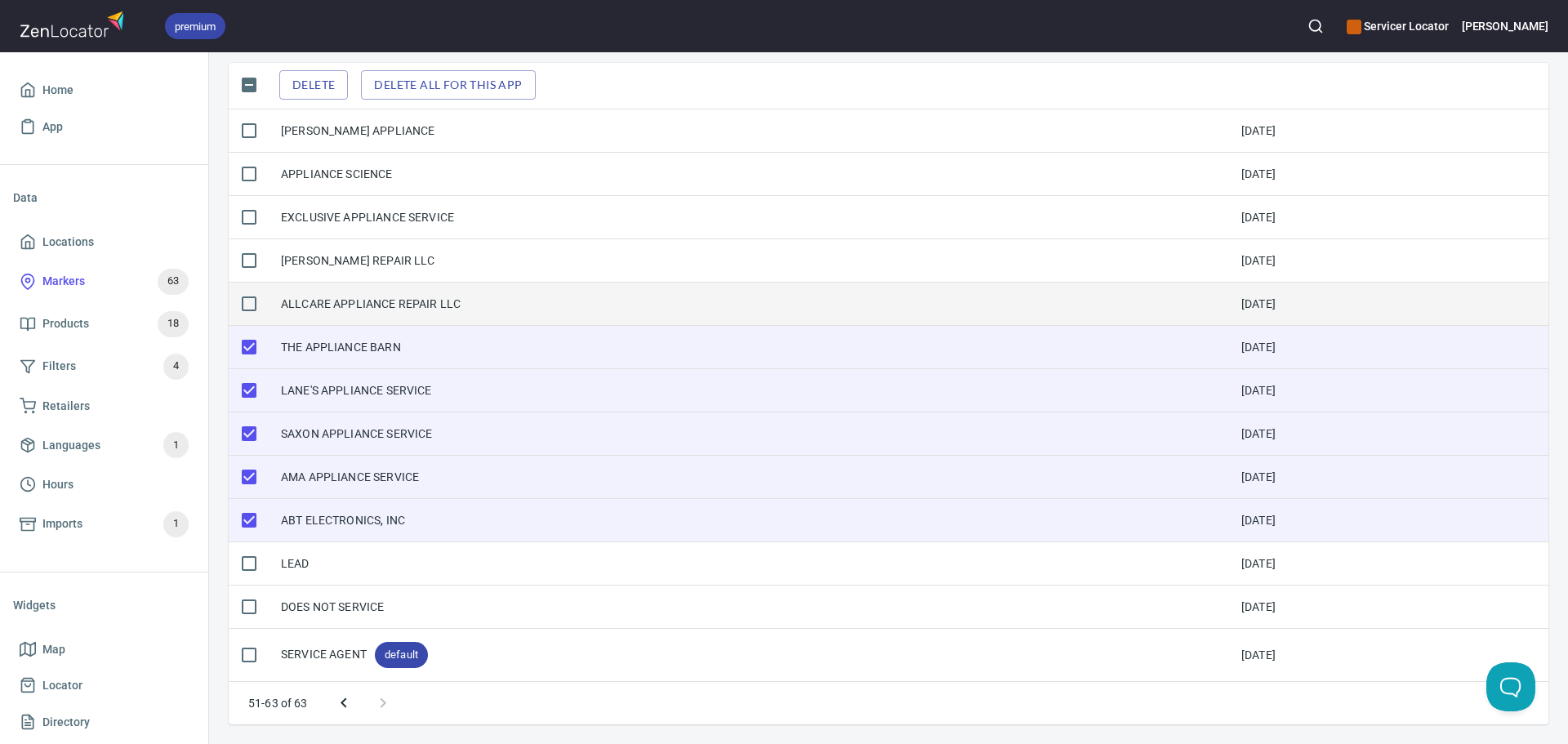
click at [251, 299] on input "checkbox" at bounding box center [249, 303] width 34 height 34
checkbox input "true"
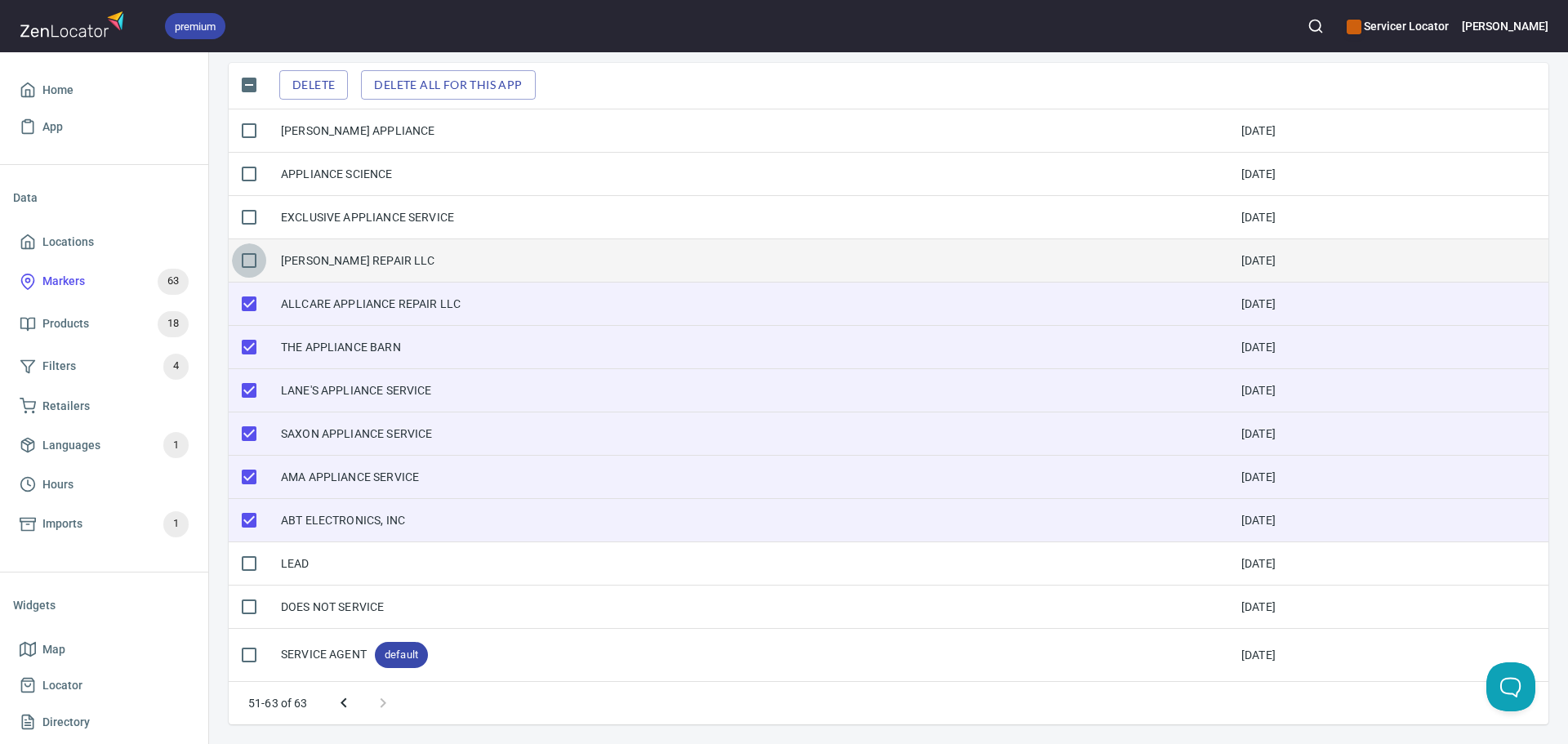
click at [250, 250] on input "checkbox" at bounding box center [249, 261] width 34 height 34
checkbox input "true"
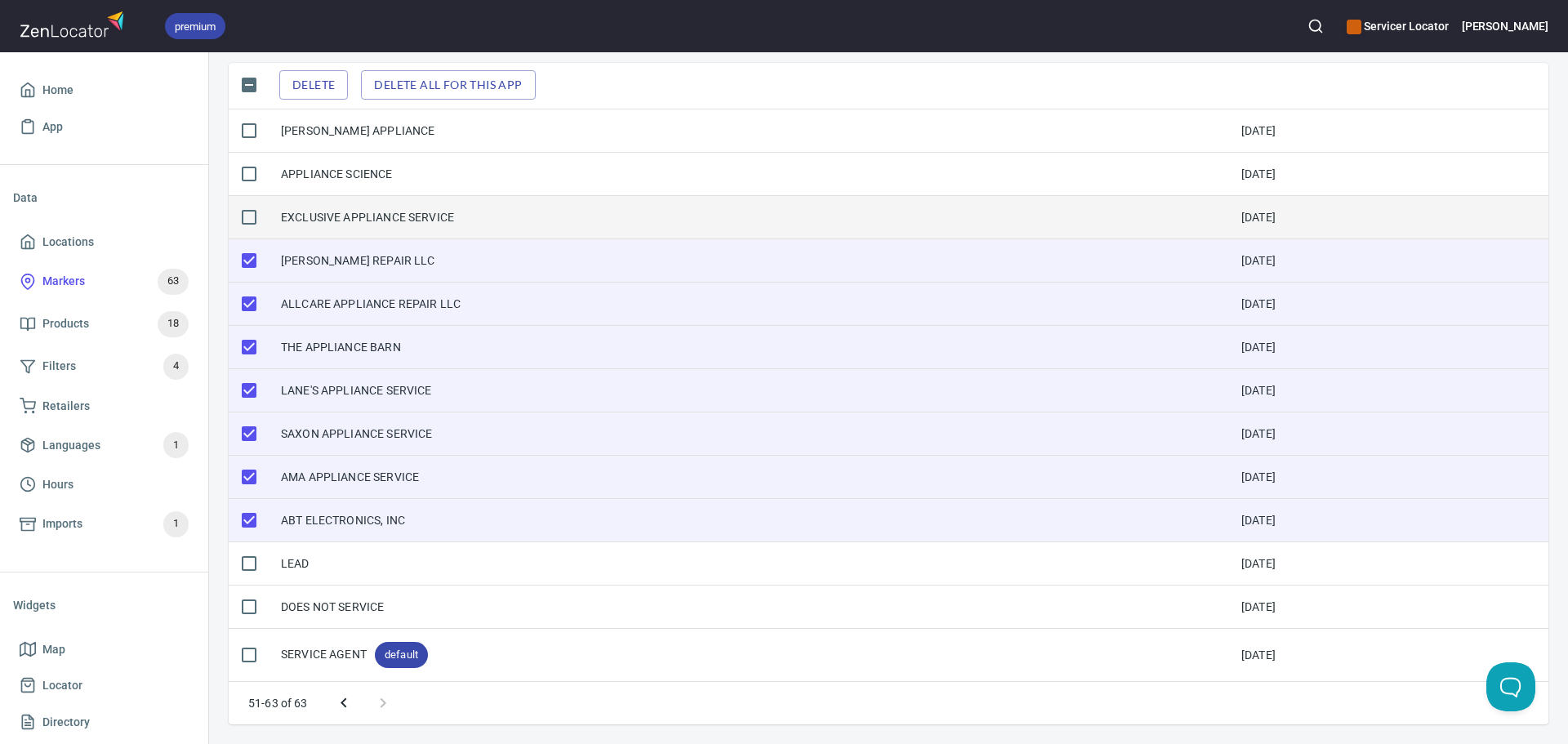
click at [250, 216] on input "checkbox" at bounding box center [249, 217] width 34 height 34
checkbox input "true"
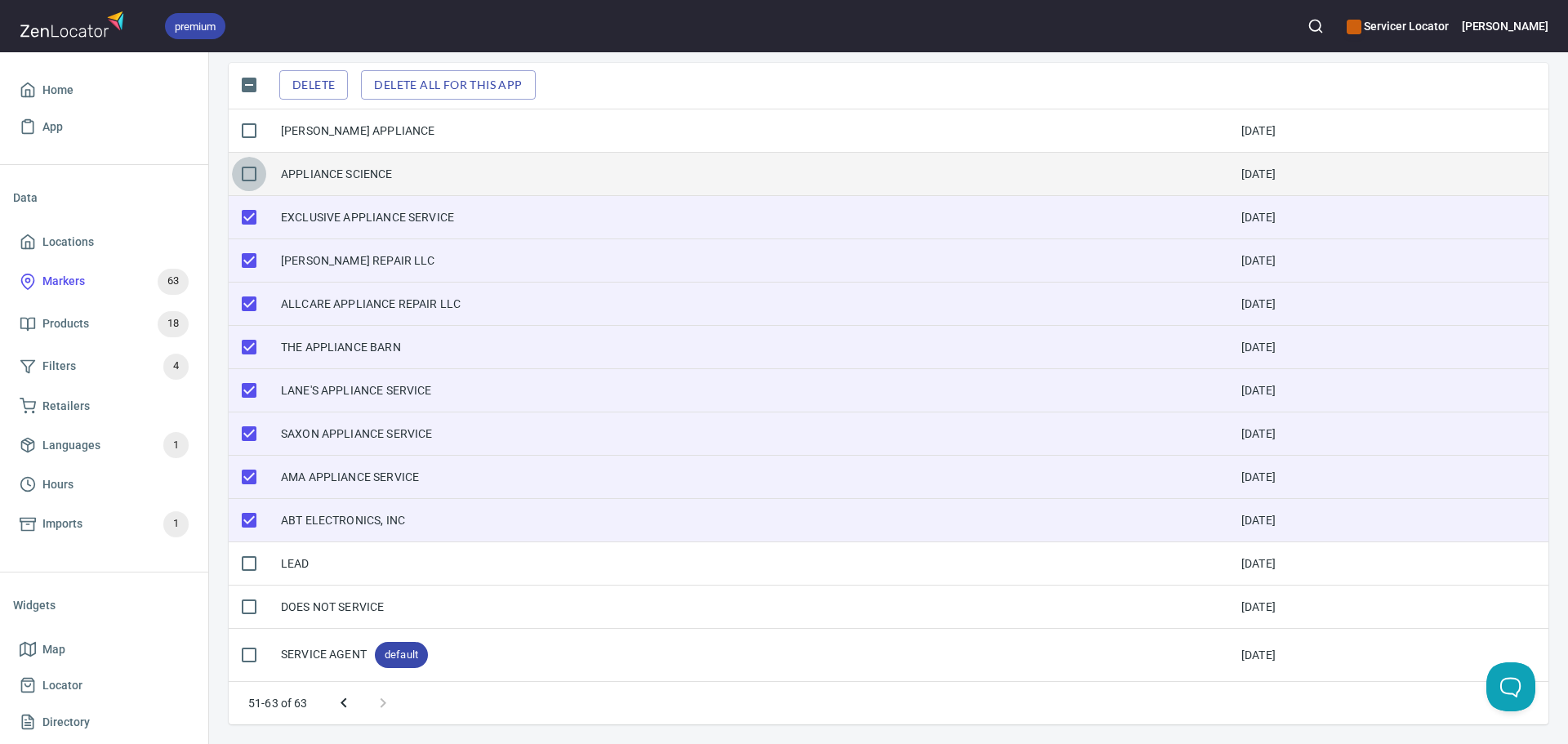
click at [247, 183] on input "checkbox" at bounding box center [249, 174] width 34 height 34
checkbox input "true"
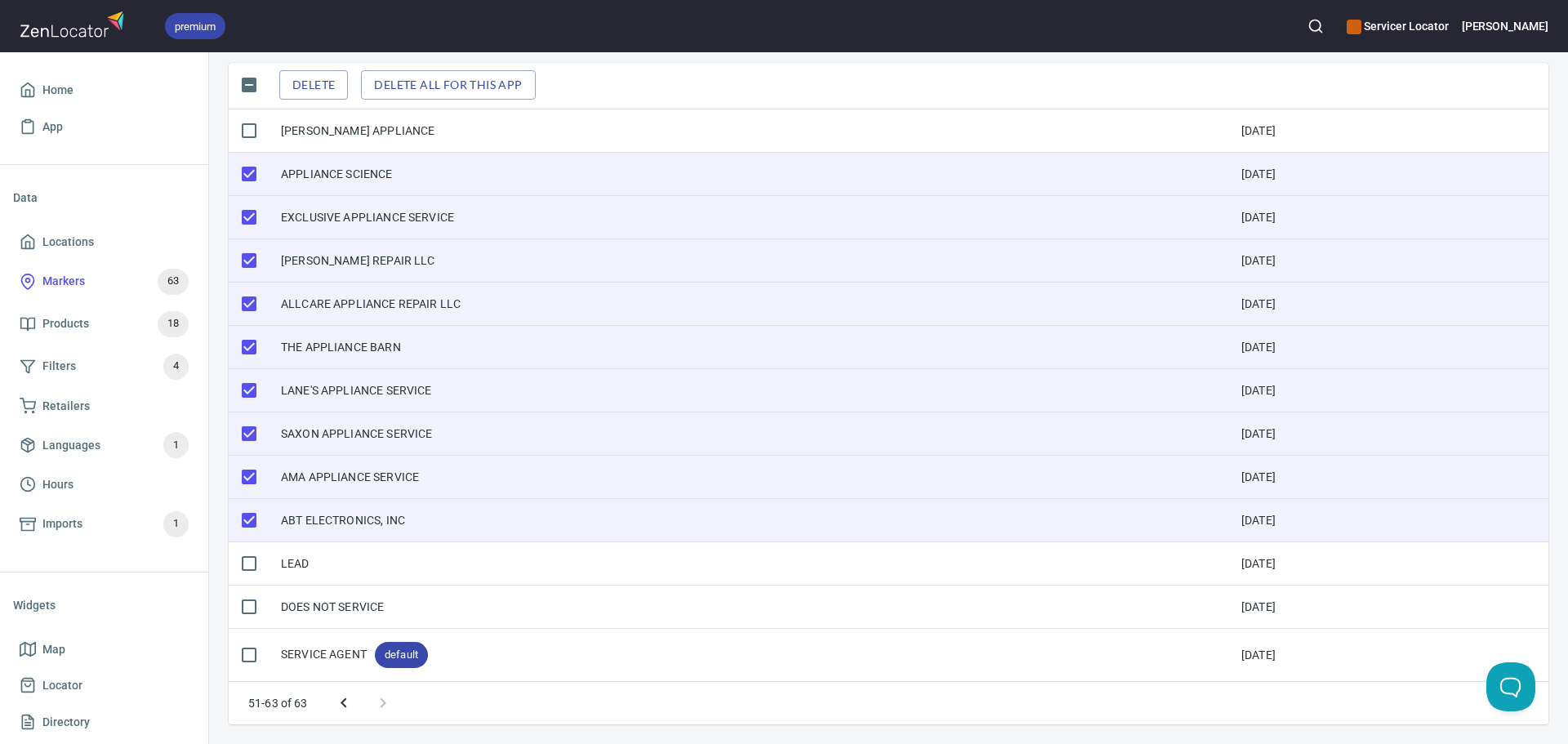
scroll to position [0, 0]
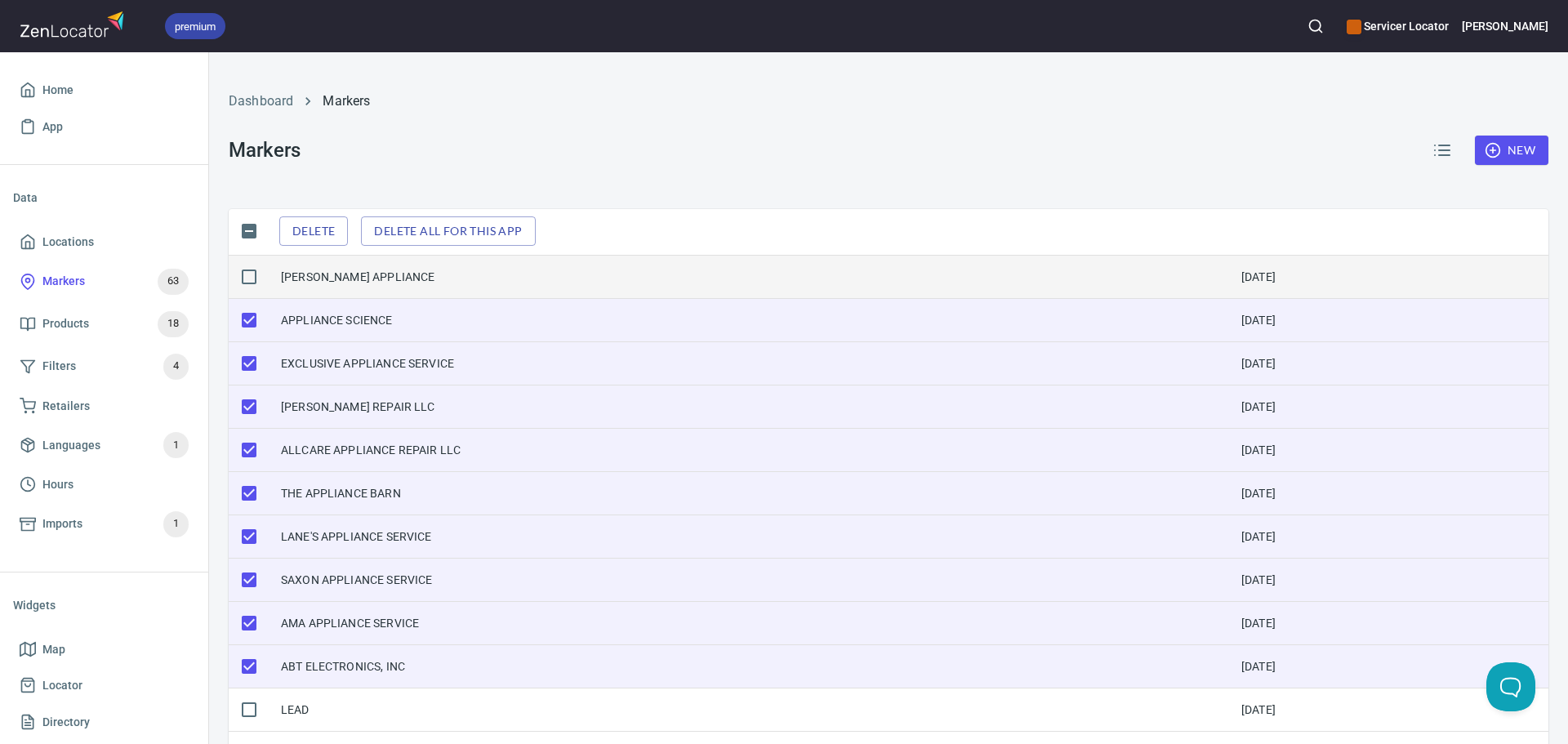
click at [250, 274] on input "checkbox" at bounding box center [249, 277] width 34 height 34
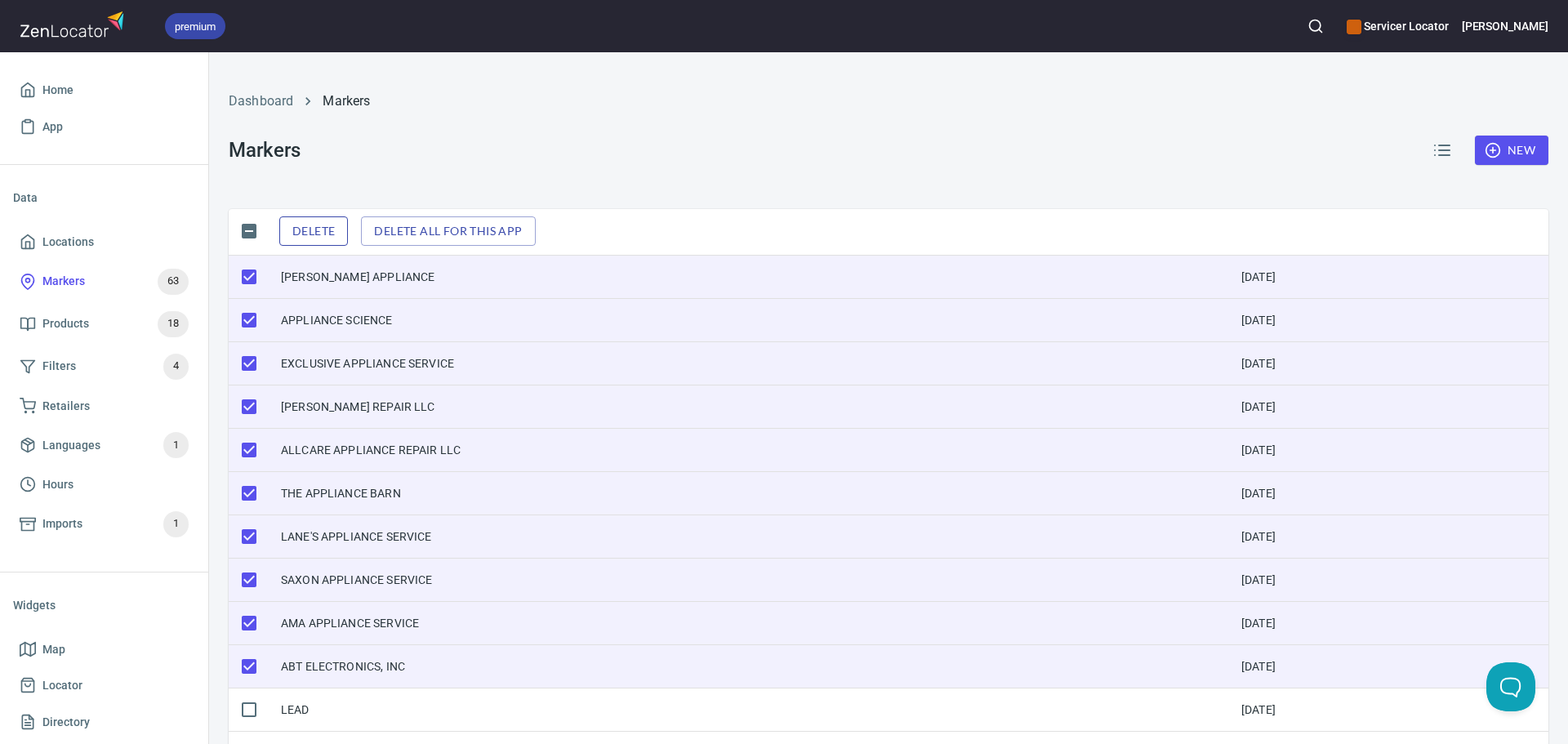
click at [328, 243] on button "Delete" at bounding box center [314, 232] width 69 height 30
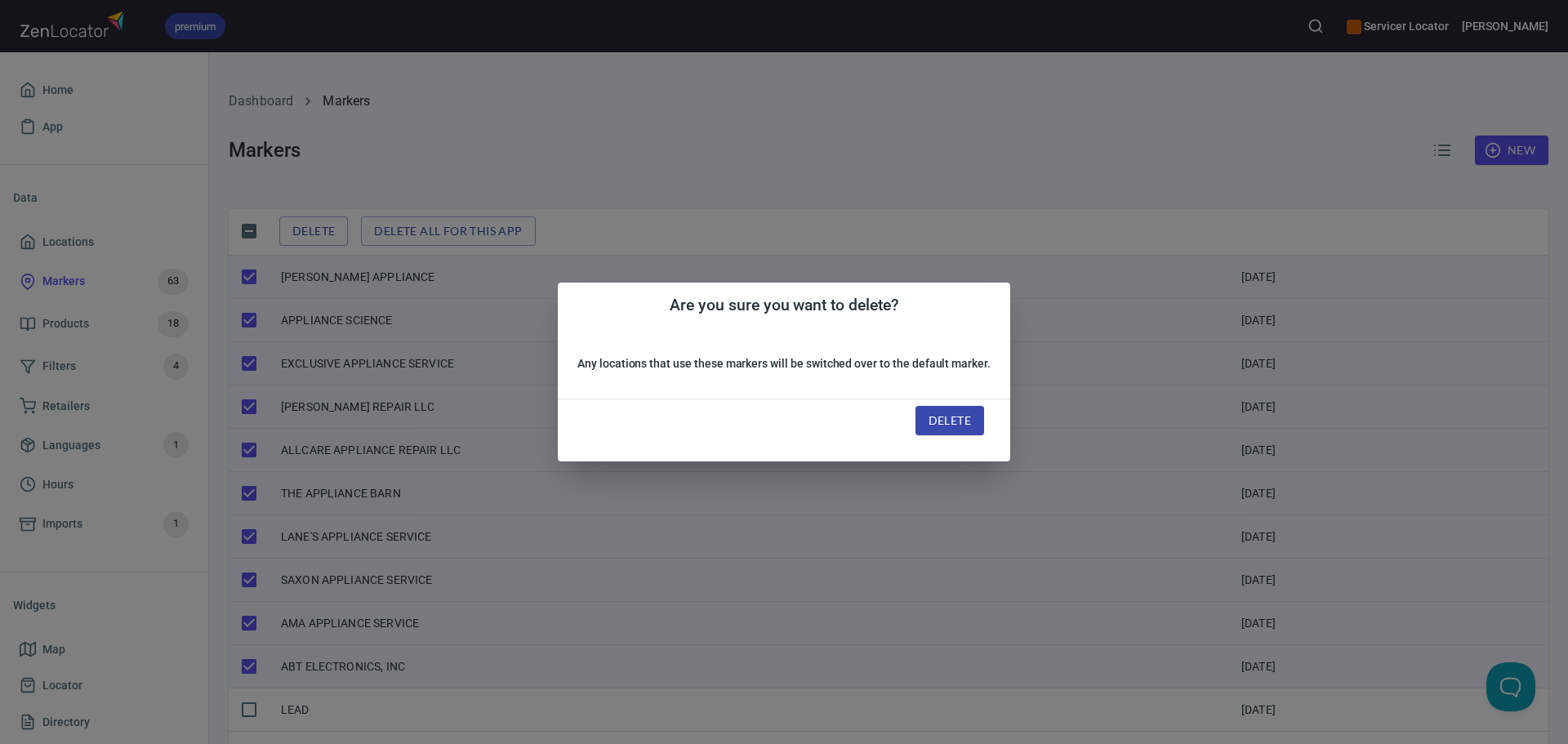
click at [928, 418] on span "Delete" at bounding box center [949, 422] width 43 height 21
checkbox input "false"
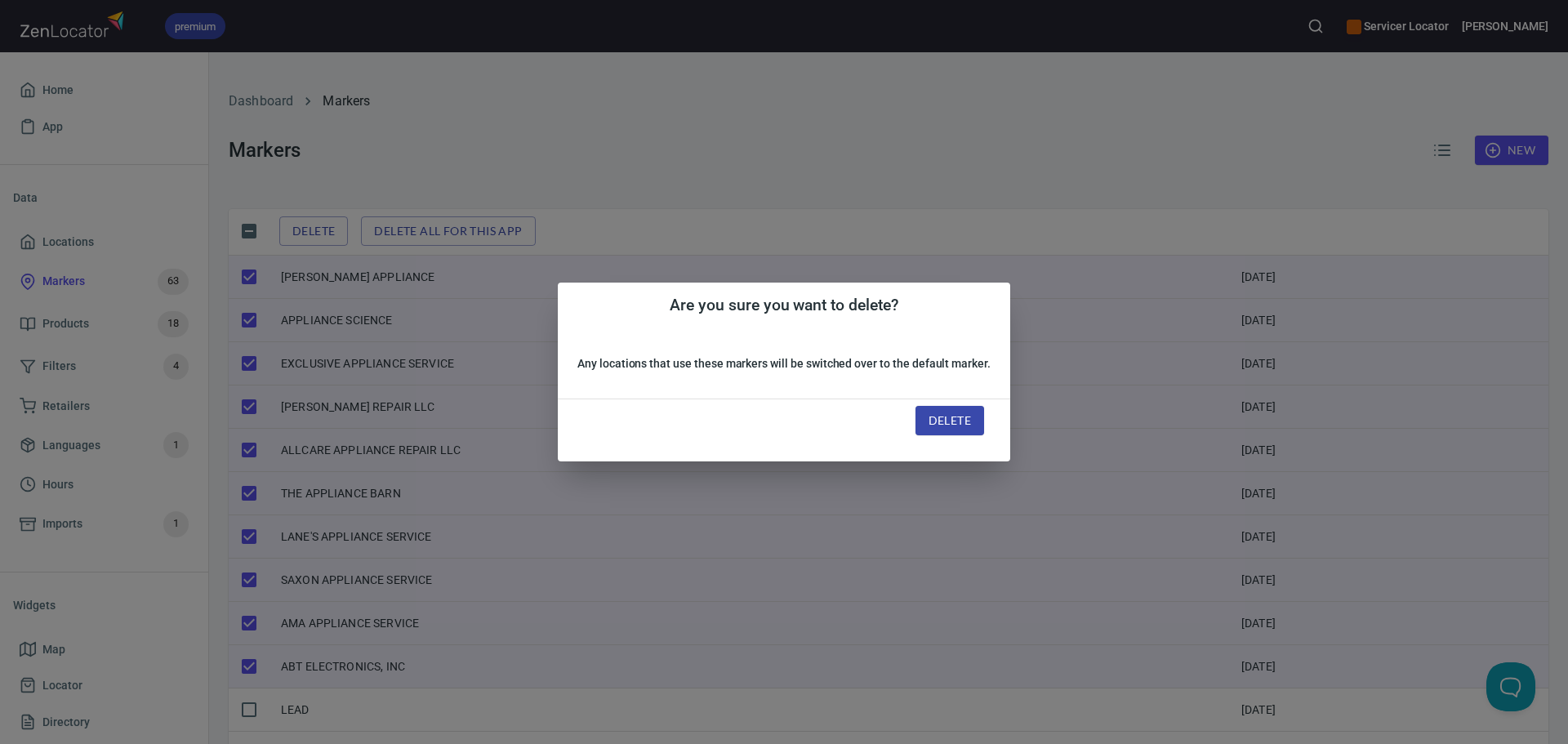
checkbox input "false"
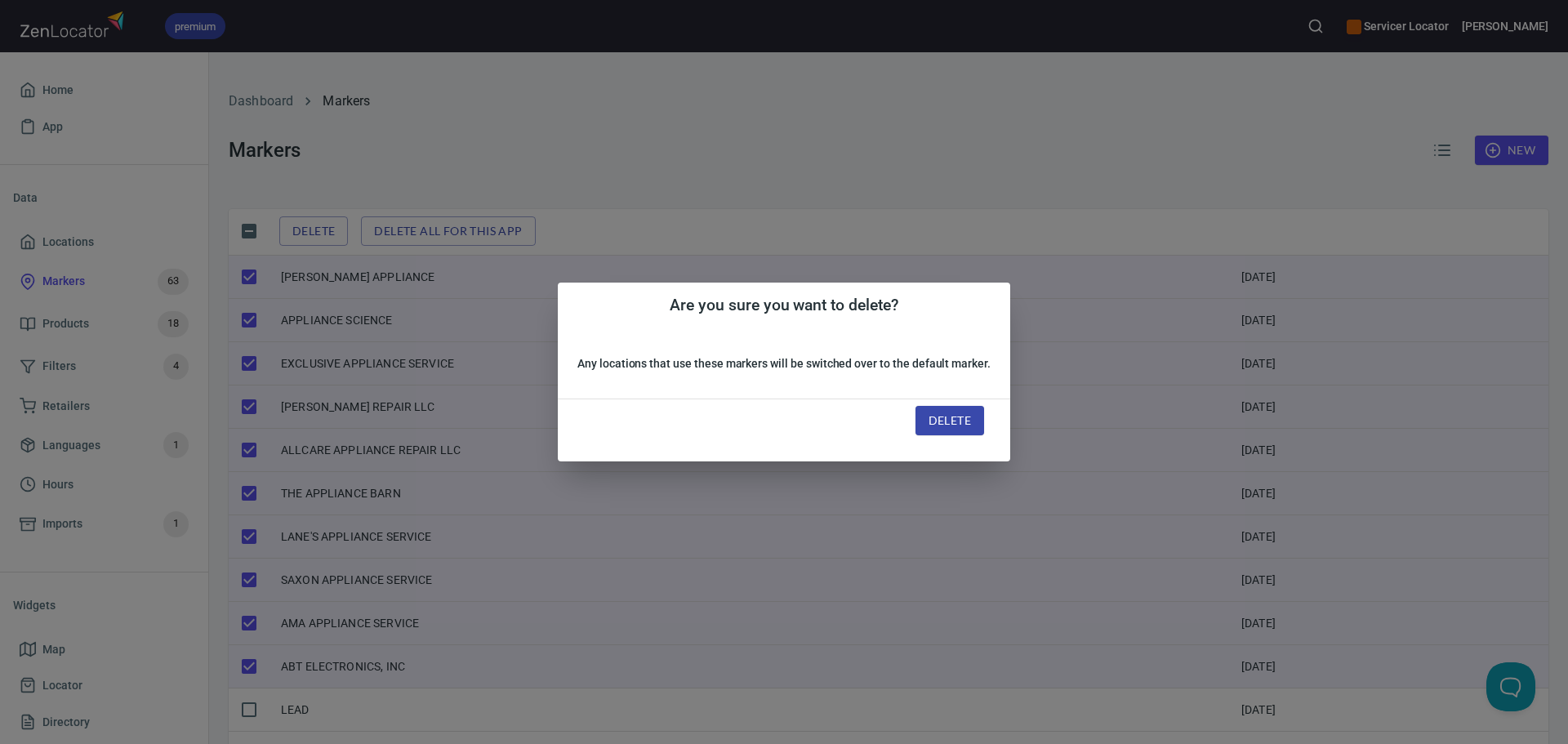
checkbox input "false"
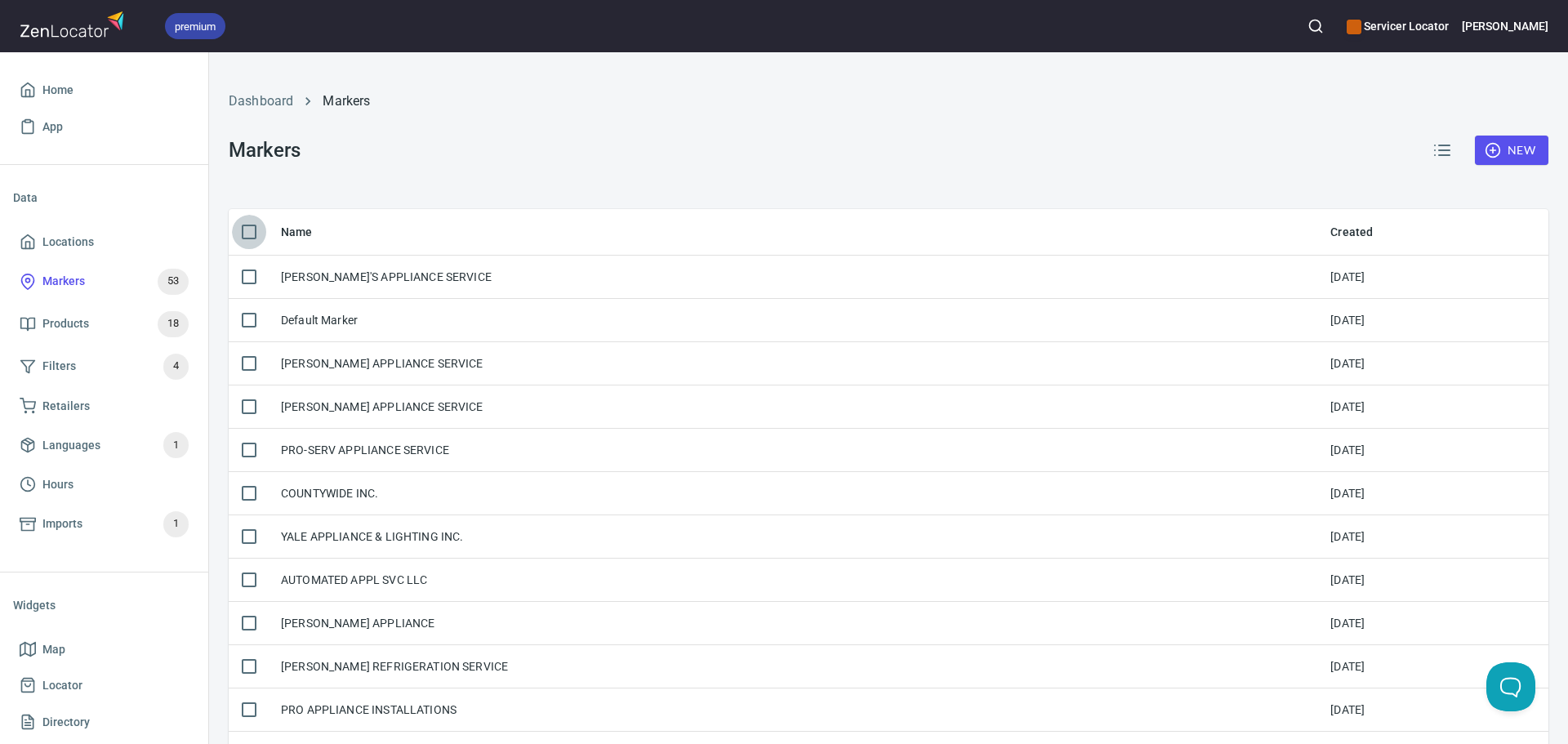
click at [250, 232] on input "checkbox" at bounding box center [249, 232] width 34 height 34
checkbox input "true"
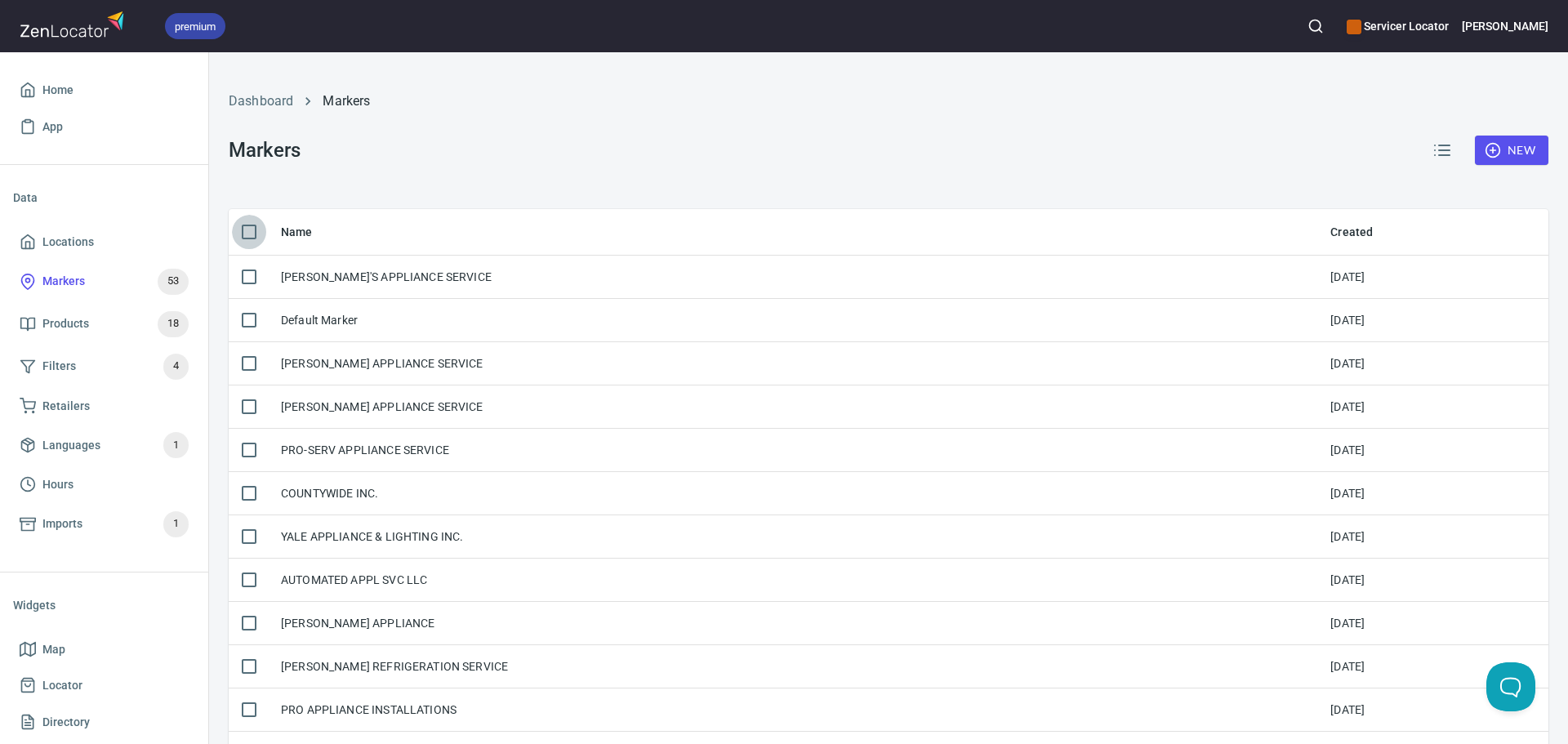
checkbox input "true"
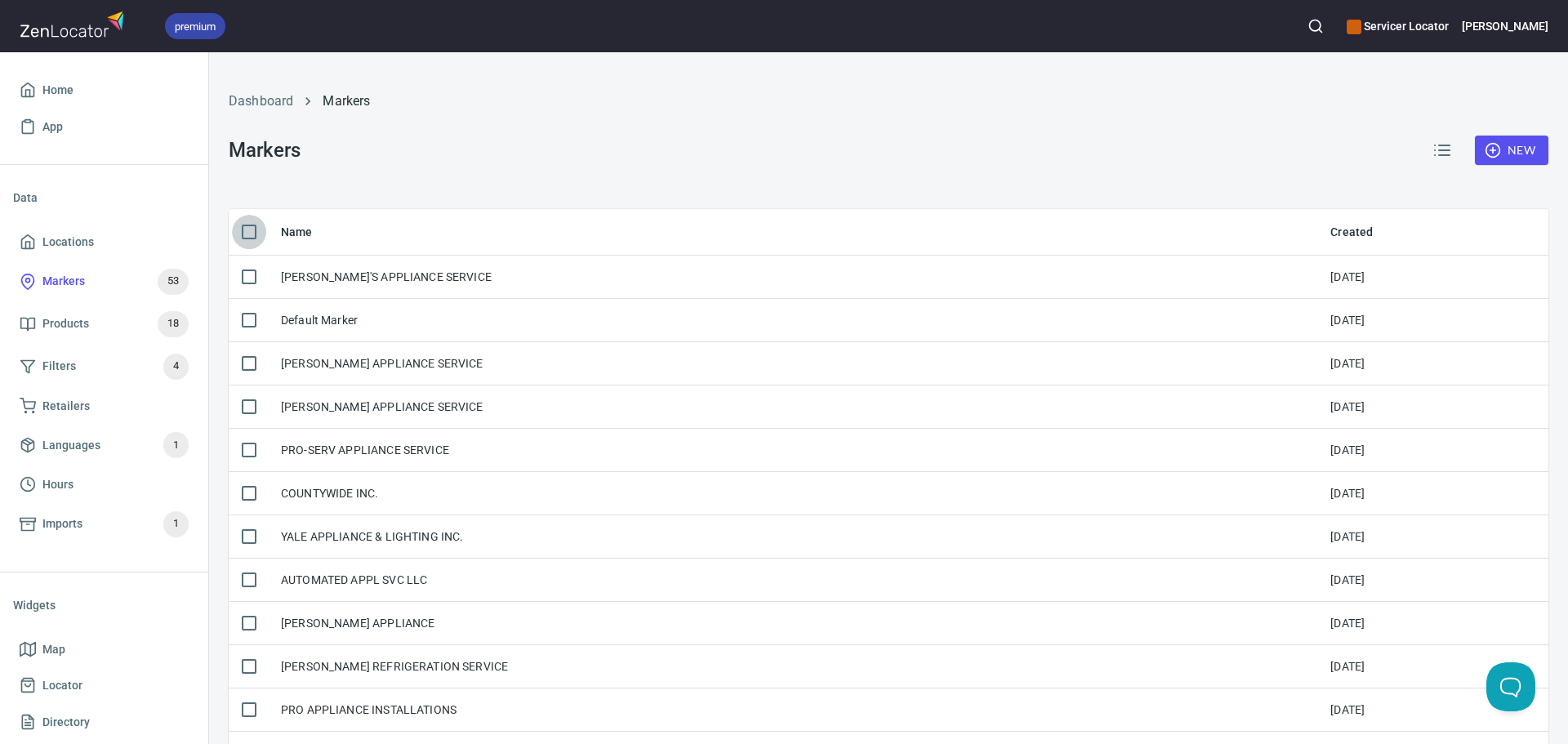
checkbox input "true"
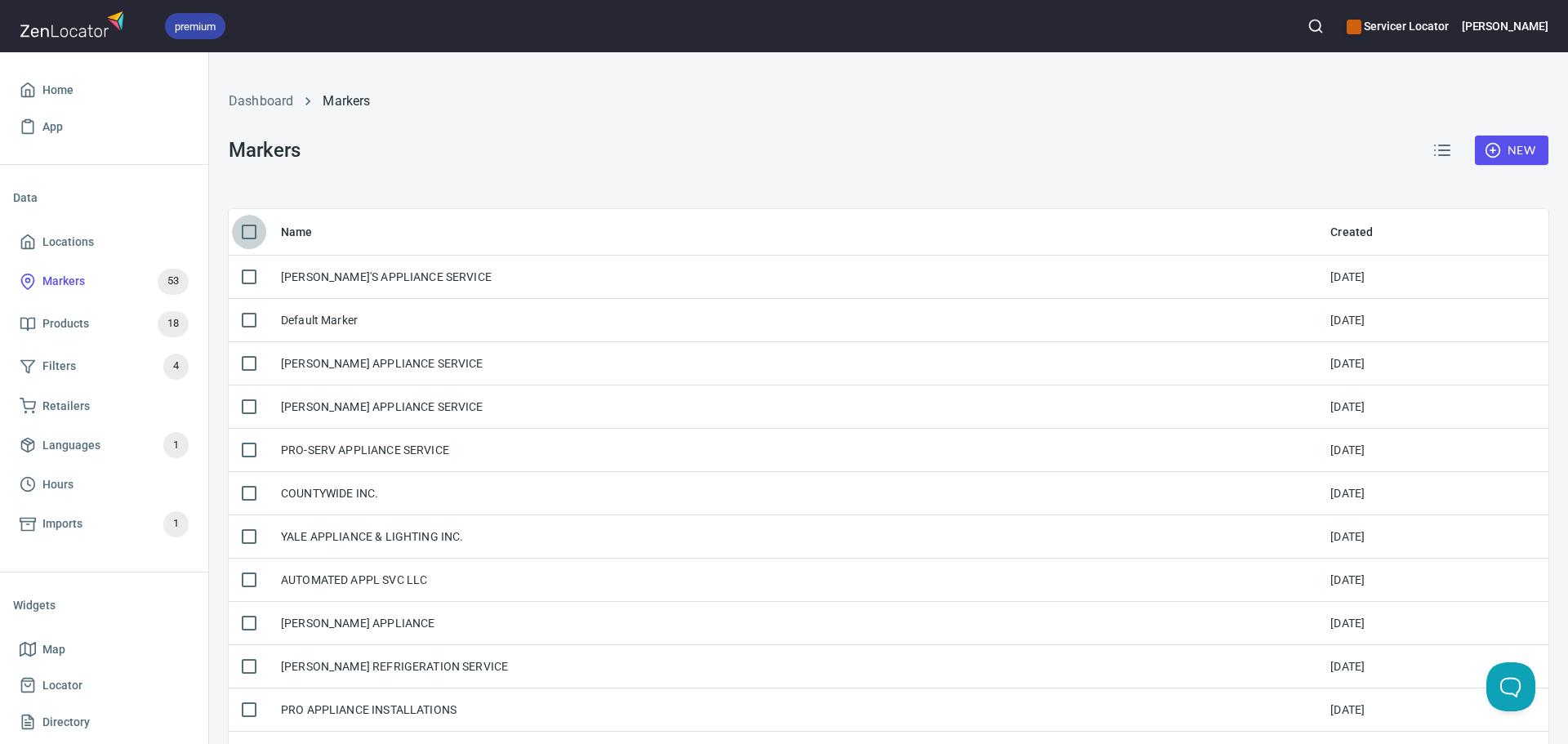
checkbox input "true"
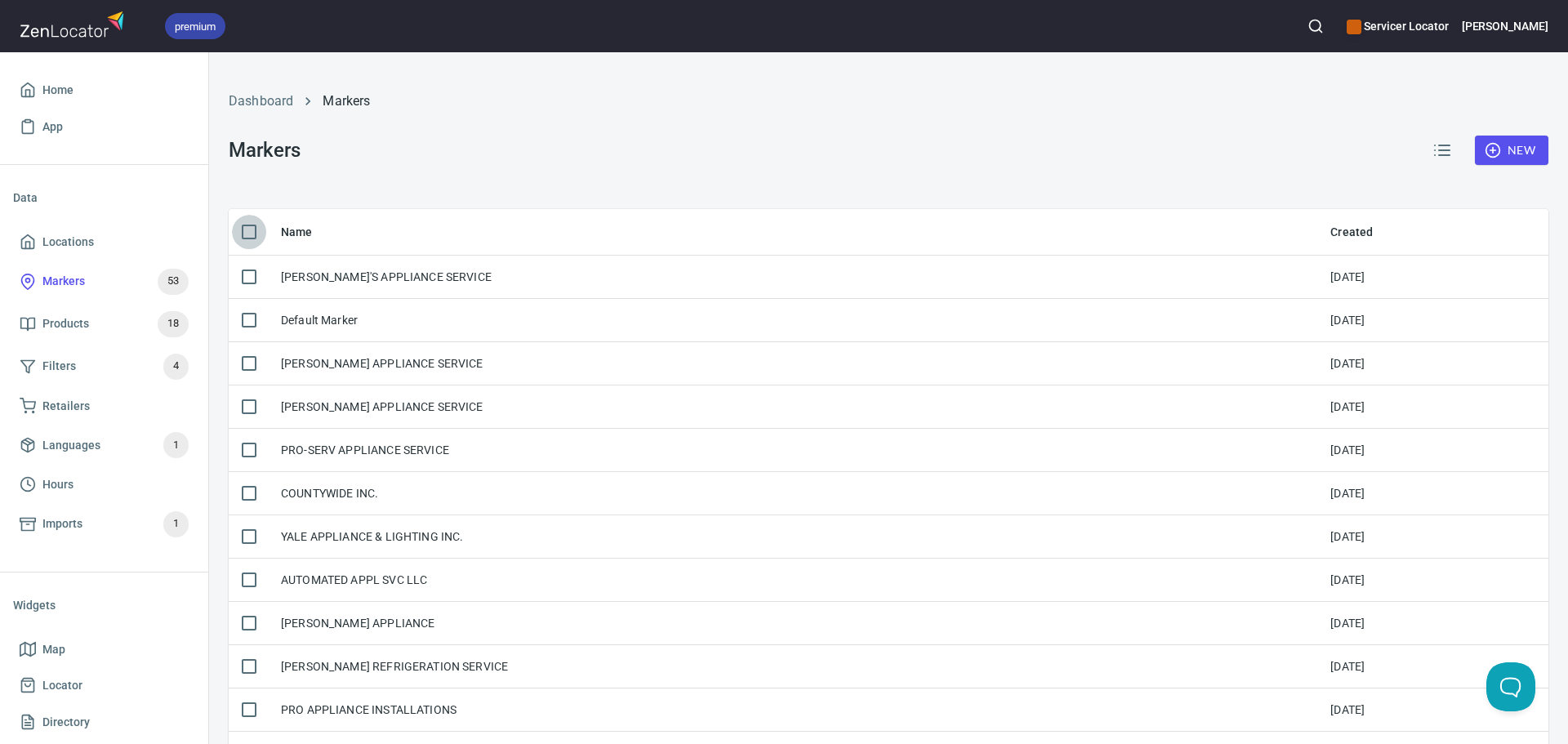
checkbox input "true"
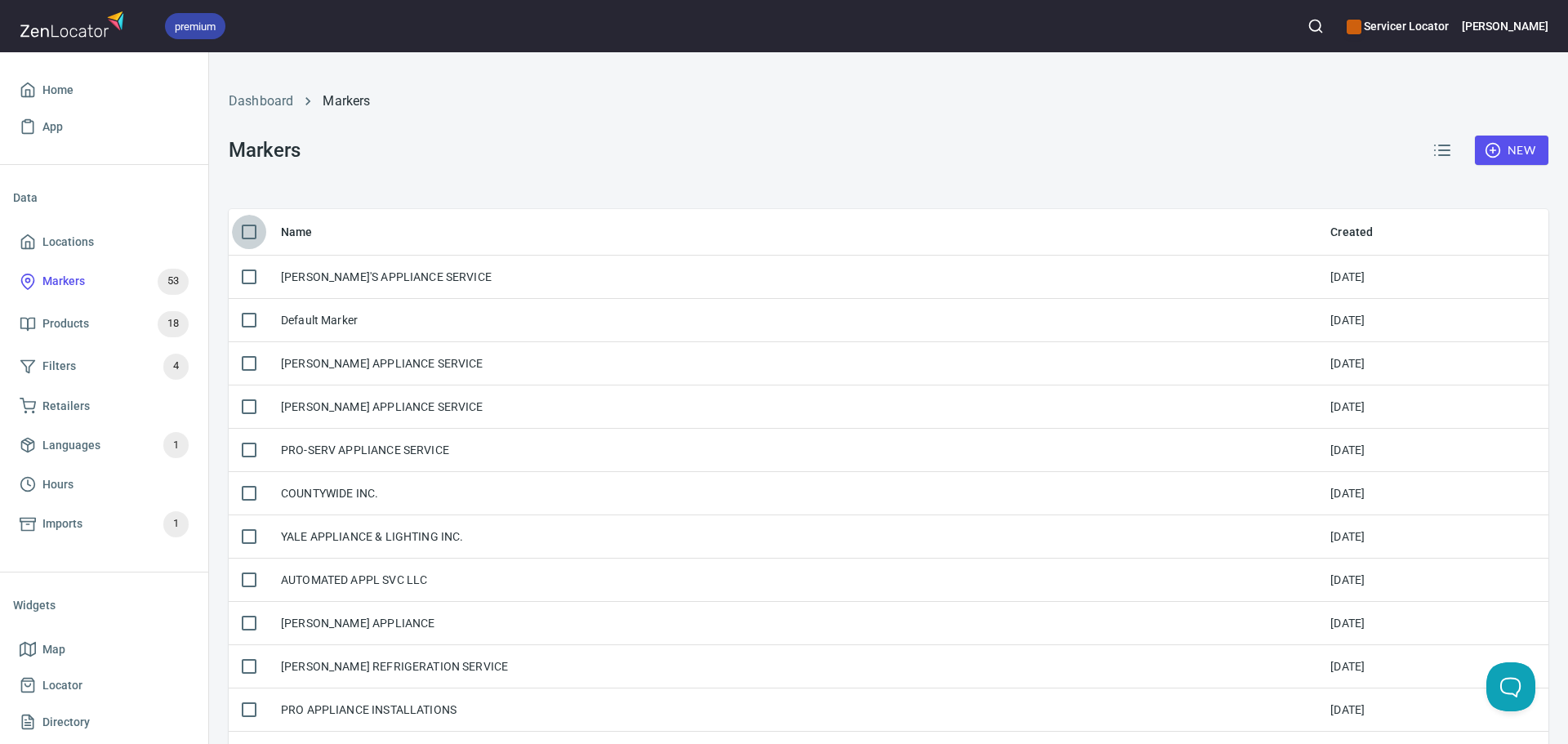
checkbox input "true"
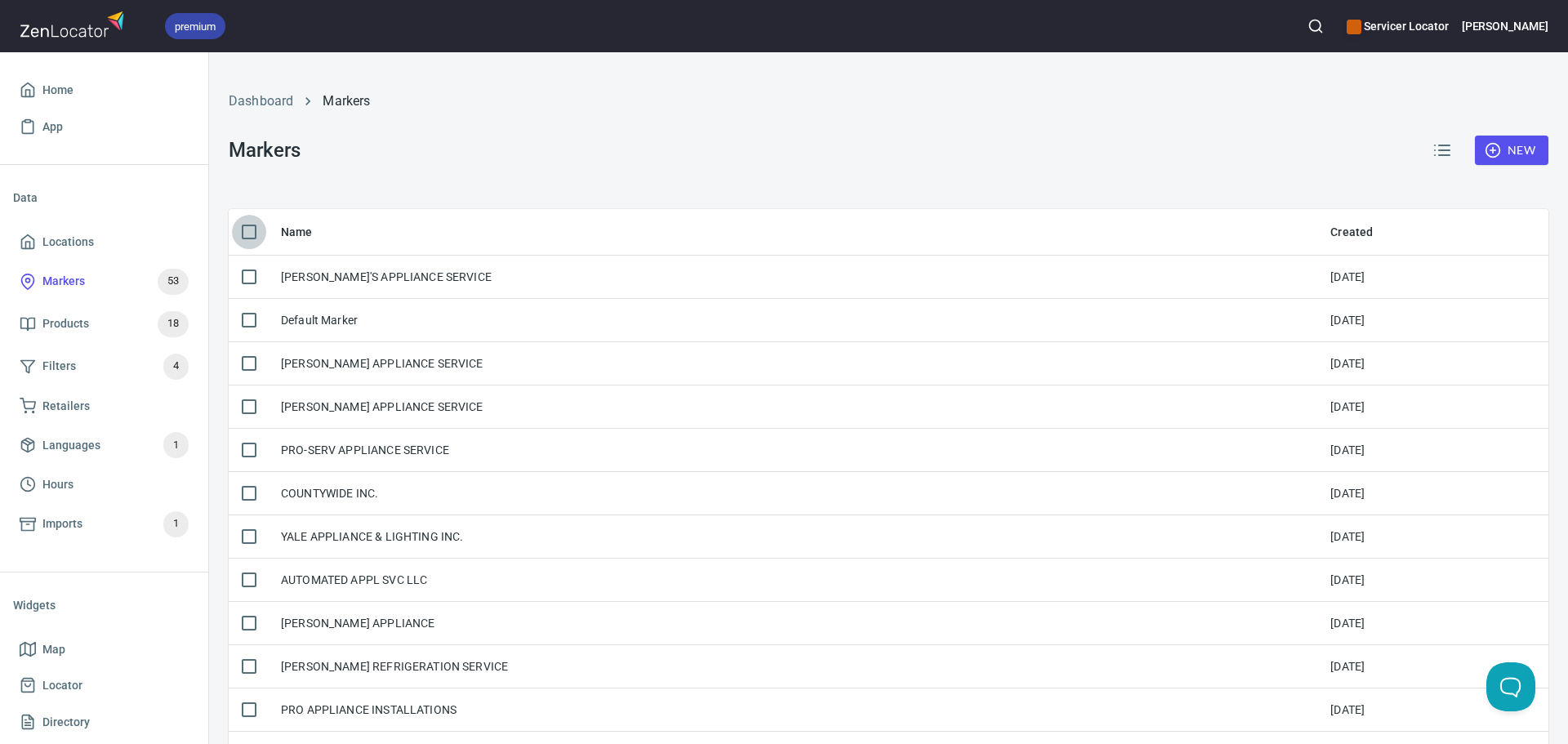
checkbox input "true"
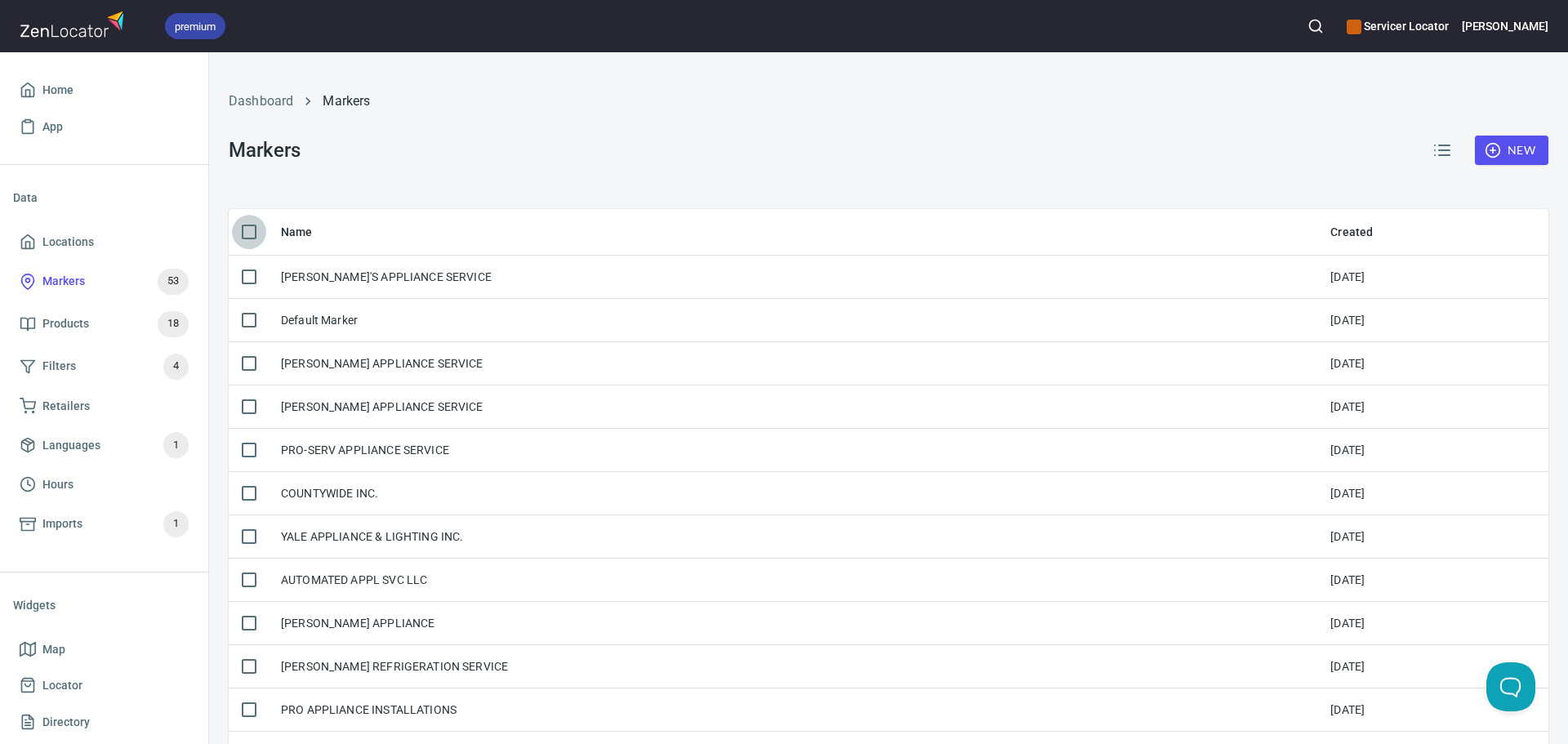
checkbox input "true"
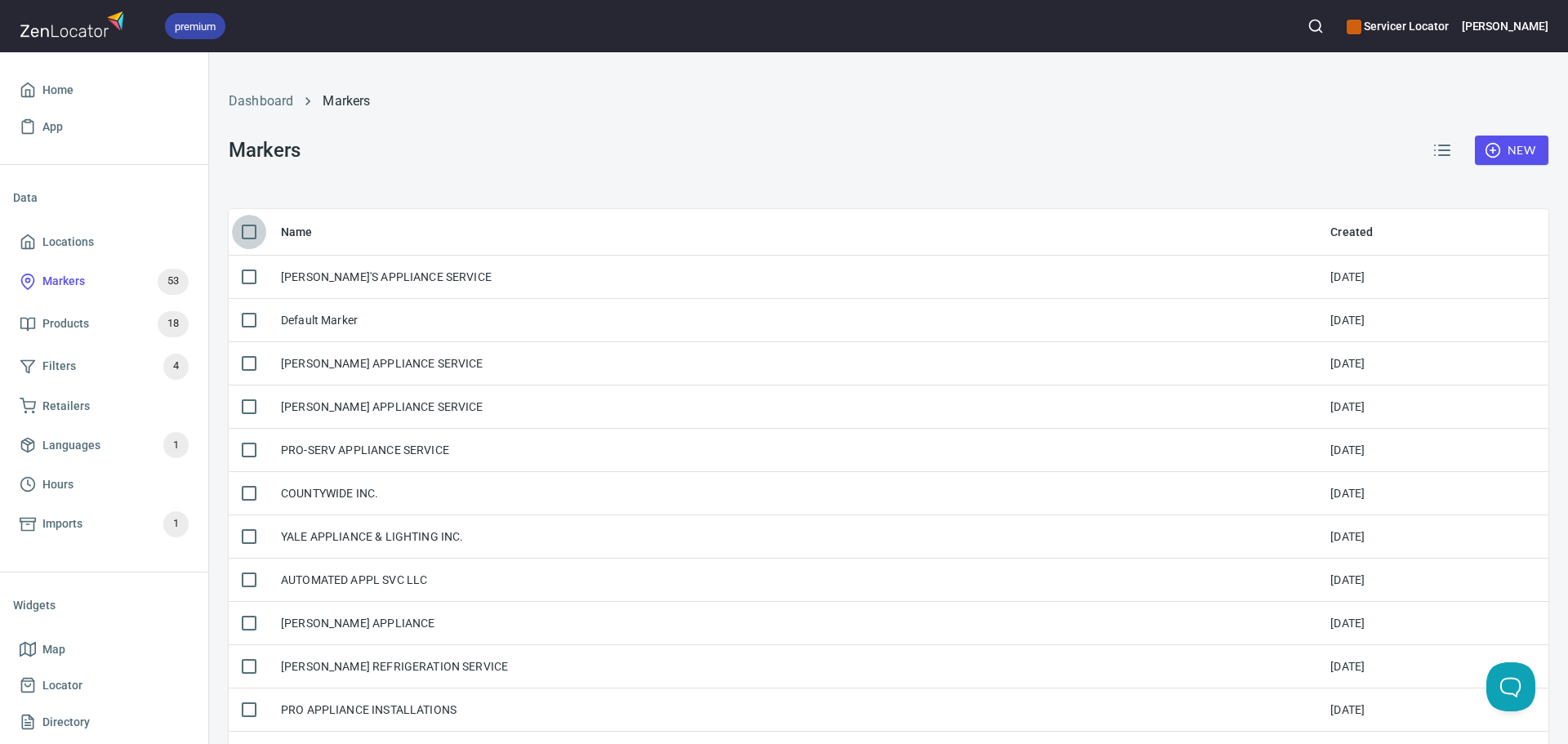
checkbox input "true"
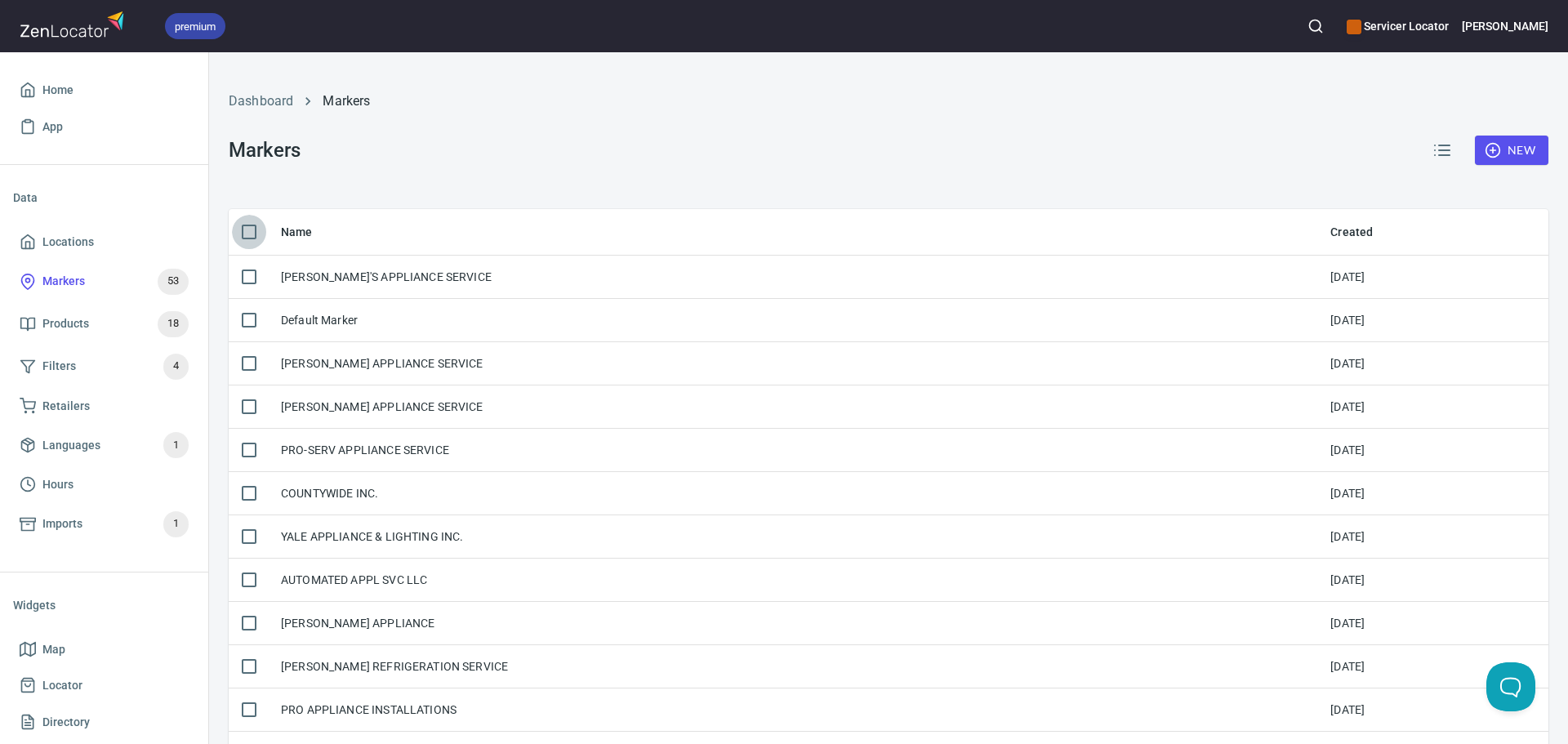
checkbox input "true"
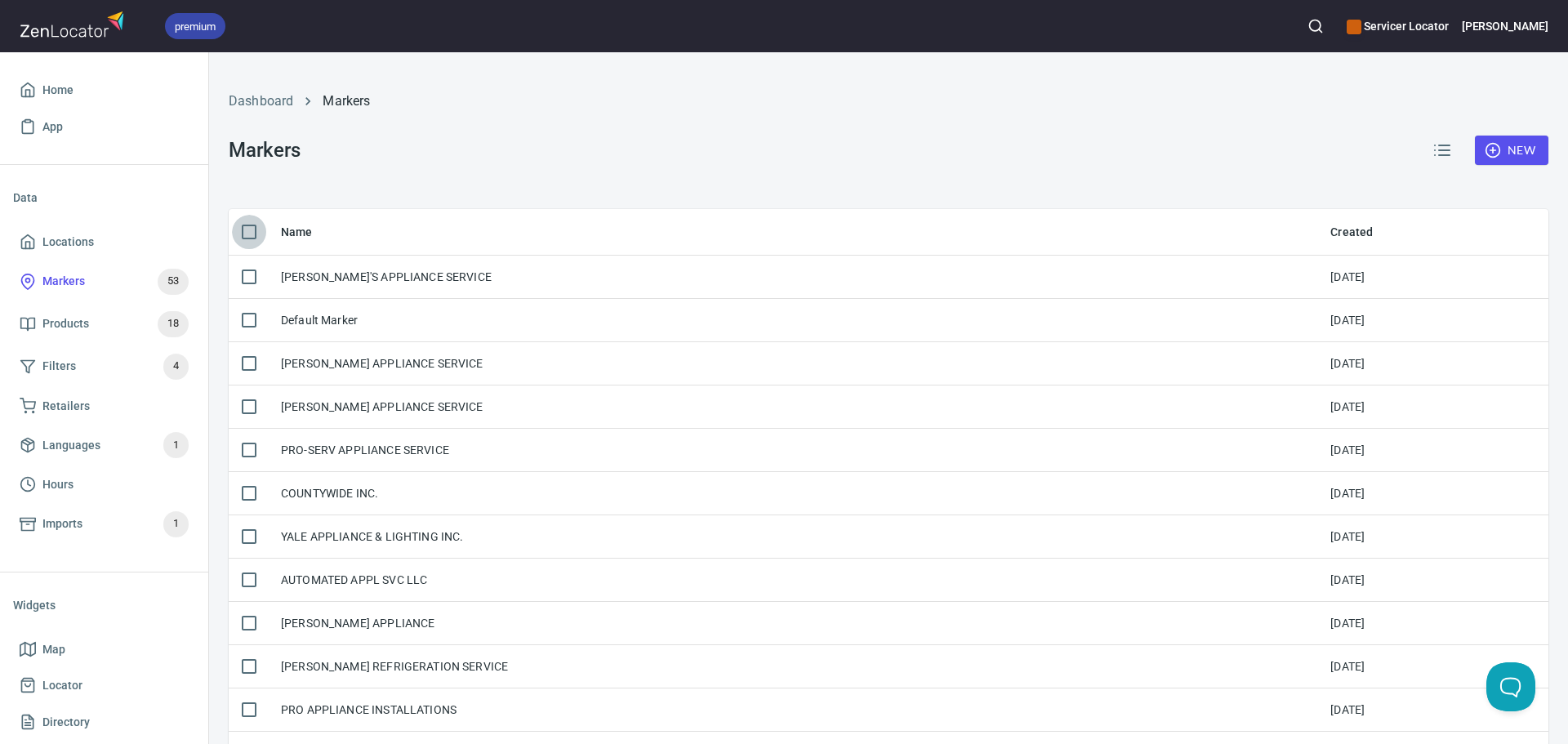
checkbox input "true"
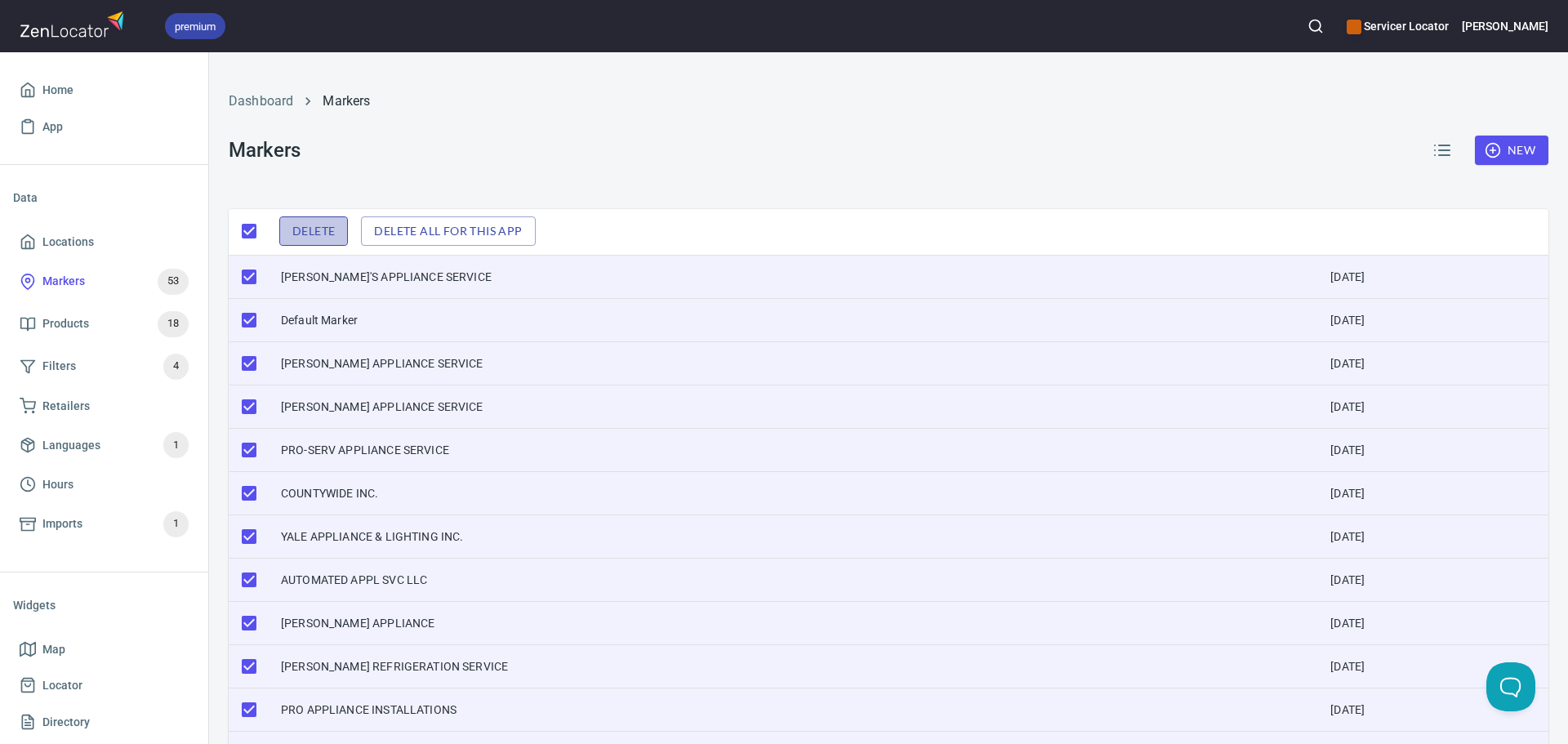
click at [316, 228] on span "Delete" at bounding box center [313, 232] width 43 height 21
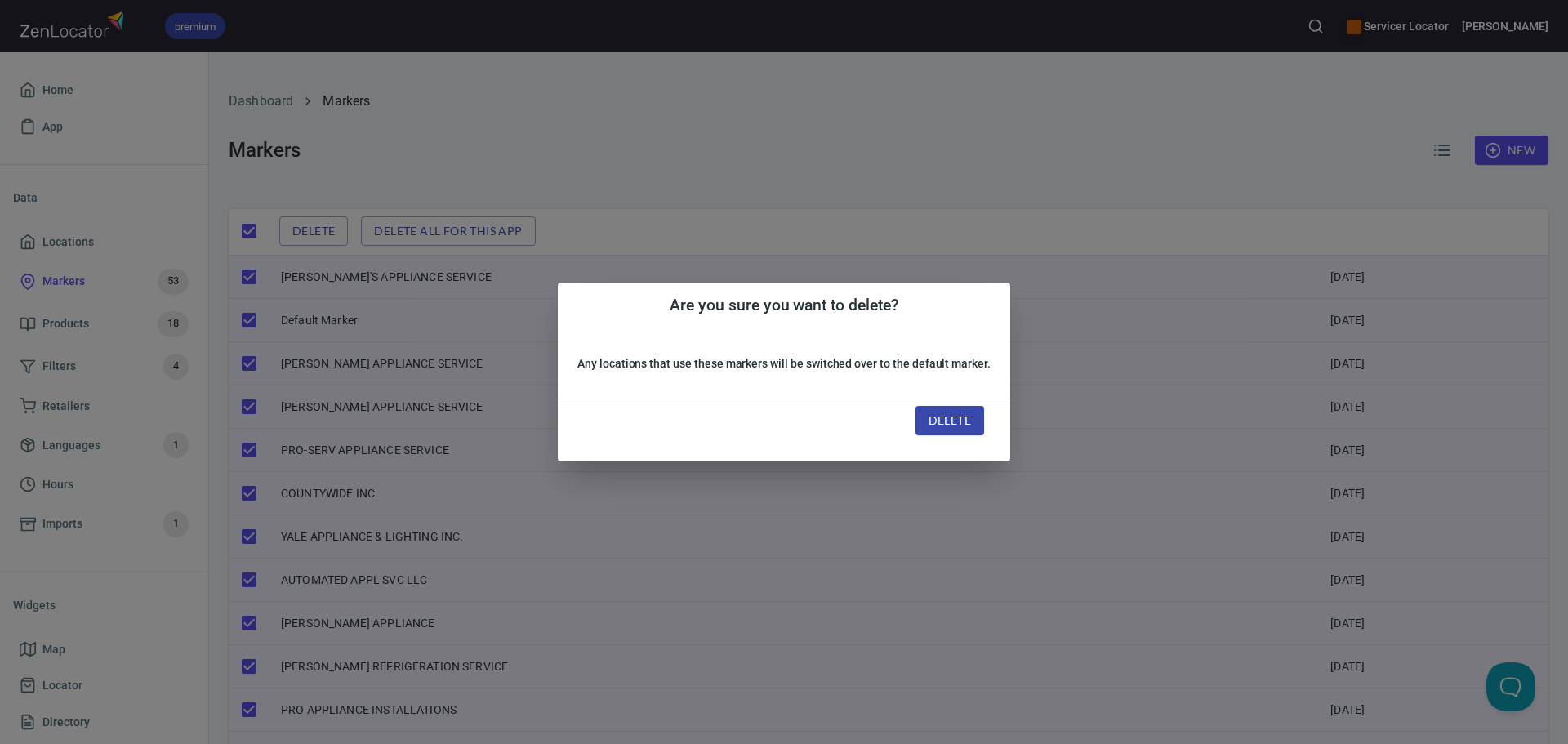
click at [961, 418] on span "Delete" at bounding box center [949, 422] width 43 height 21
checkbox input "false"
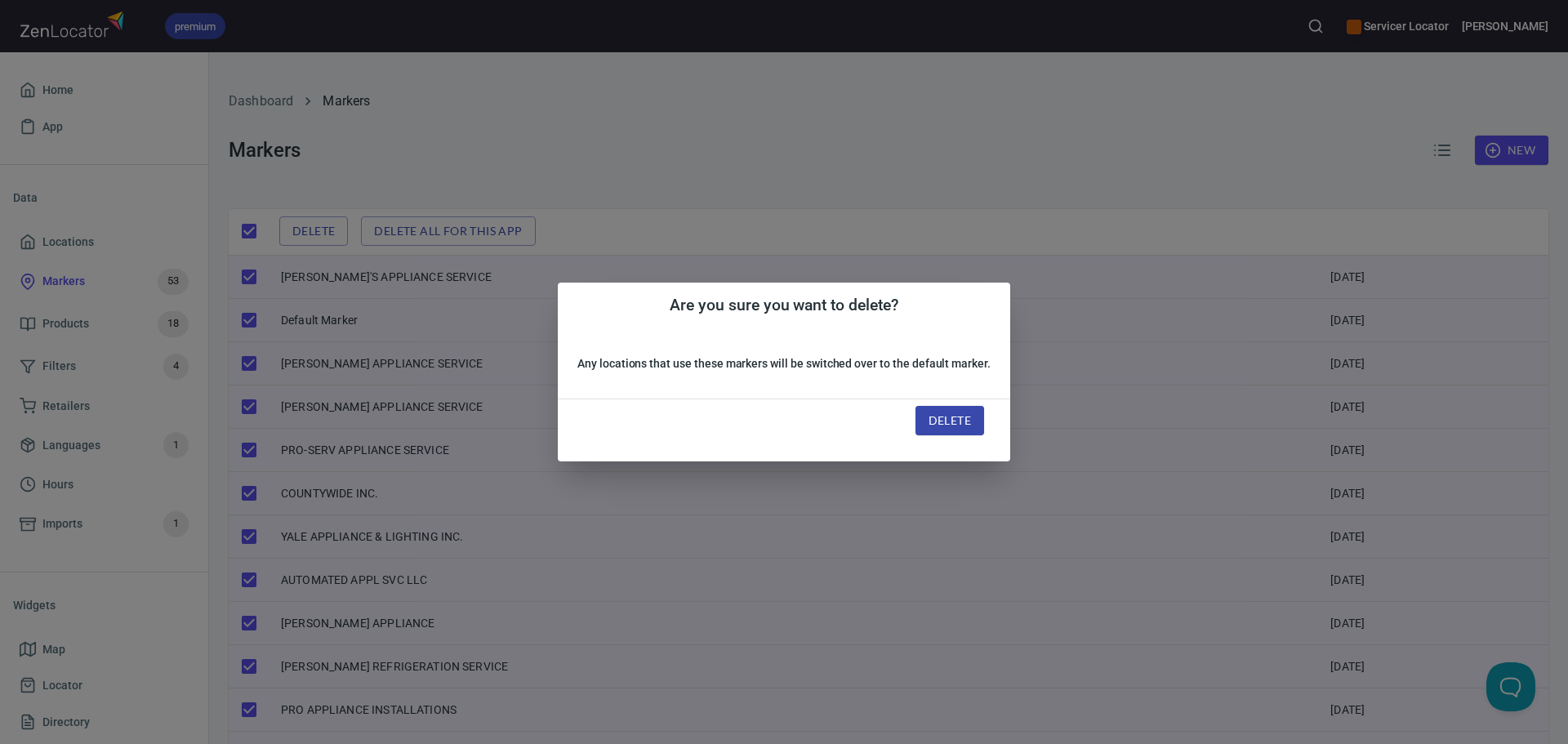
checkbox input "false"
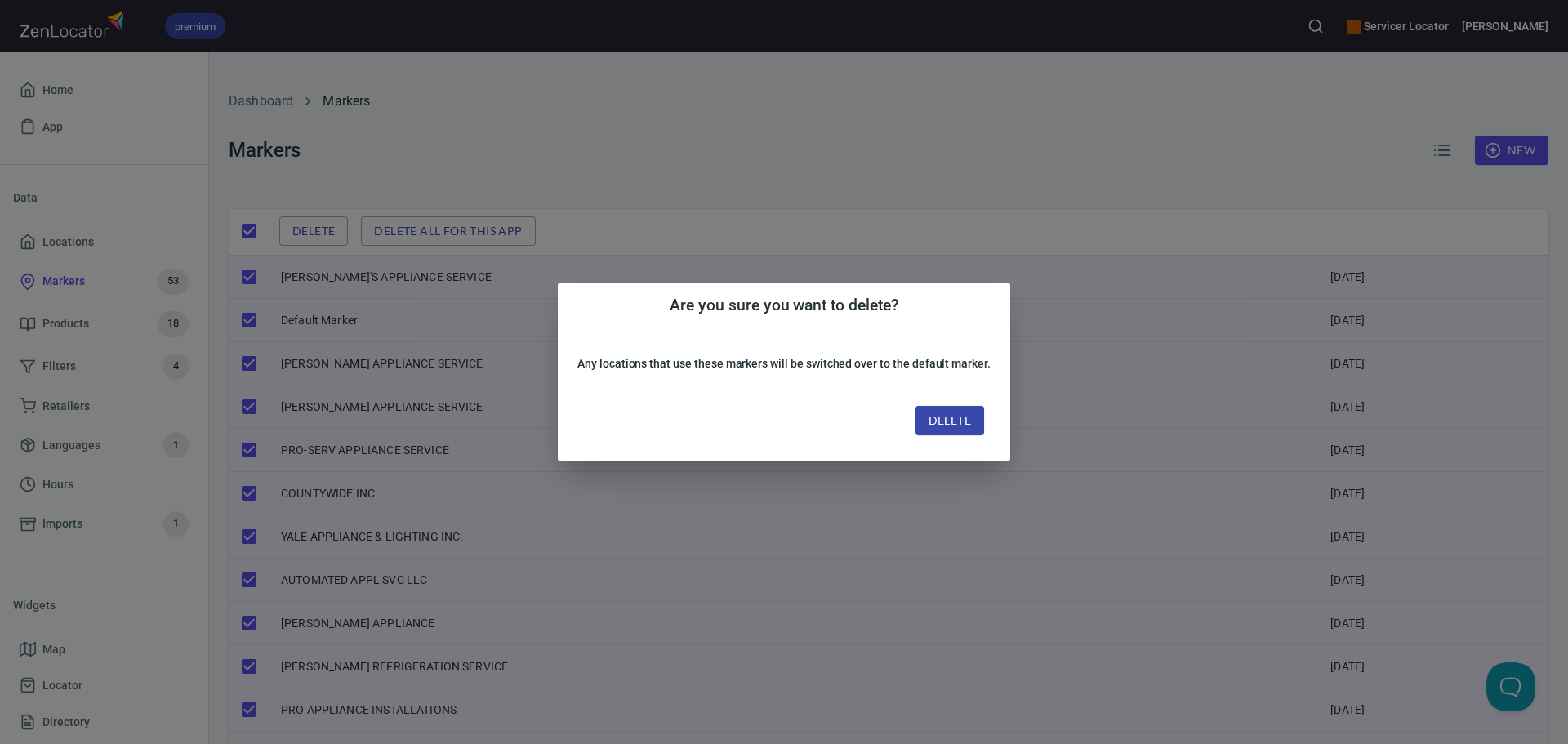
checkbox input "false"
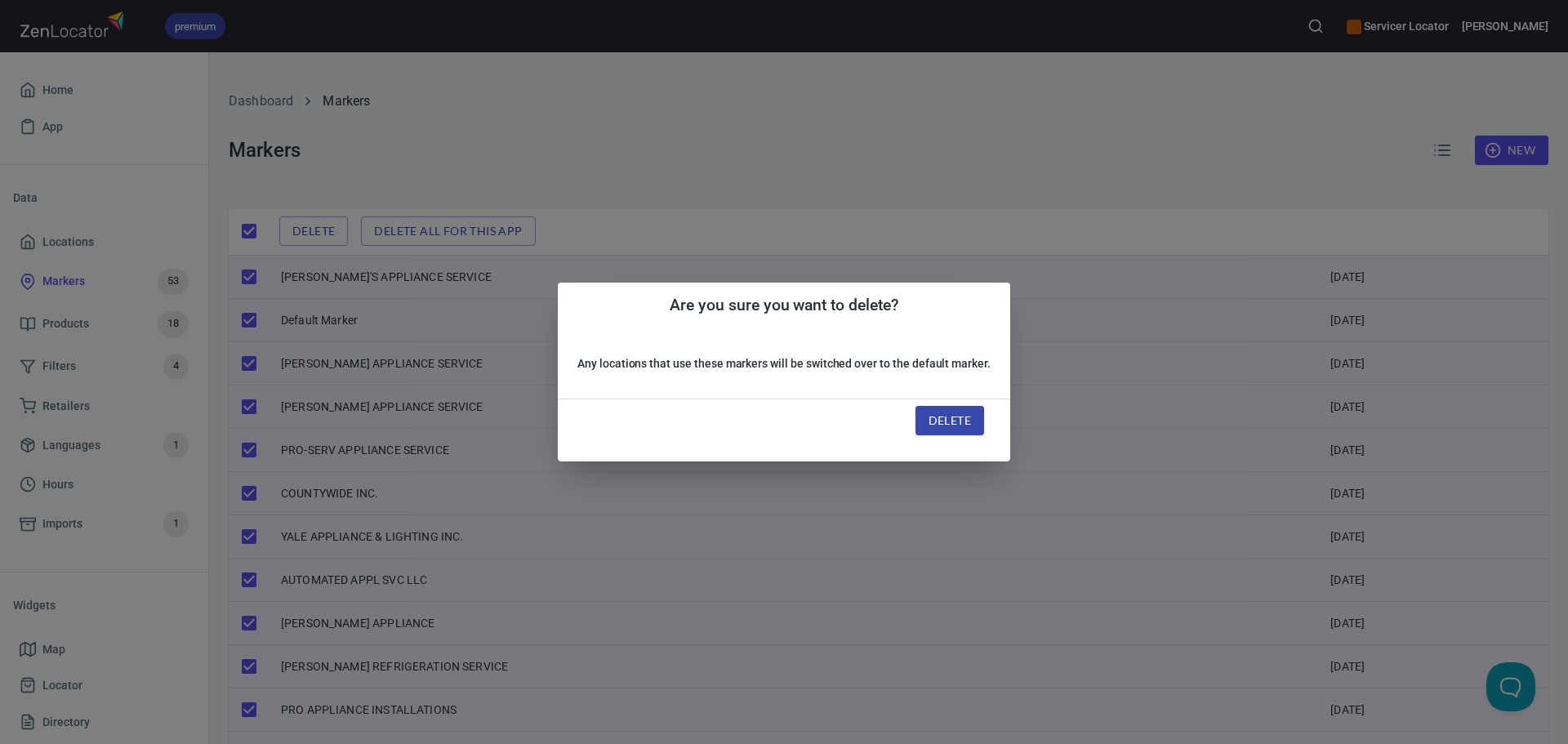
checkbox input "false"
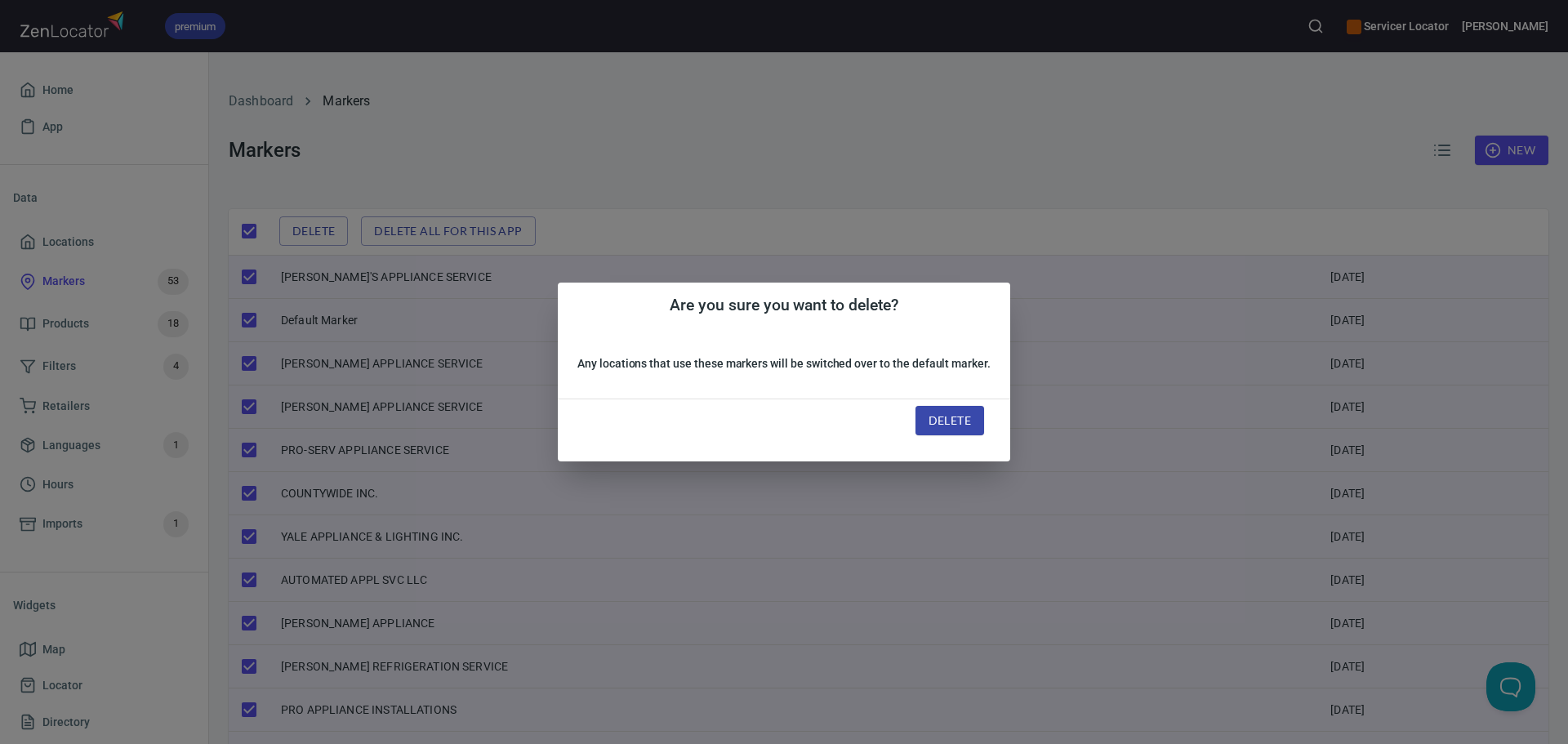
checkbox input "false"
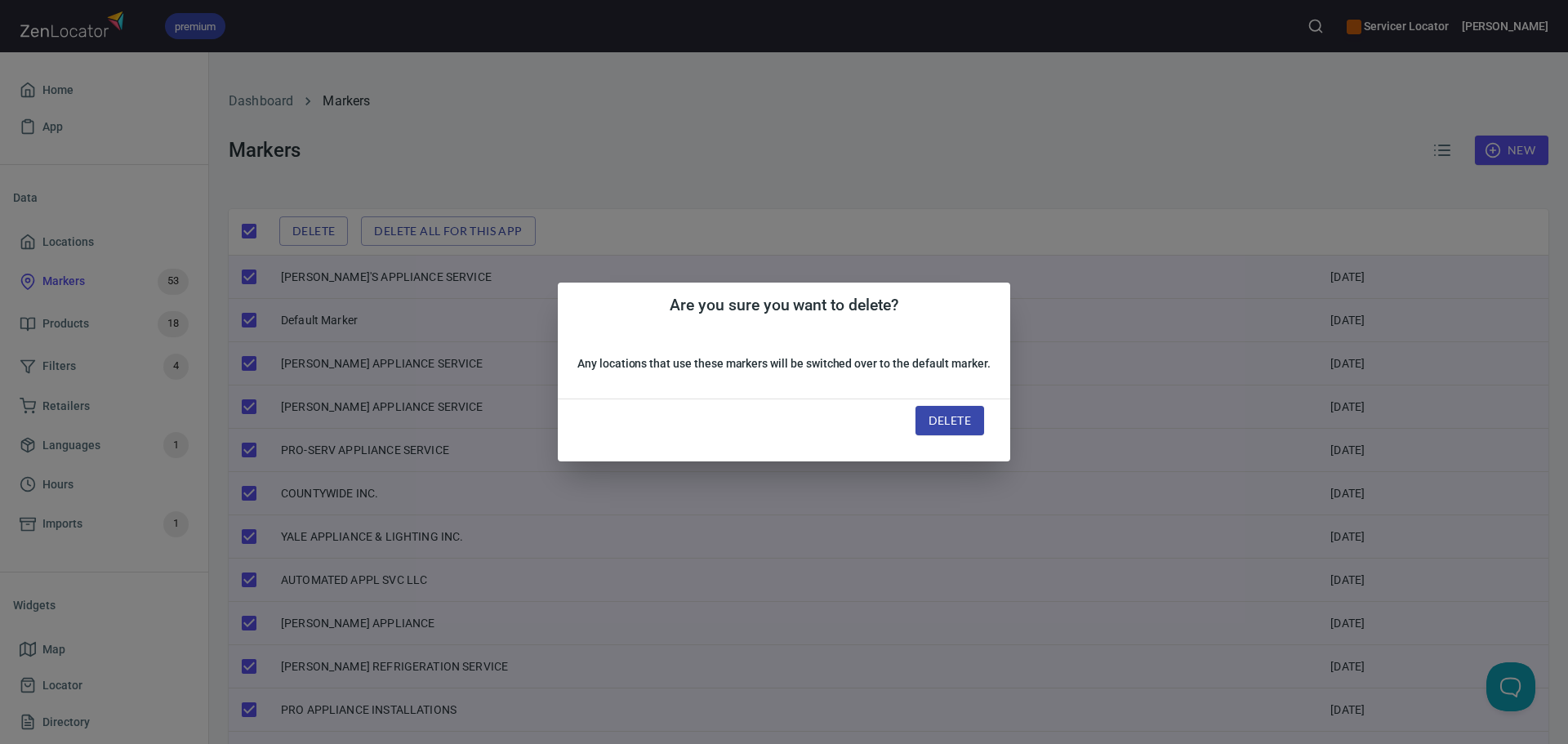
checkbox input "false"
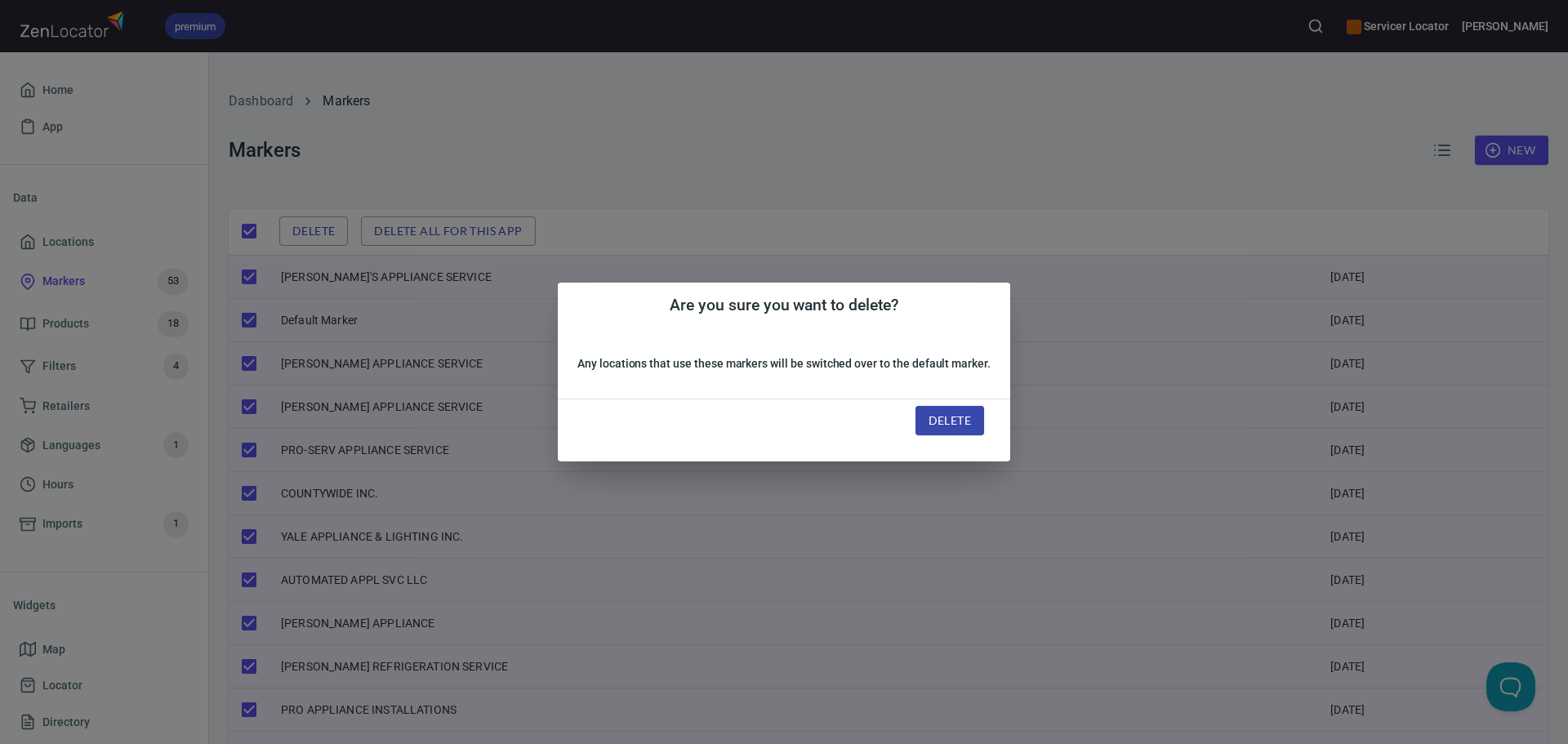
checkbox input "false"
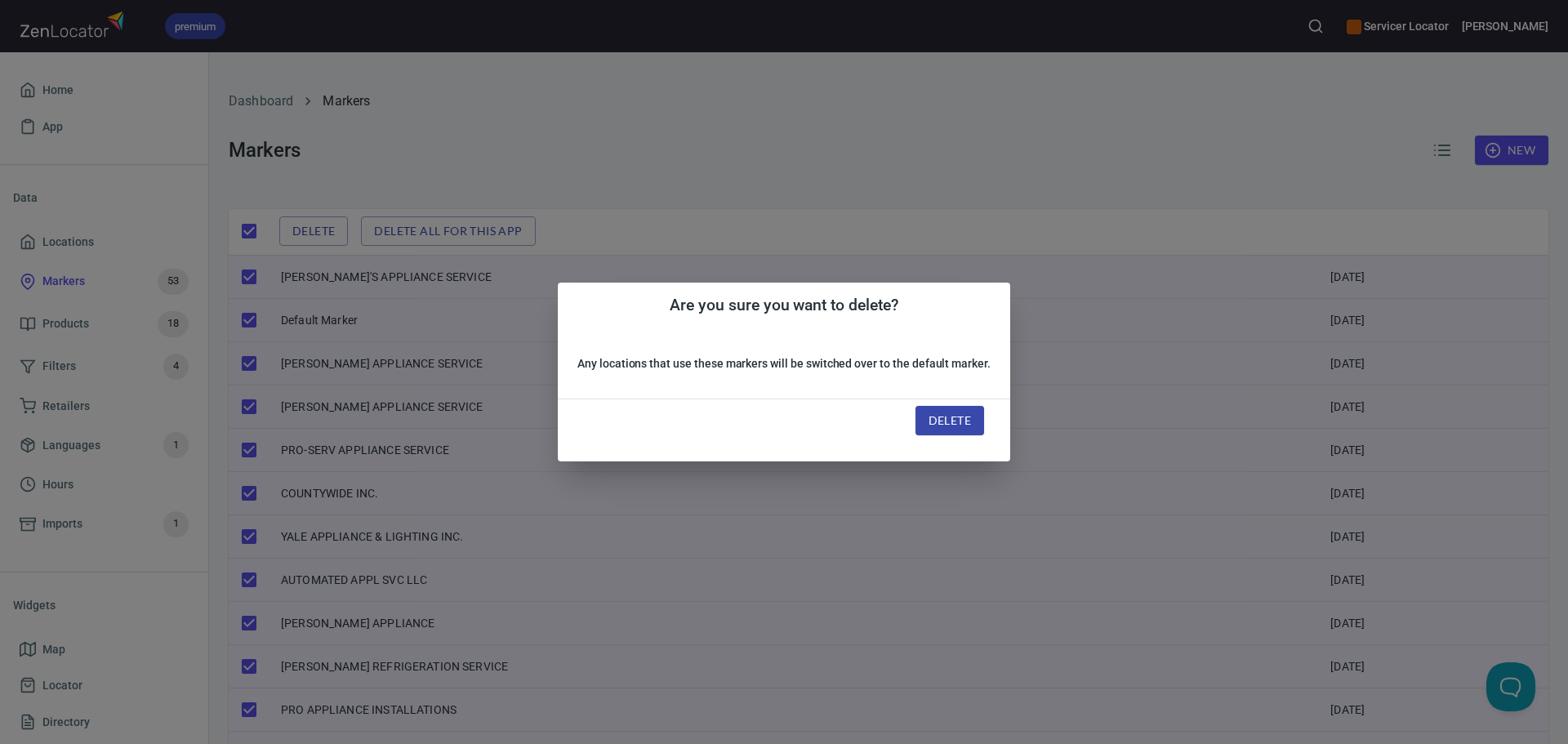
checkbox input "false"
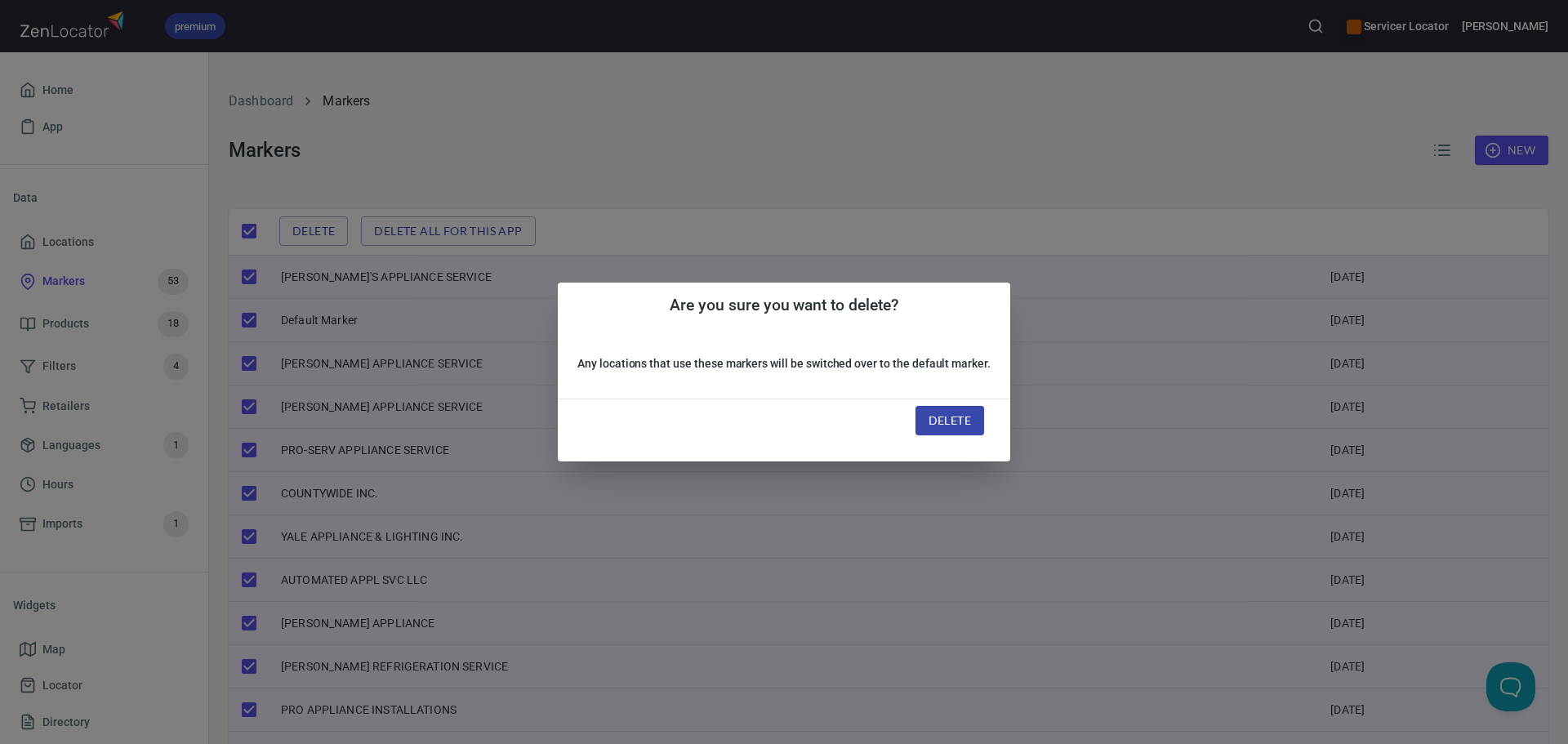
checkbox input "false"
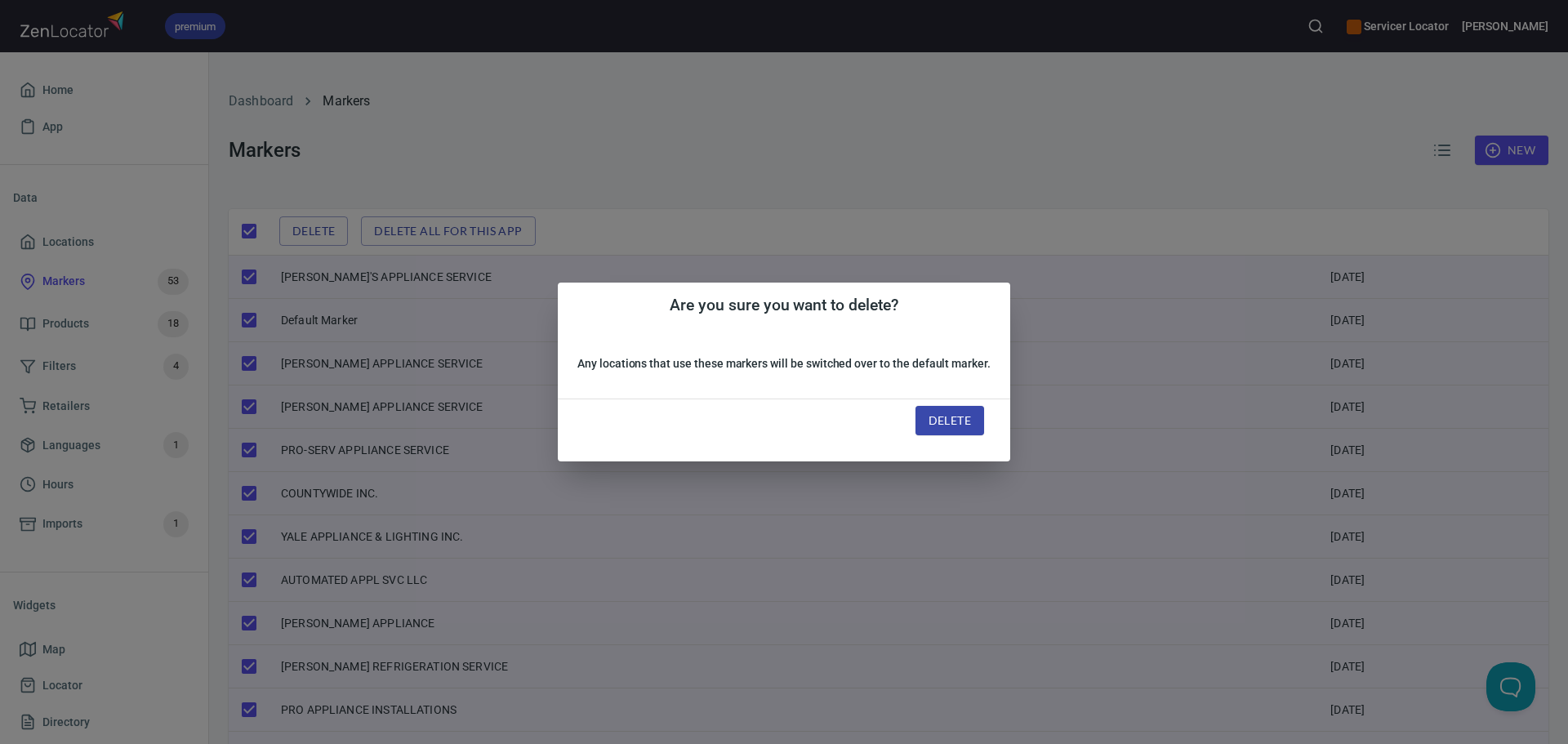
checkbox input "false"
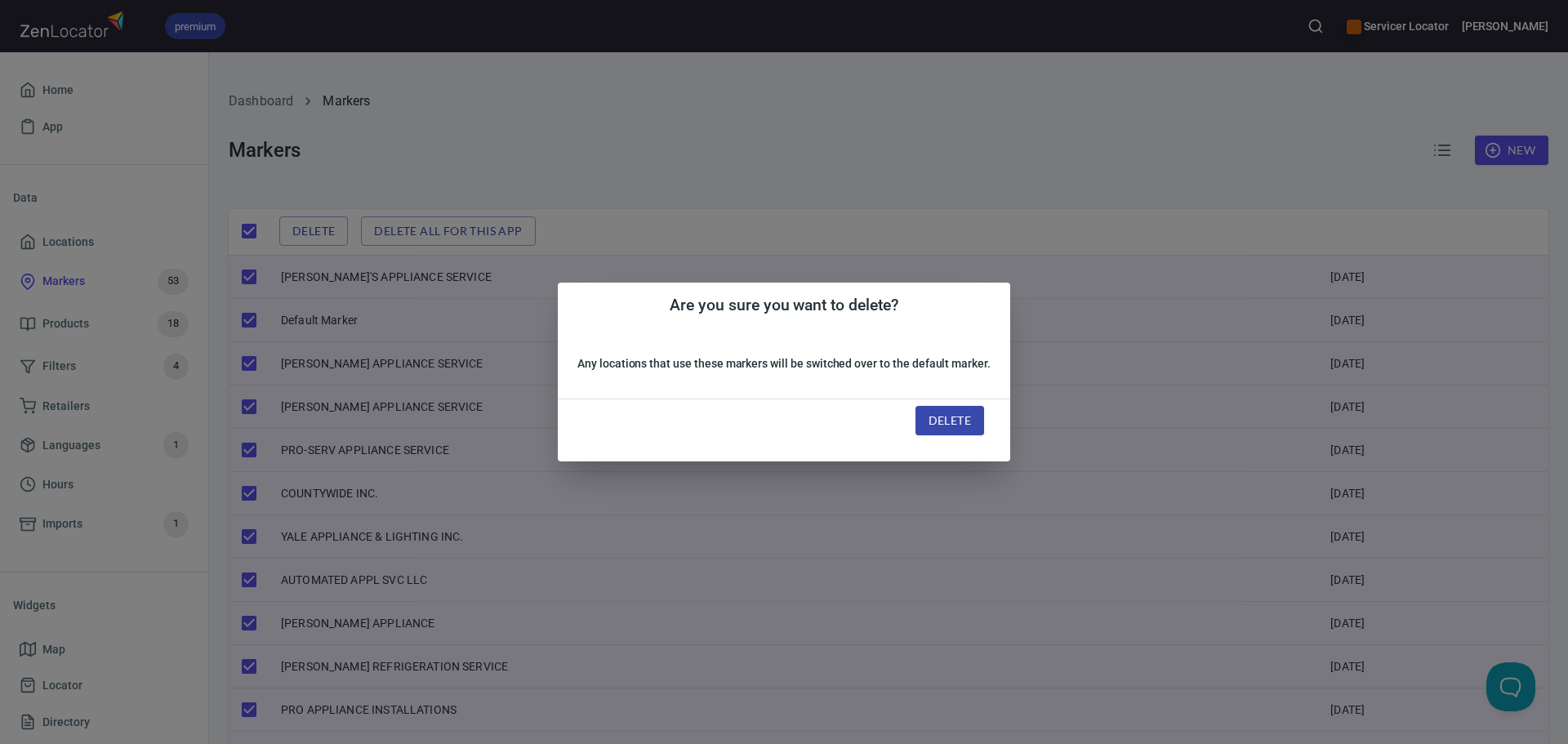
checkbox input "false"
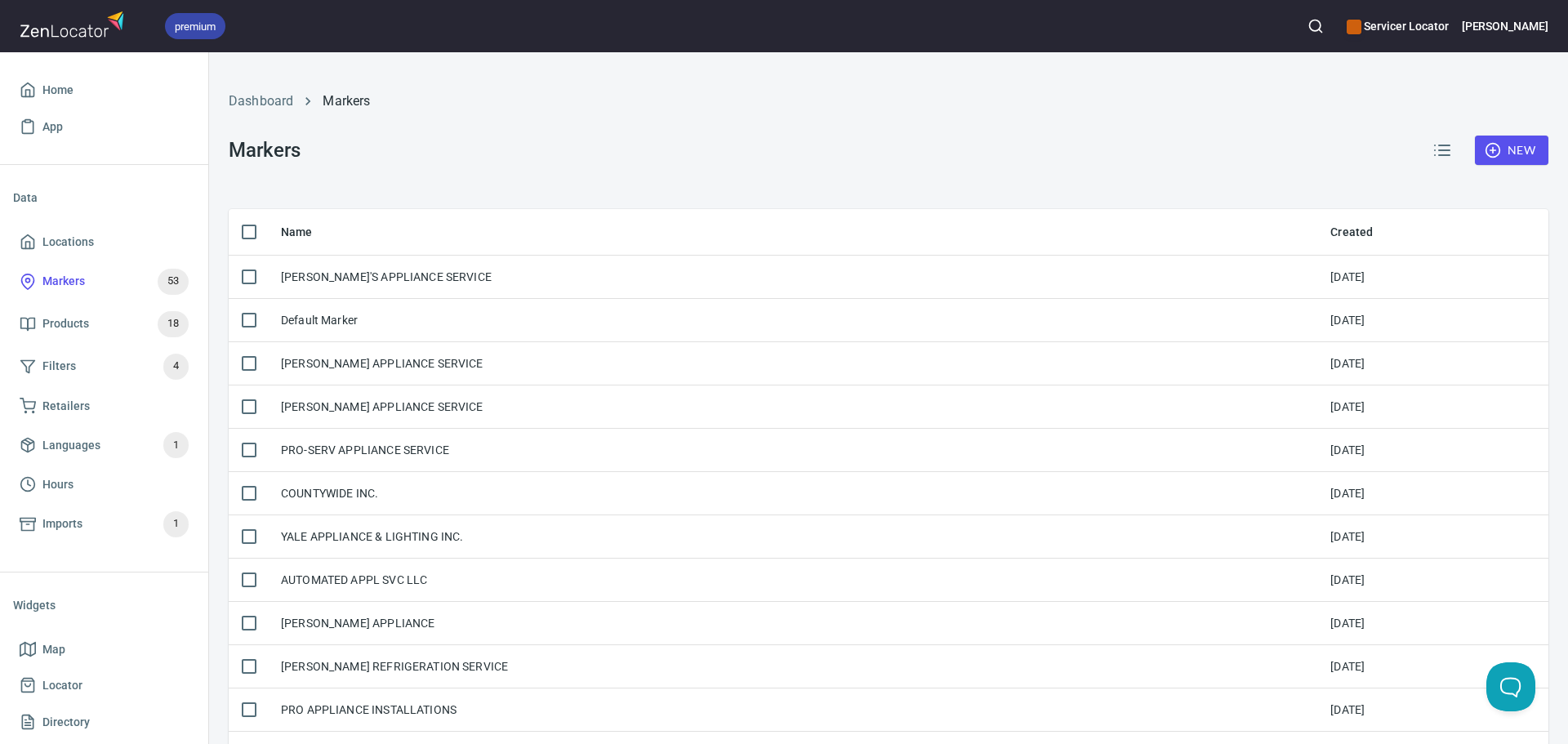
checkbox input "true"
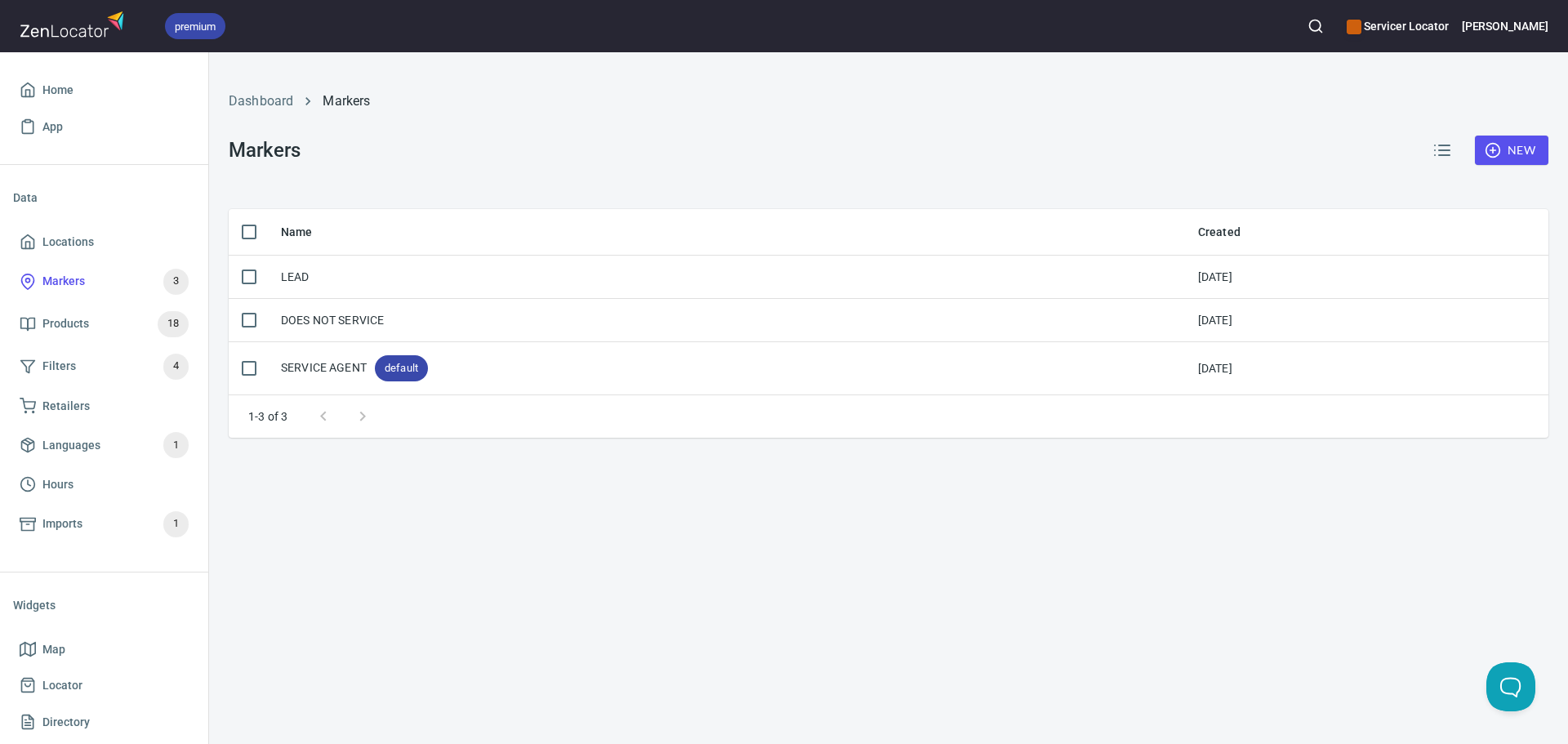
click at [430, 617] on div "Dashboard Markers Markers New Name Created LEAD [DATE] DOES NOT SERVICE [DATE] …" at bounding box center [888, 398] width 1359 height 692
click at [95, 321] on span "Products 18" at bounding box center [104, 324] width 169 height 26
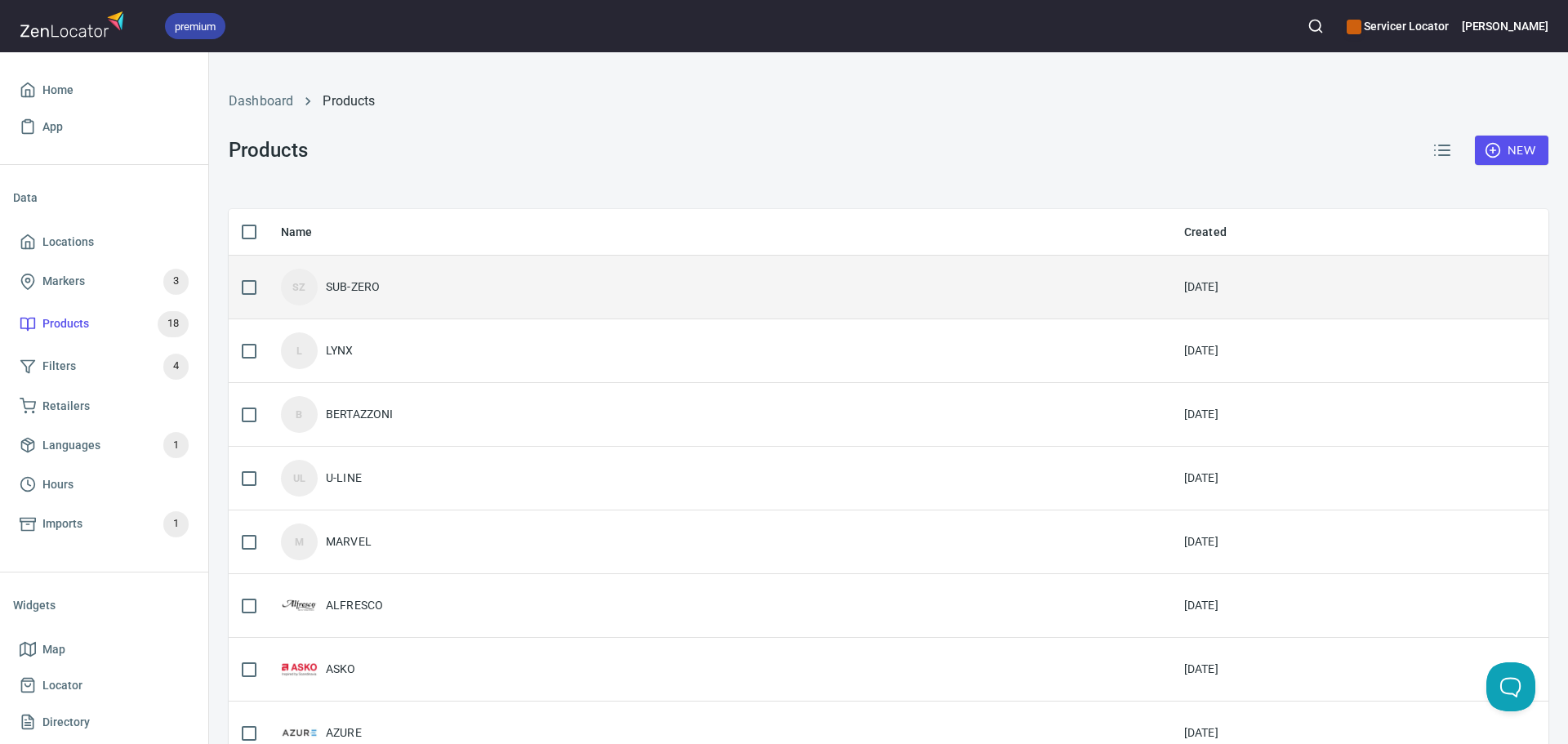
drag, startPoint x: 245, startPoint y: 286, endPoint x: 248, endPoint y: 309, distance: 23.2
click at [246, 290] on input "checkbox" at bounding box center [249, 287] width 34 height 34
checkbox input "true"
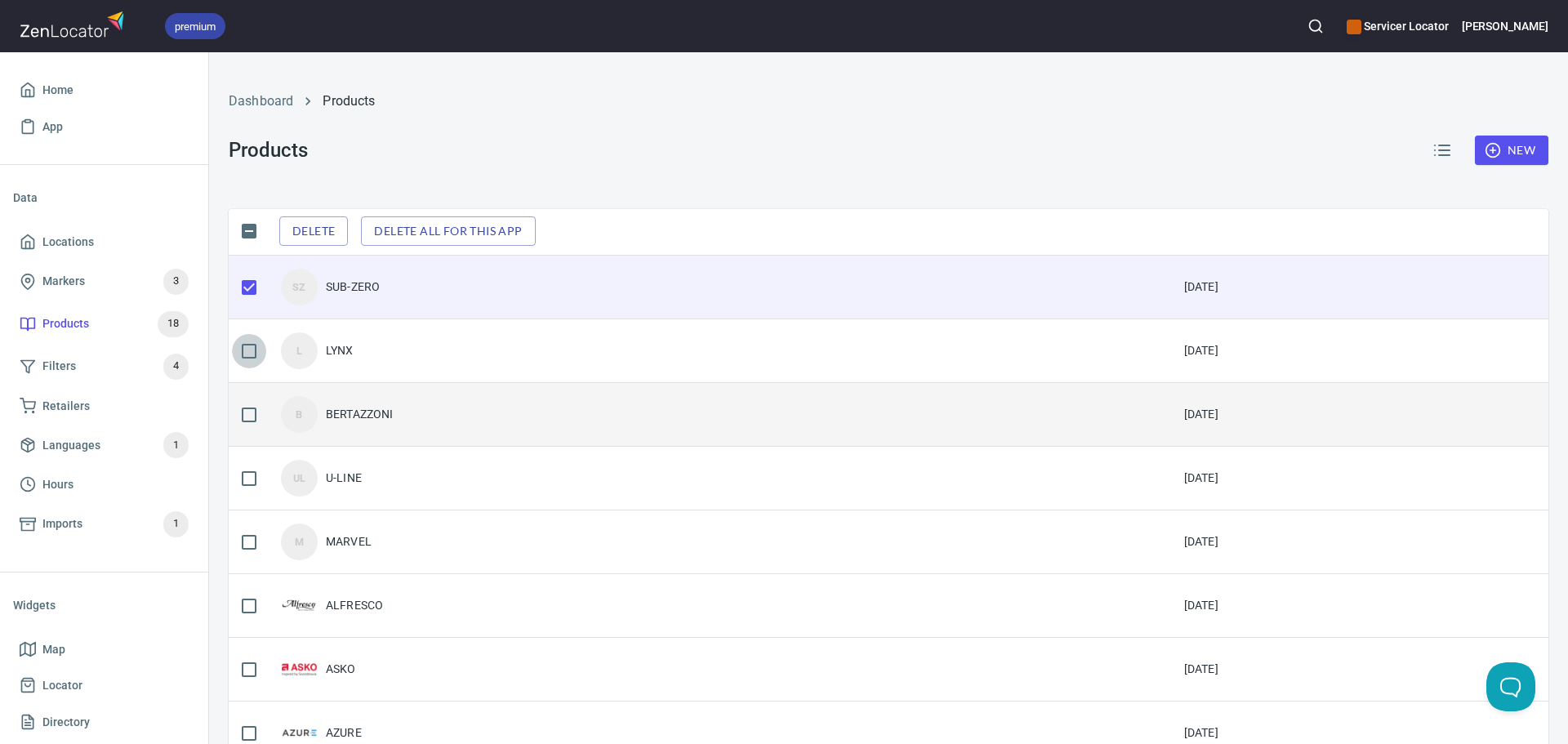
drag, startPoint x: 248, startPoint y: 357, endPoint x: 250, endPoint y: 395, distance: 38.1
click at [248, 359] on input "checkbox" at bounding box center [249, 351] width 34 height 34
checkbox input "true"
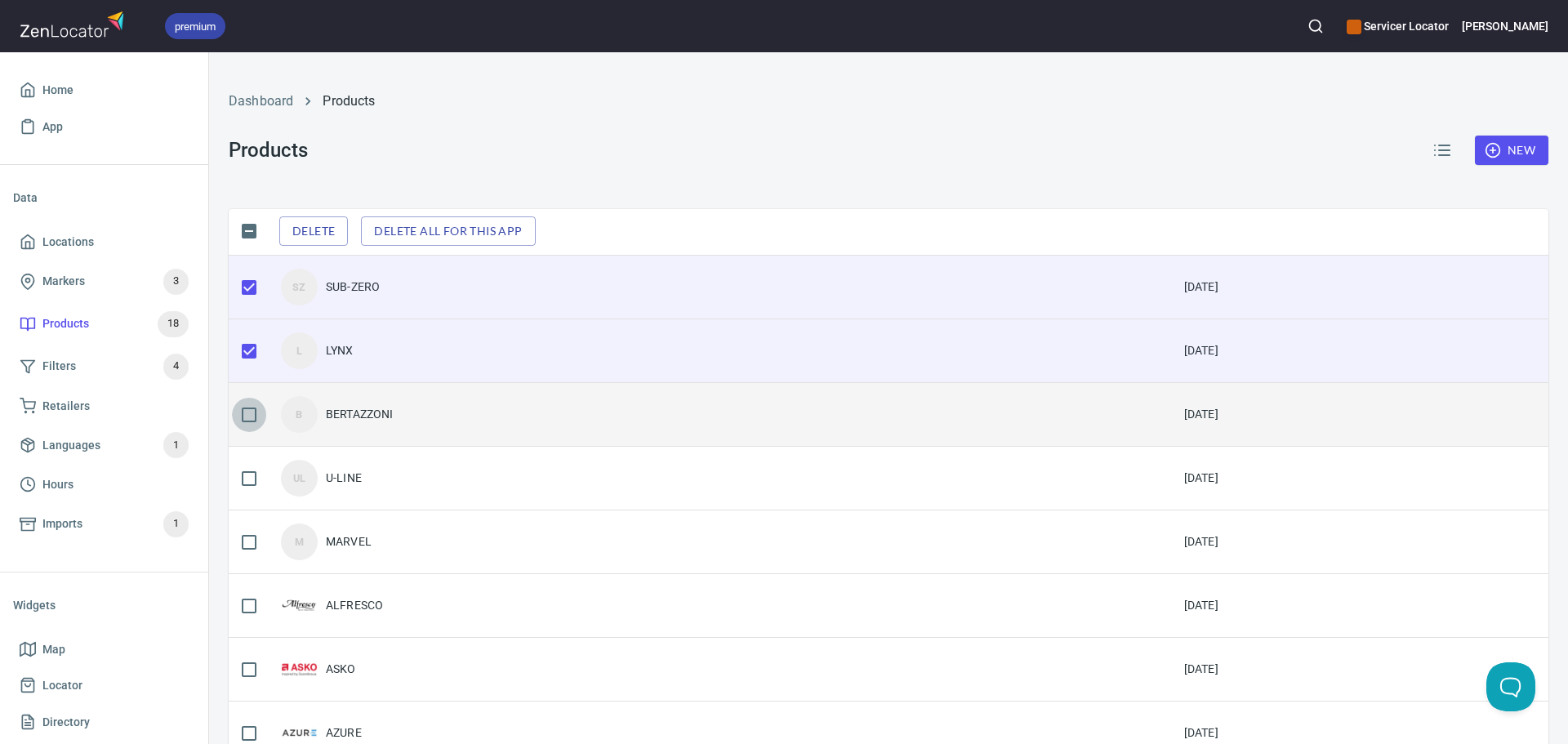
click at [244, 418] on input "checkbox" at bounding box center [249, 415] width 34 height 34
checkbox input "true"
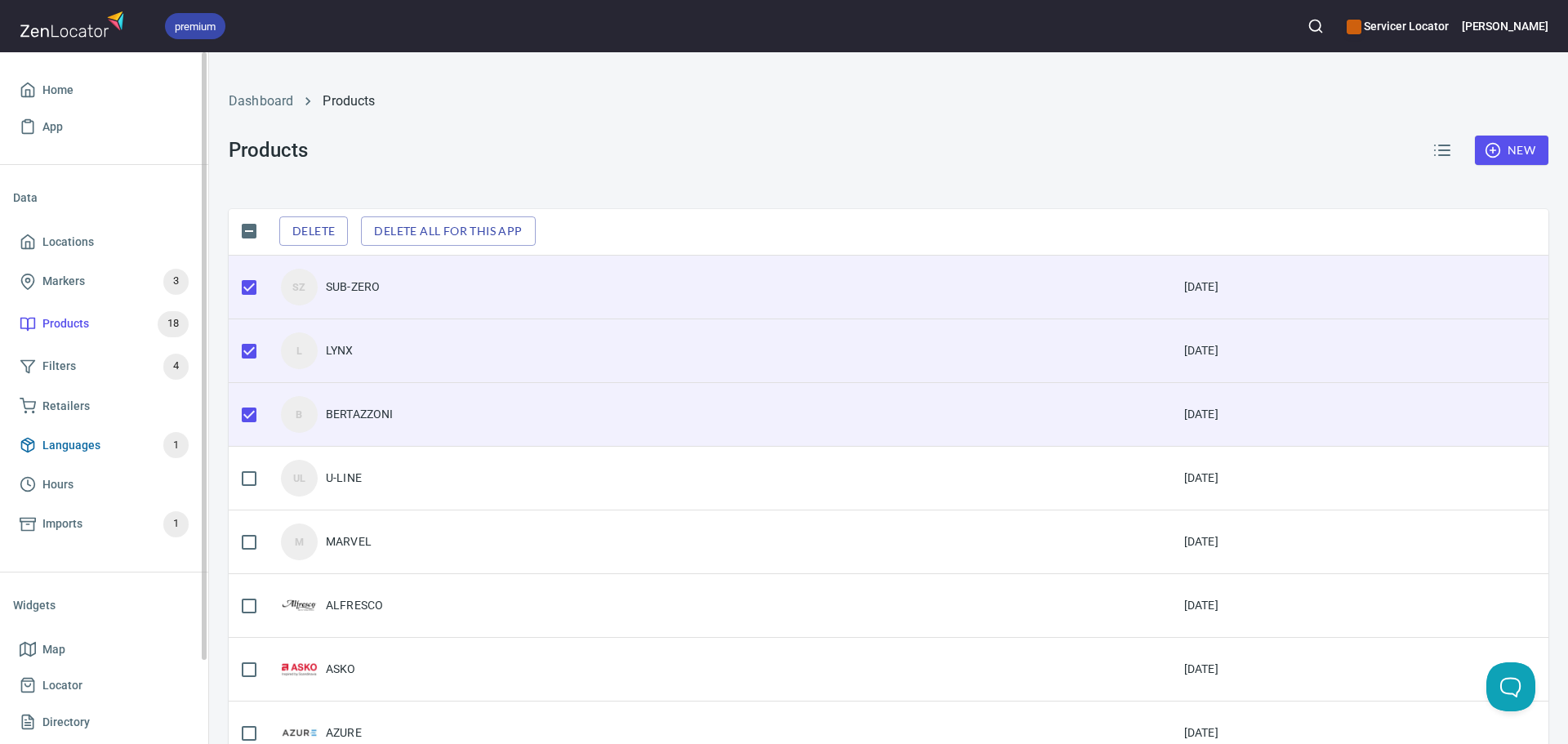
click at [59, 444] on span "Languages" at bounding box center [71, 446] width 58 height 21
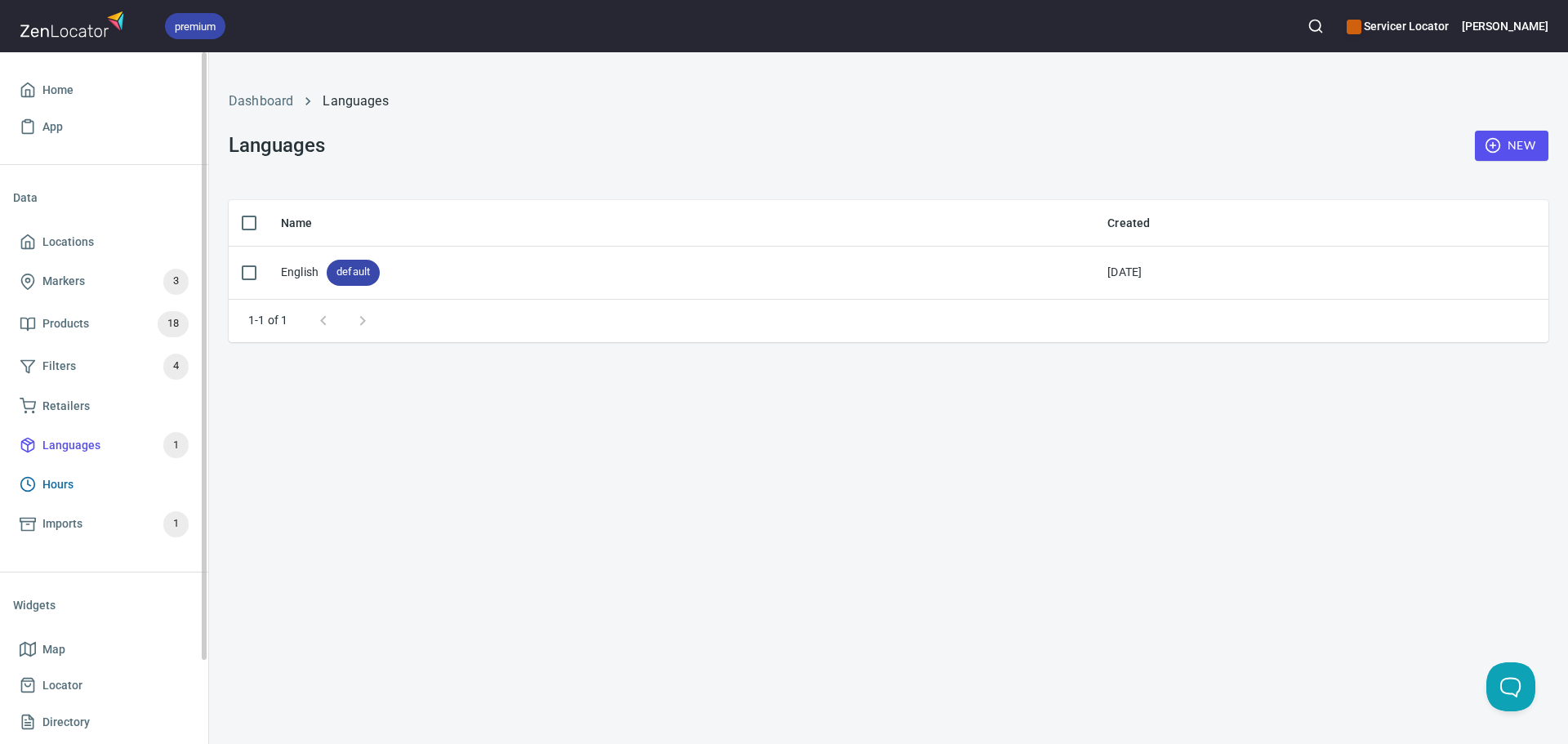
click at [58, 483] on span "Hours" at bounding box center [58, 485] width 31 height 21
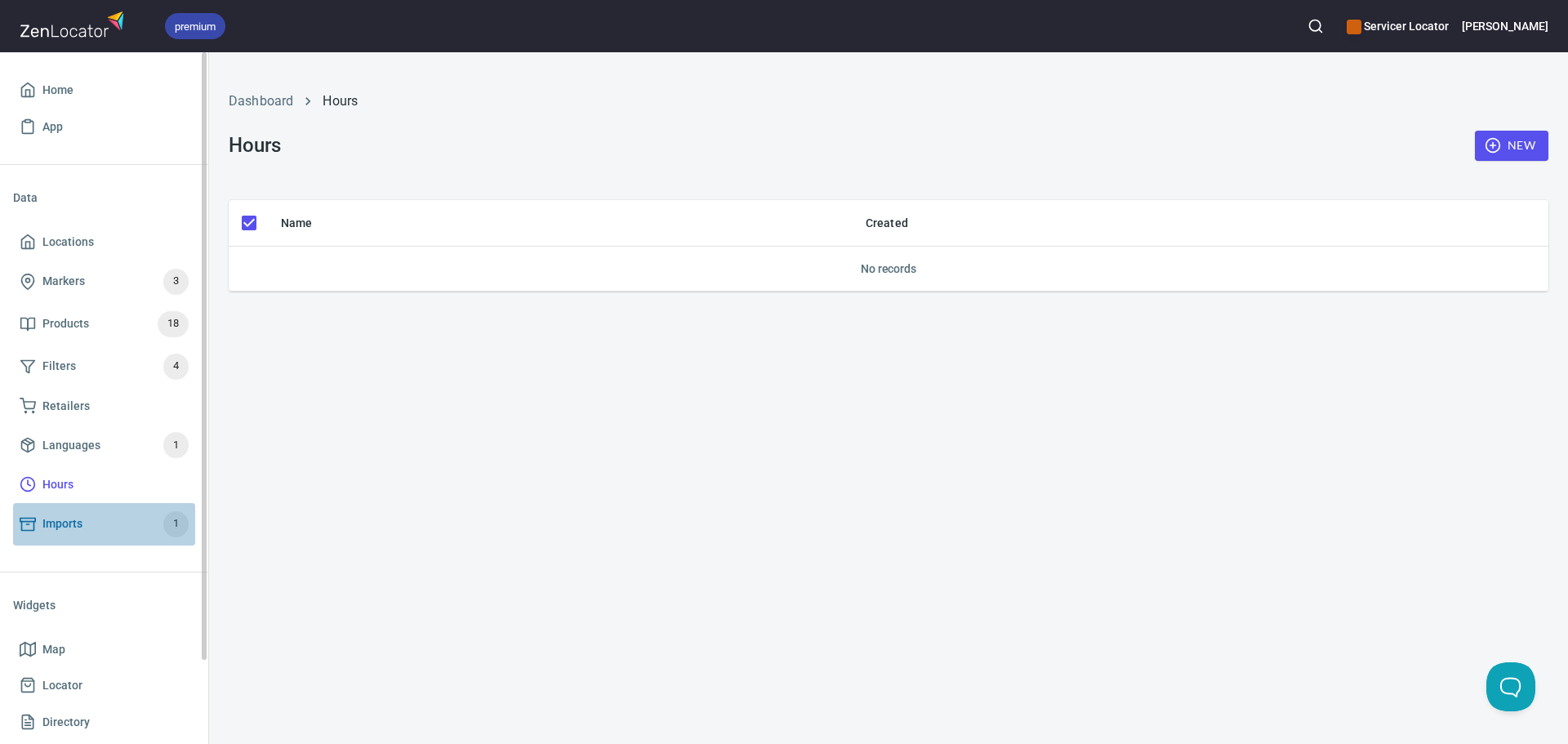
click at [54, 530] on span "Imports" at bounding box center [62, 525] width 40 height 21
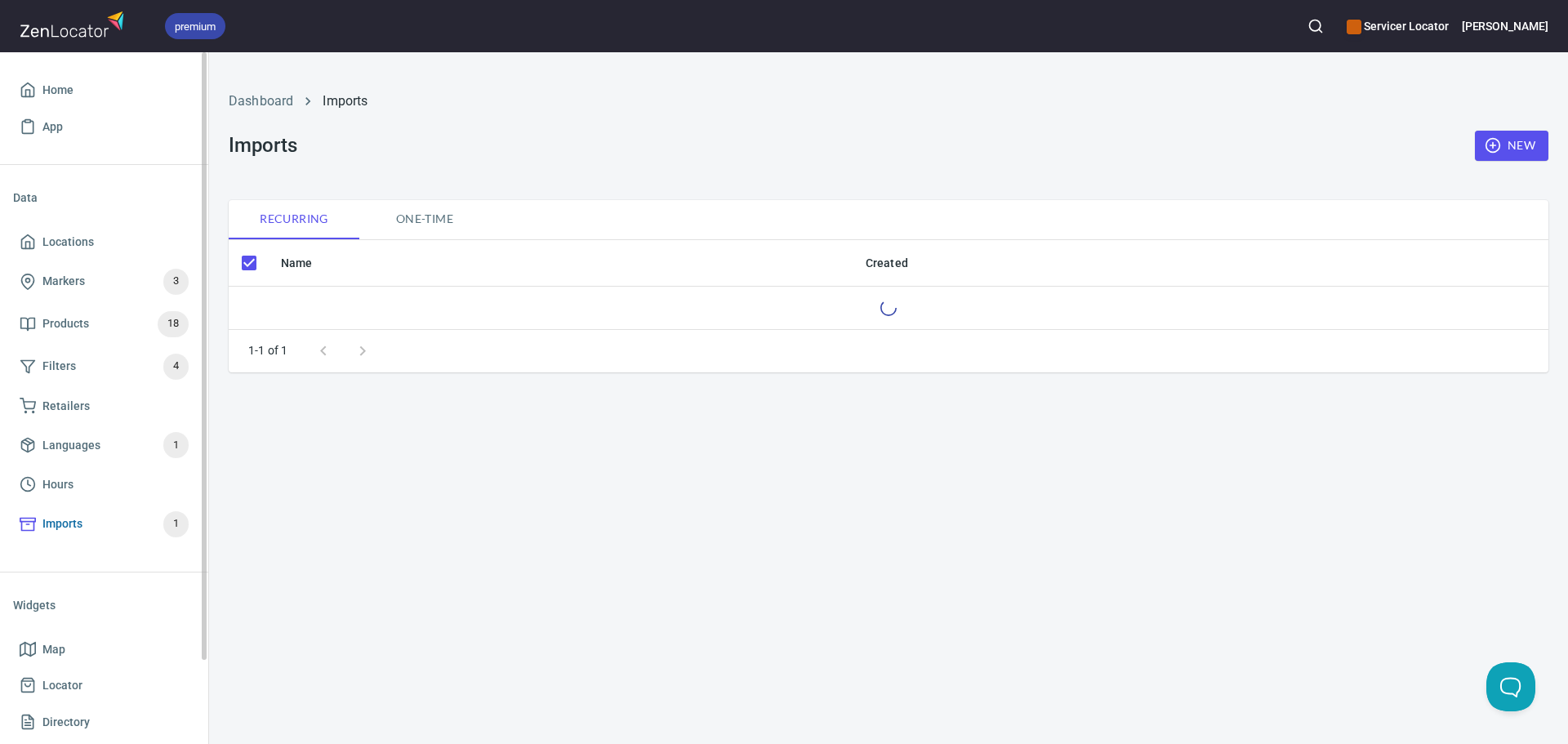
checkbox input "false"
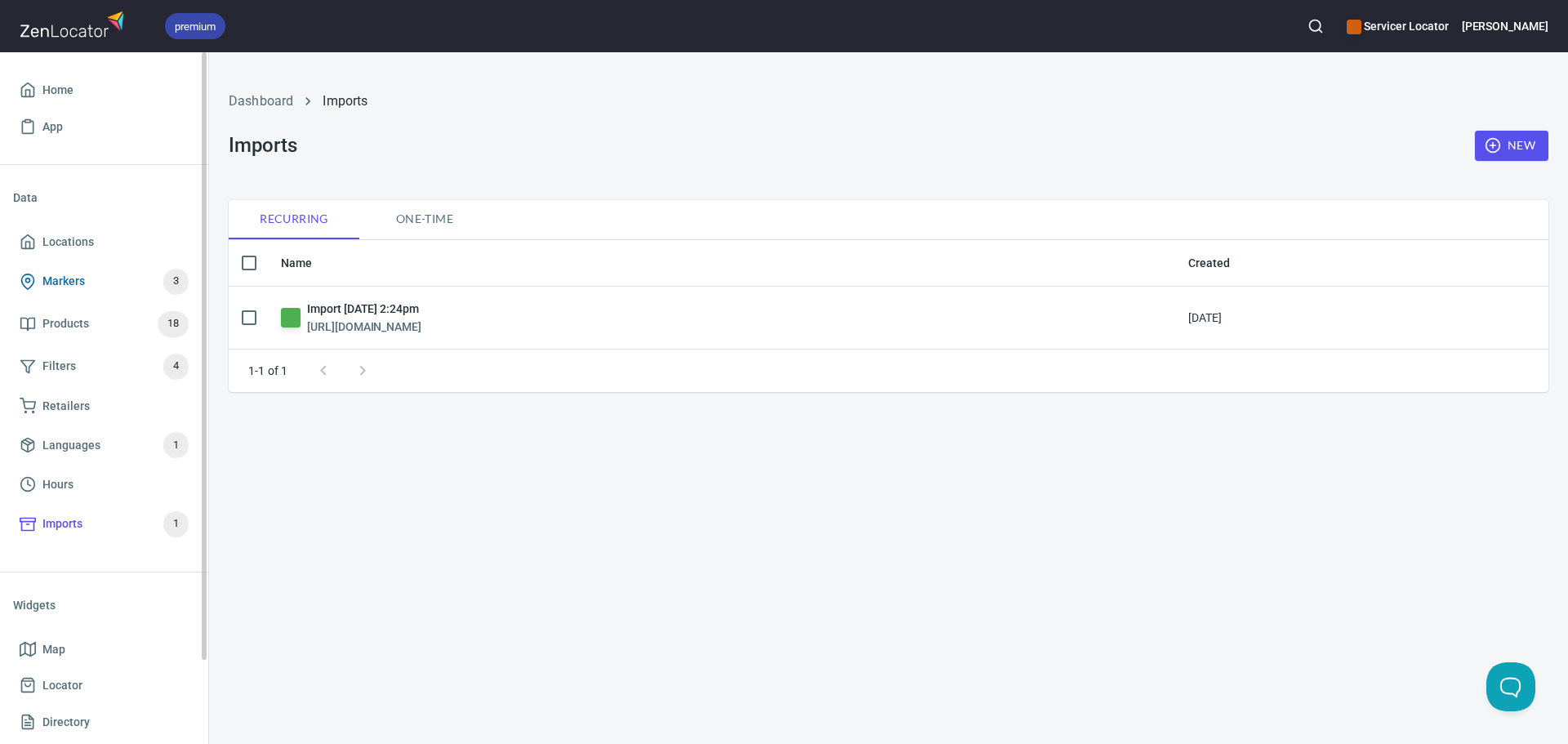
click at [87, 280] on span "Markers 3" at bounding box center [104, 282] width 169 height 26
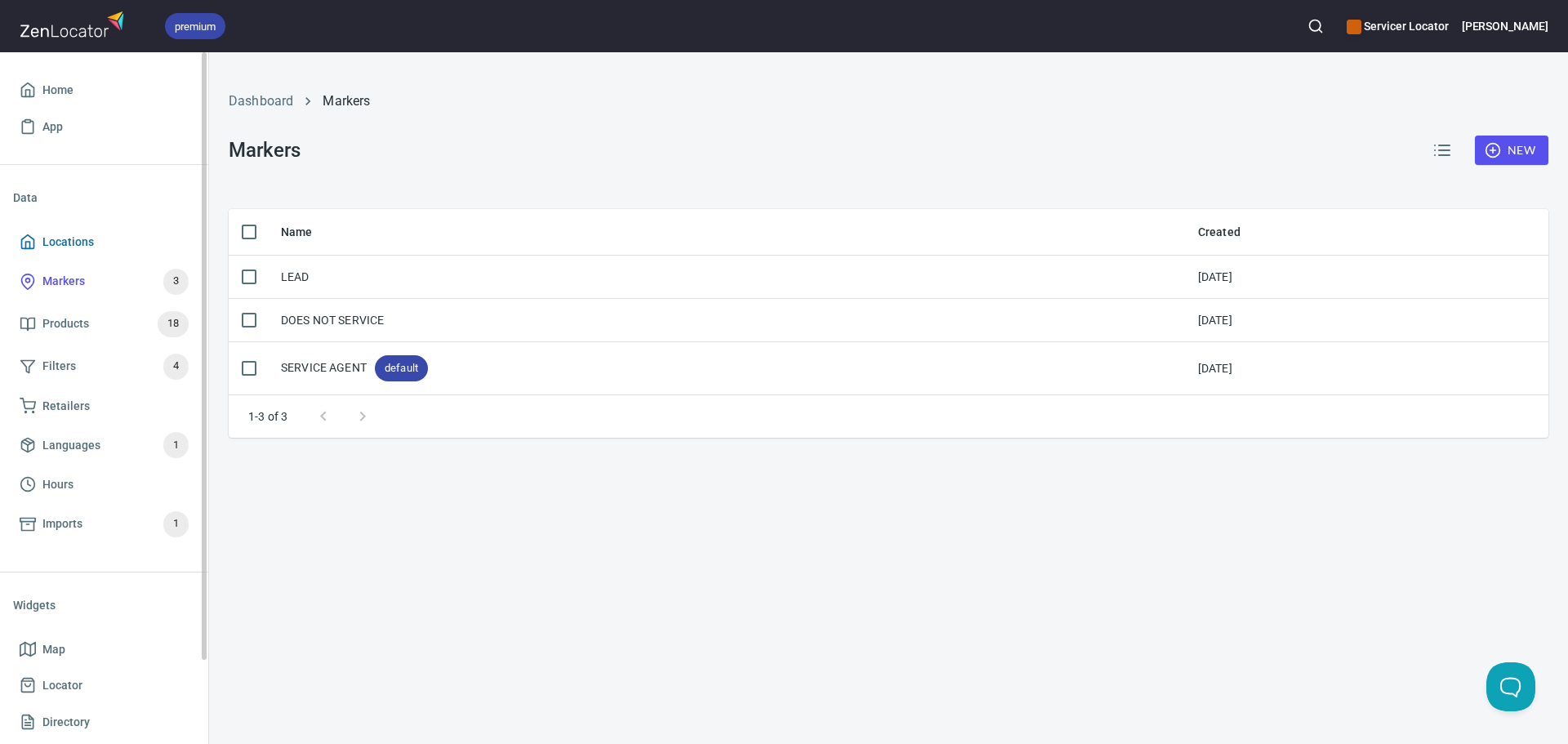
click at [75, 240] on span "Locations" at bounding box center [68, 242] width 51 height 21
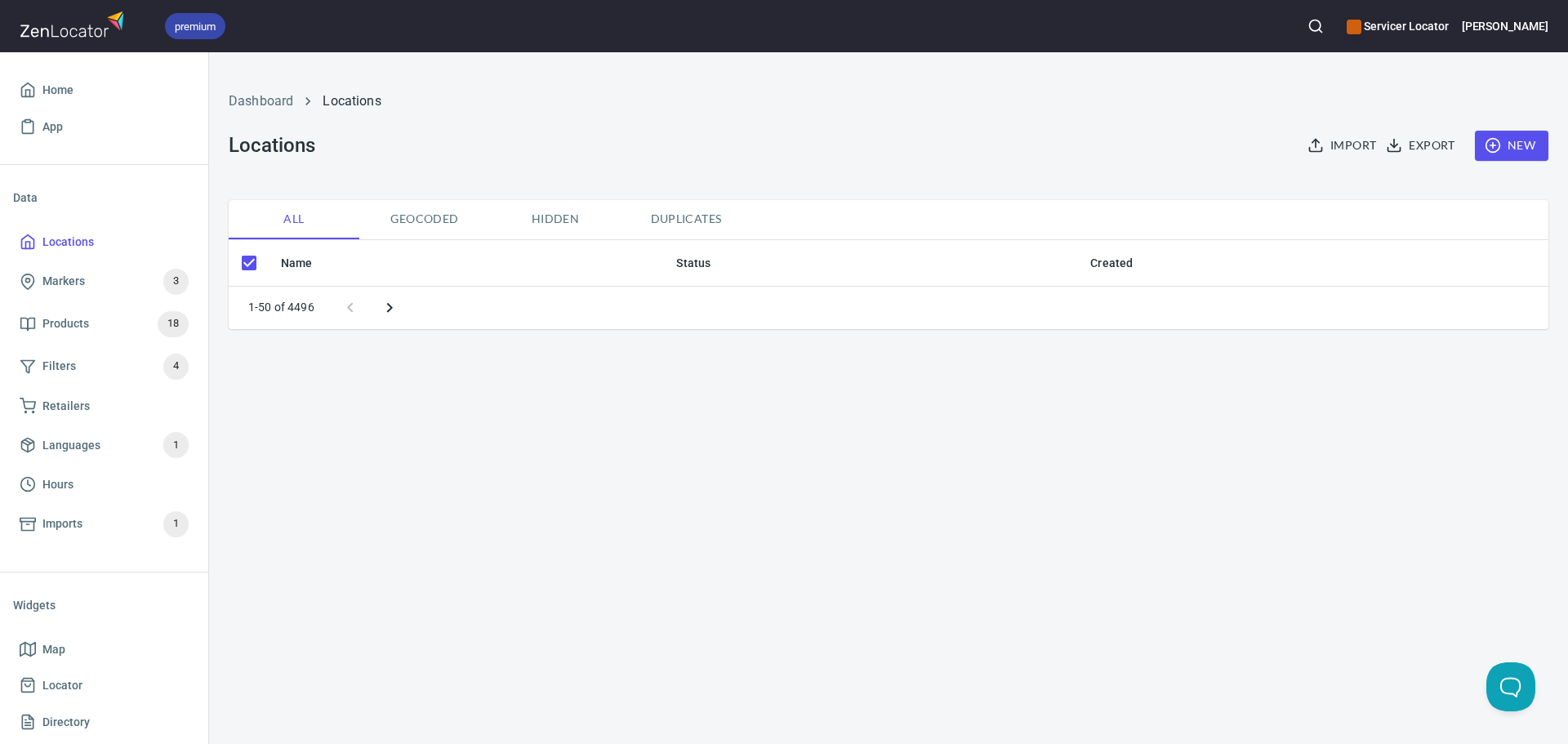
checkbox input "false"
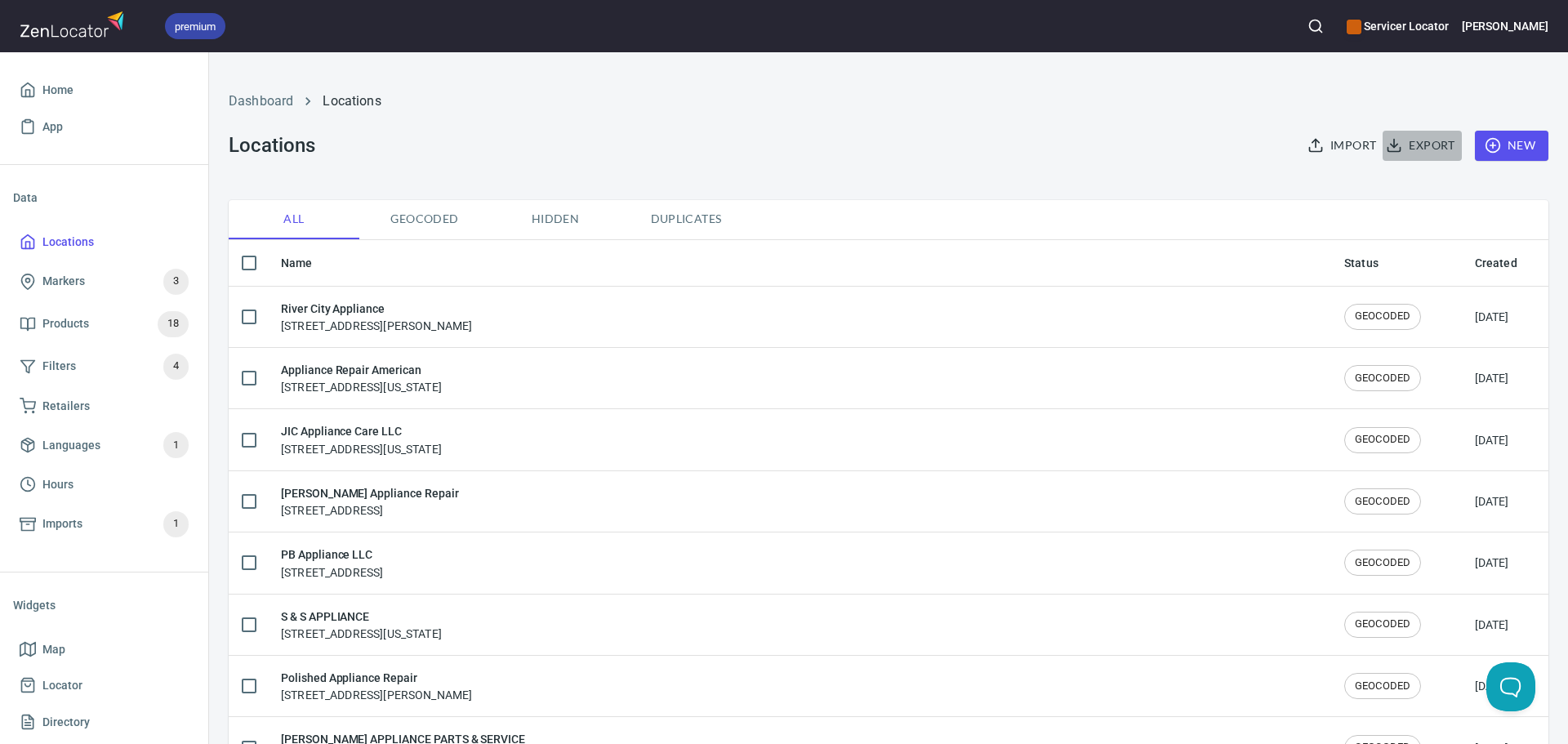
click at [1415, 142] on span "Export" at bounding box center [1422, 146] width 65 height 21
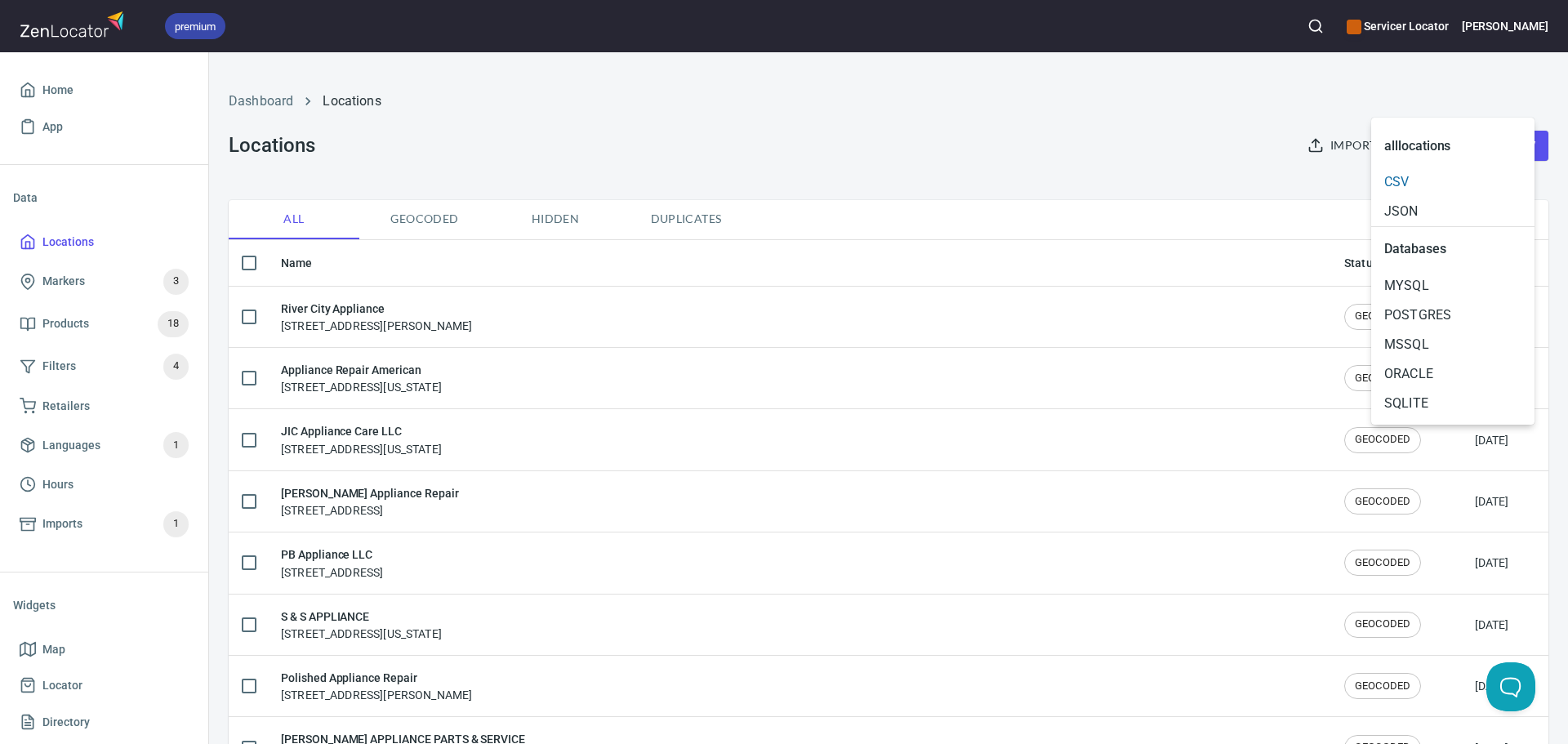
click at [1417, 180] on span "CSV" at bounding box center [1453, 182] width 137 height 20
click at [57, 237] on div at bounding box center [784, 372] width 1568 height 744
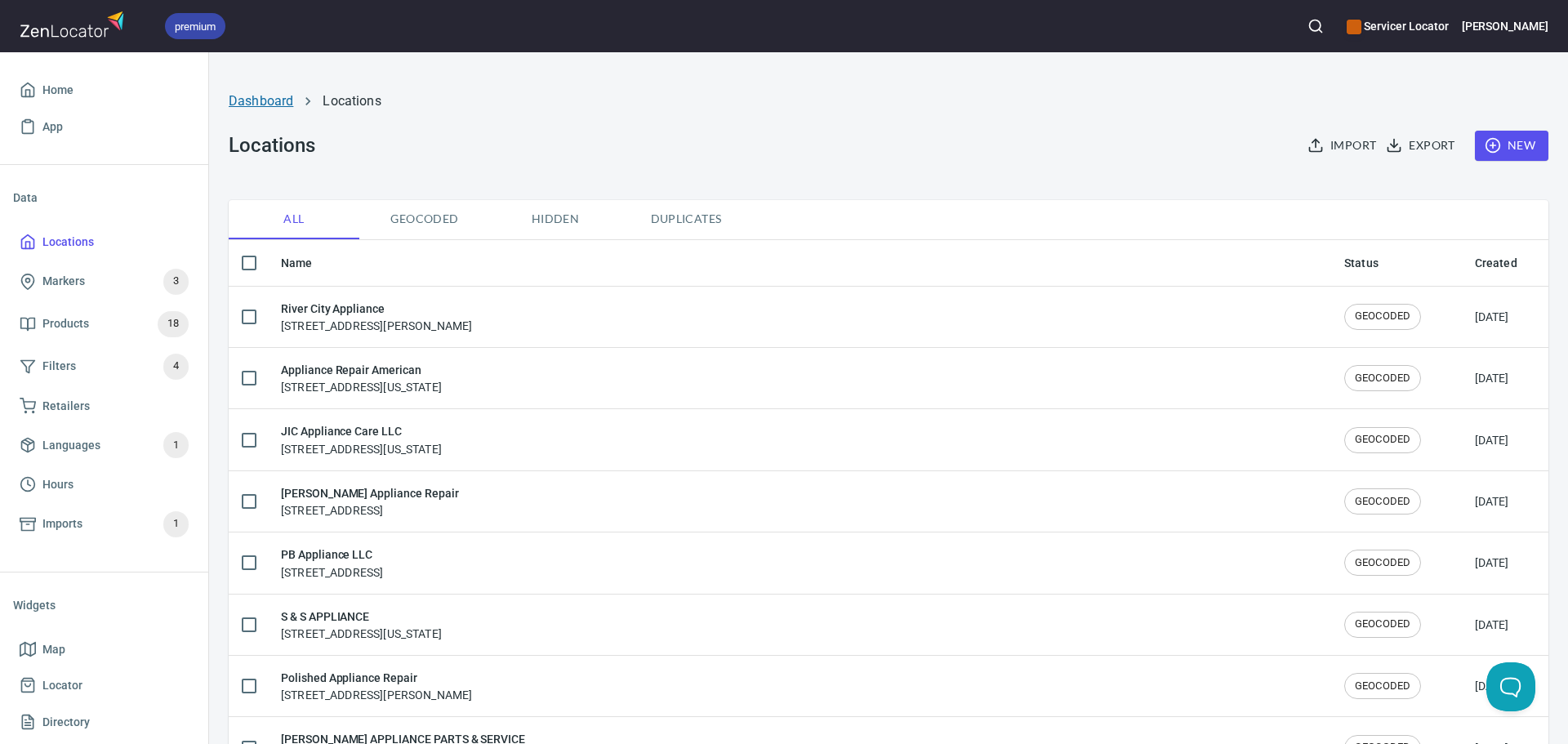
click at [232, 99] on link "Dashboard" at bounding box center [261, 101] width 64 height 15
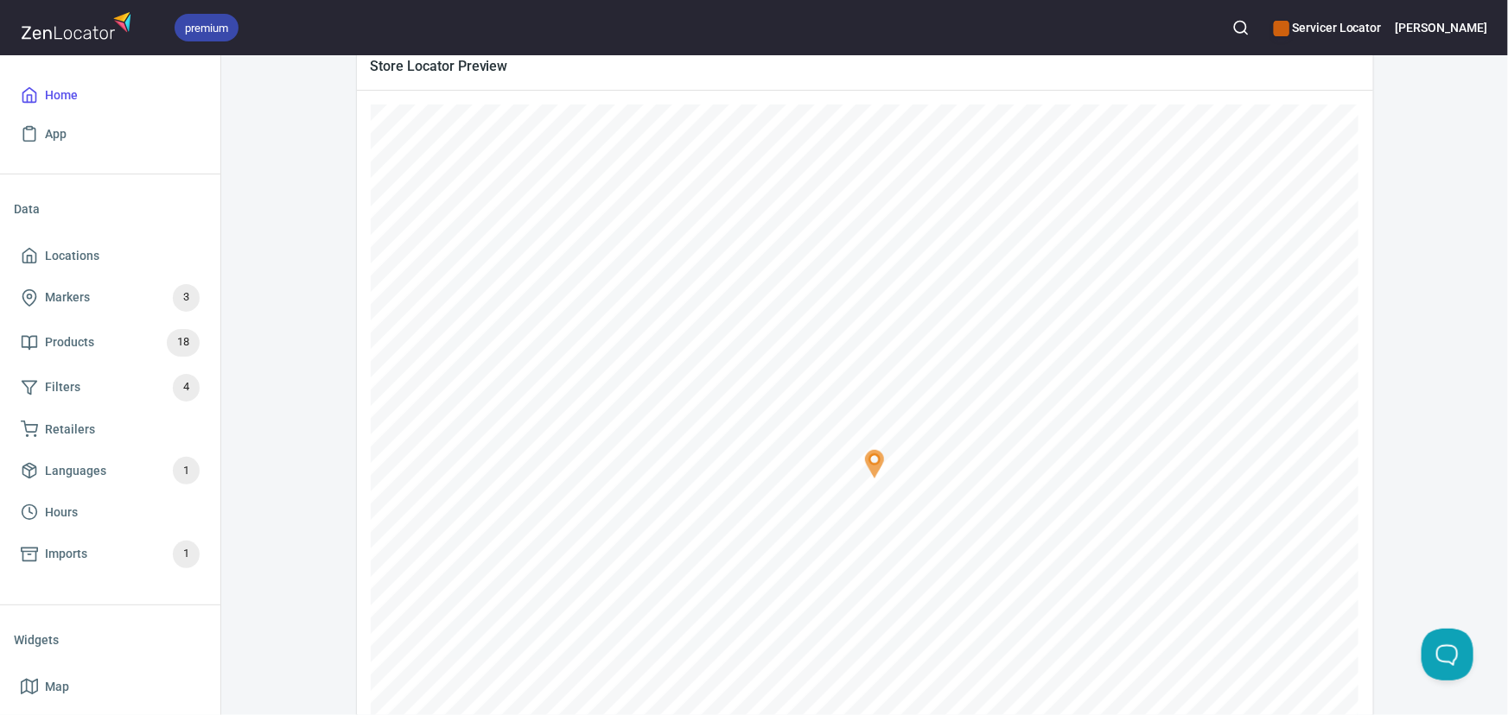
scroll to position [213, 0]
click at [269, 319] on div "Servicer Locator Embed Map LOCATIONS 4496 / 20000 Add Locations PRODUCTS 18 / 3…" at bounding box center [864, 397] width 1245 height 1069
click at [310, 262] on div "Servicer Locator Embed Map LOCATIONS 4496 / 20000 Add Locations PRODUCTS 18 / 3…" at bounding box center [864, 397] width 1245 height 1069
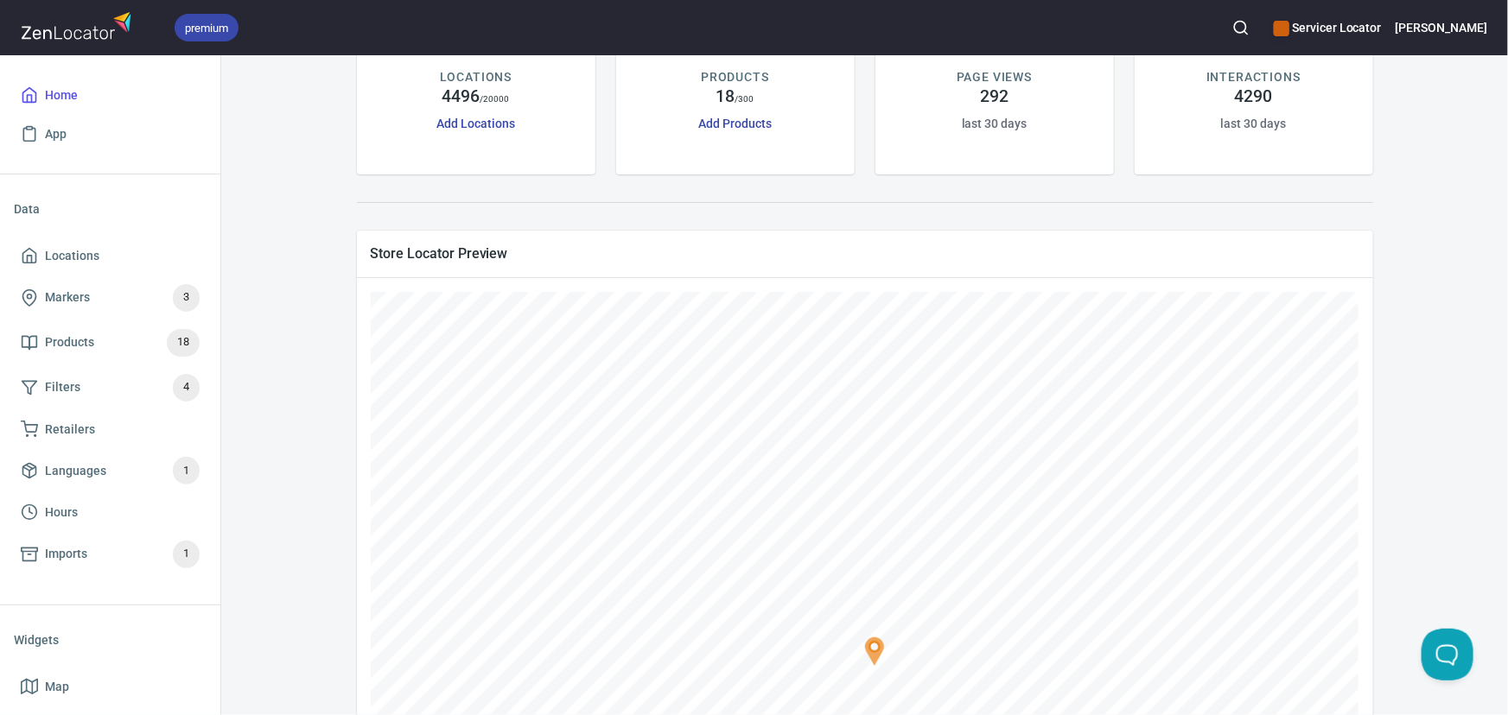
scroll to position [0, 0]
